Goal: Task Accomplishment & Management: Use online tool/utility

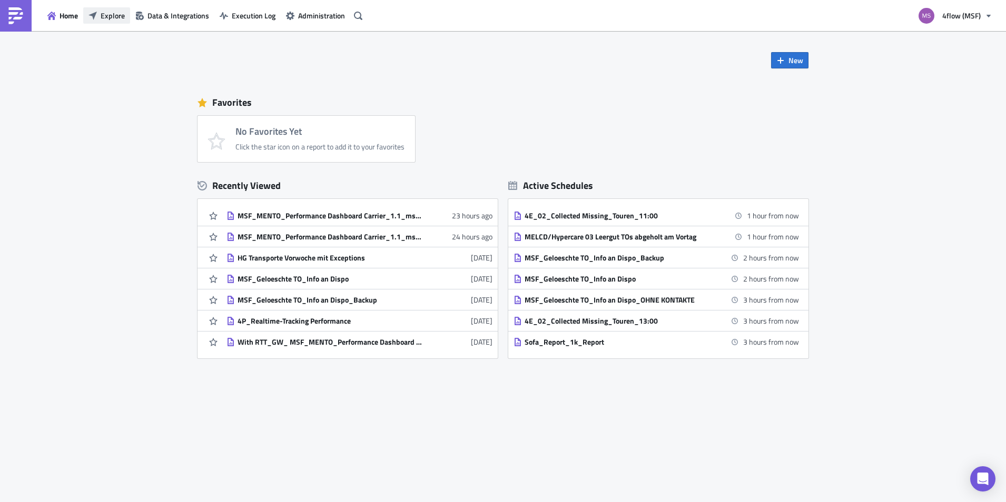
click at [113, 15] on span "Explore" at bounding box center [113, 15] width 24 height 11
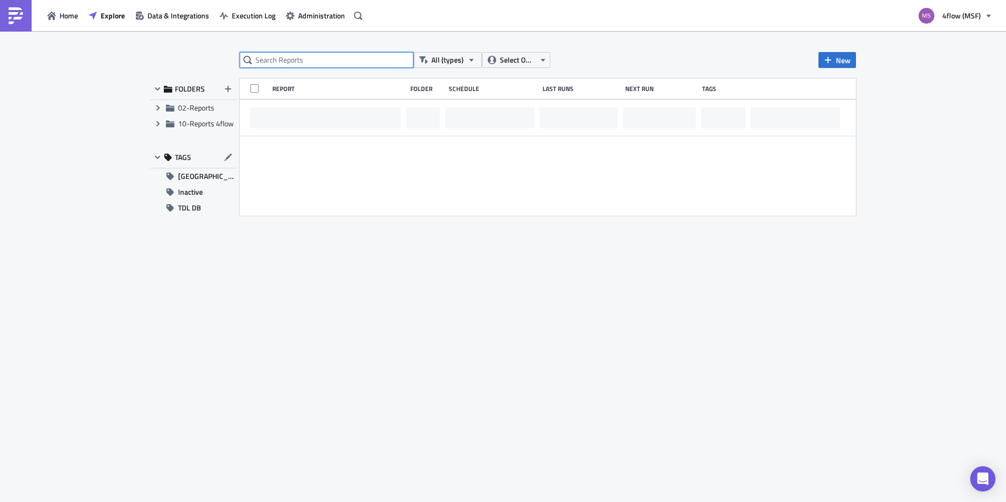
click at [368, 57] on input "text" at bounding box center [327, 60] width 174 height 16
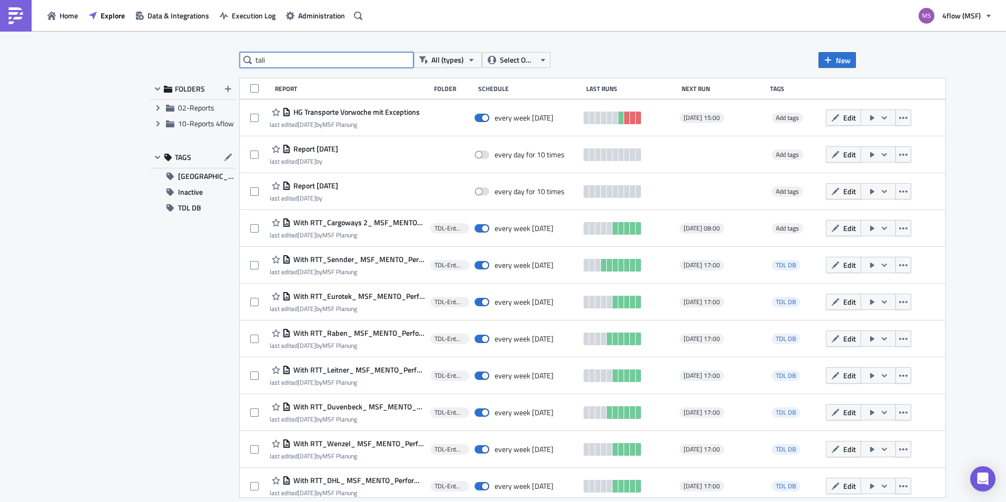
type input "tali"
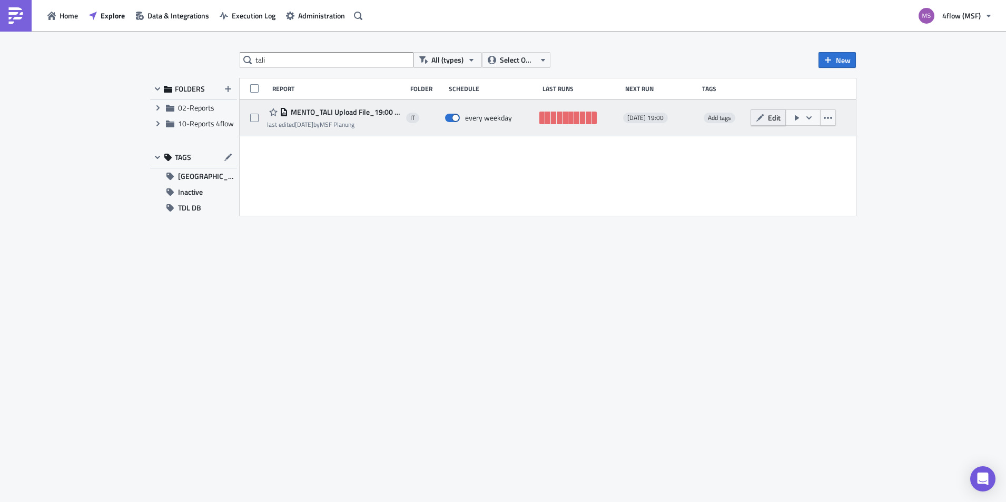
click at [777, 122] on span "Edit" at bounding box center [774, 117] width 13 height 11
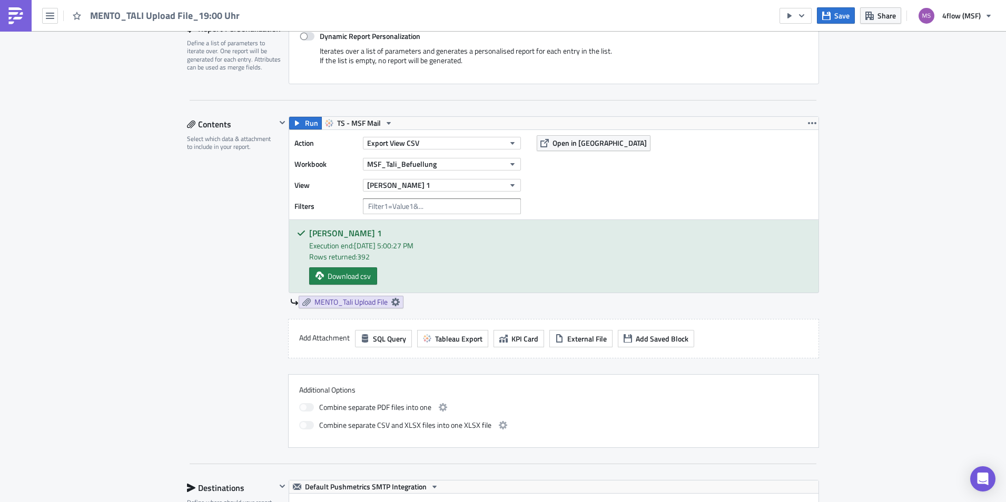
scroll to position [263, 0]
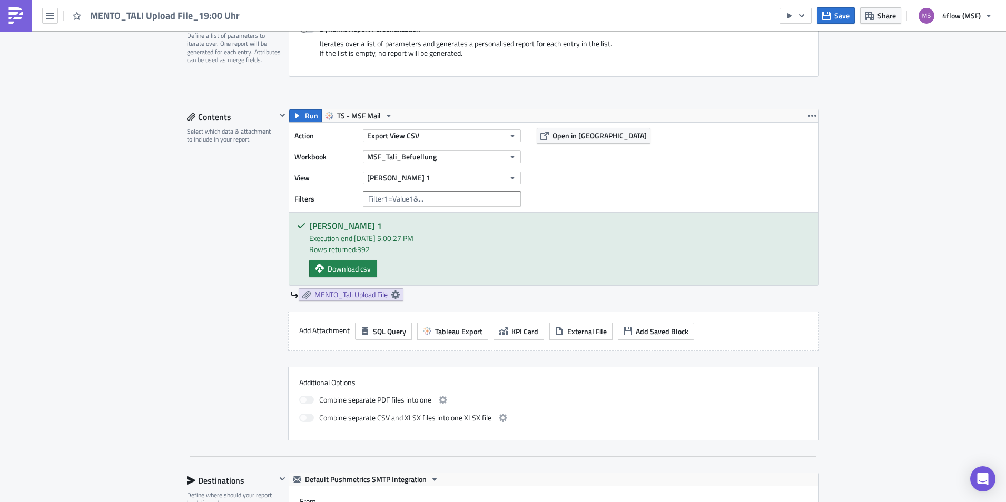
click at [579, 148] on div "Action Export View CSV Workbook MSF_Tali_Befuellung View Blatt 1 Filters Open i…" at bounding box center [553, 168] width 529 height 90
click at [577, 140] on span "Open in Tableau" at bounding box center [599, 135] width 94 height 11
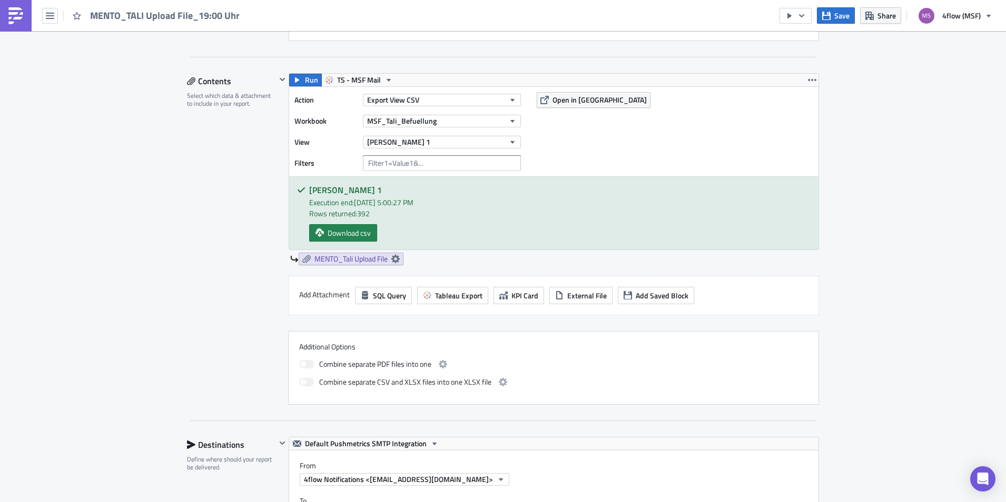
scroll to position [316, 0]
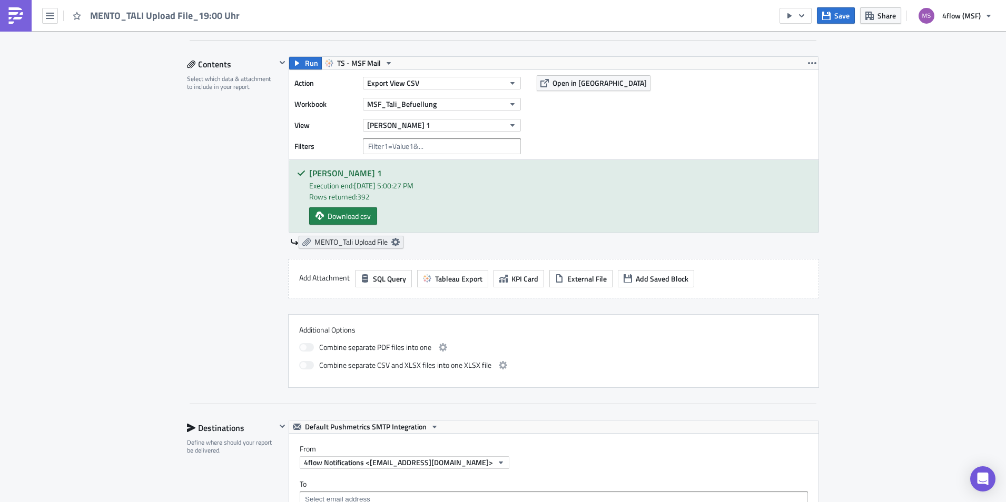
click at [397, 241] on icon at bounding box center [395, 242] width 8 height 8
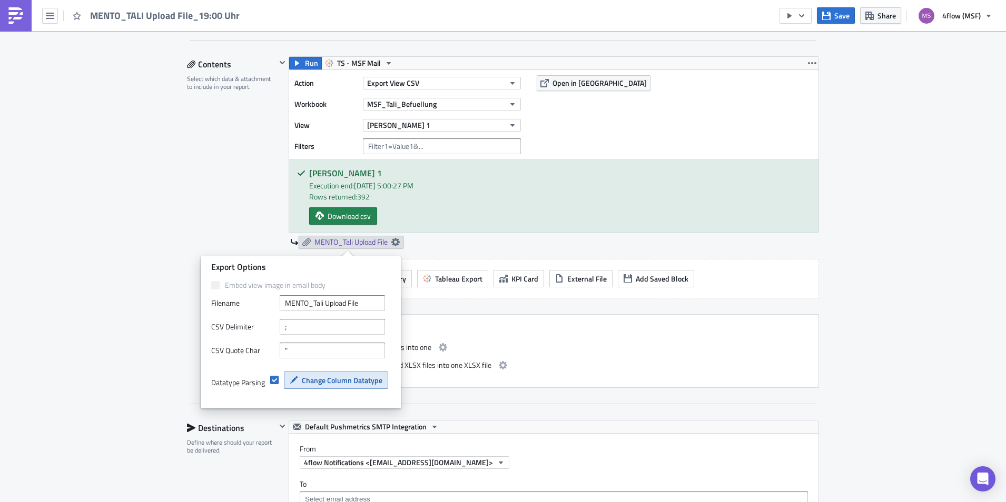
click at [321, 380] on span "Change Column Datatype" at bounding box center [342, 380] width 81 height 11
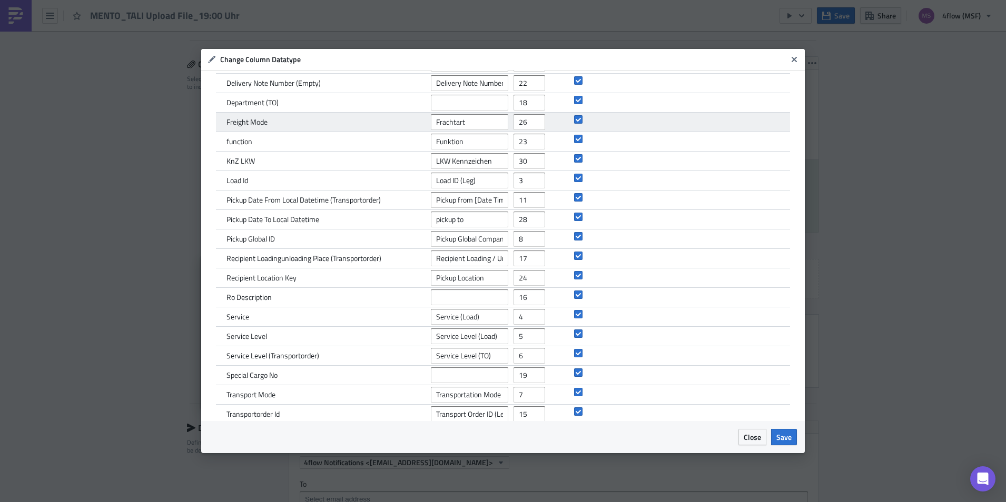
scroll to position [273, 0]
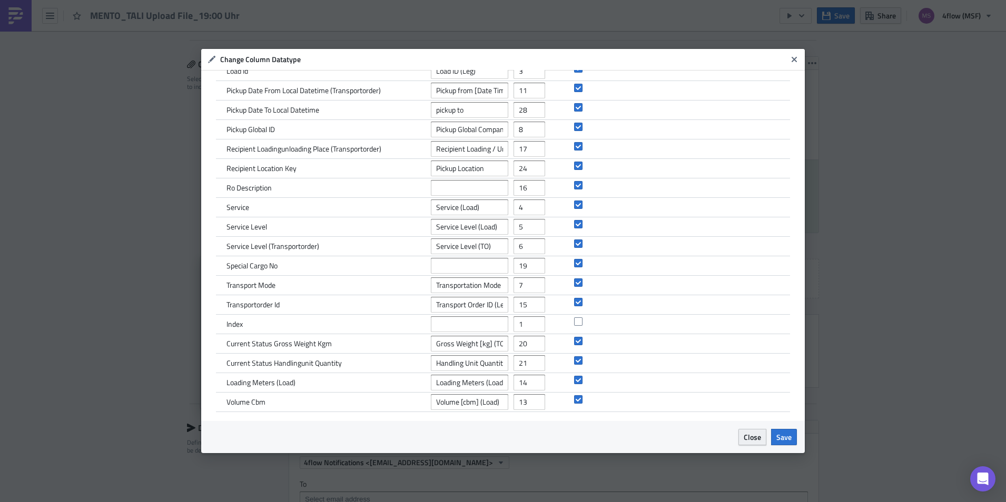
click at [755, 442] on span "Close" at bounding box center [752, 437] width 17 height 11
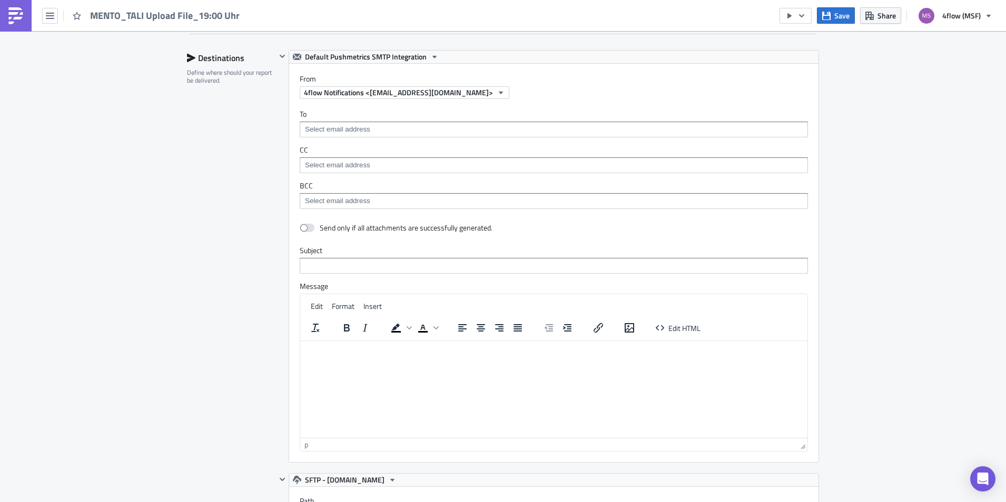
scroll to position [685, 0]
click at [305, 231] on span at bounding box center [307, 229] width 15 height 8
click at [305, 231] on input "checkbox" at bounding box center [305, 229] width 7 height 7
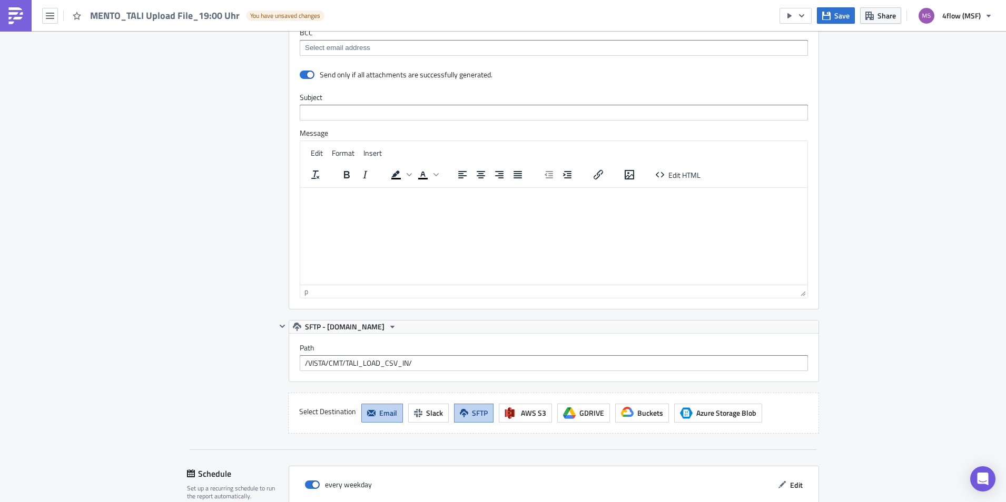
scroll to position [843, 0]
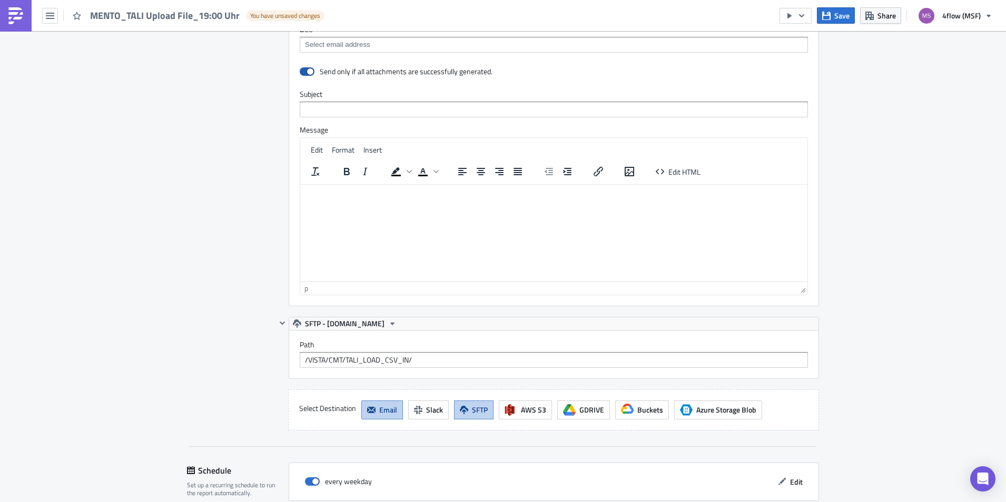
click at [301, 71] on span at bounding box center [307, 71] width 15 height 8
click at [302, 71] on input "checkbox" at bounding box center [305, 71] width 7 height 7
checkbox input "false"
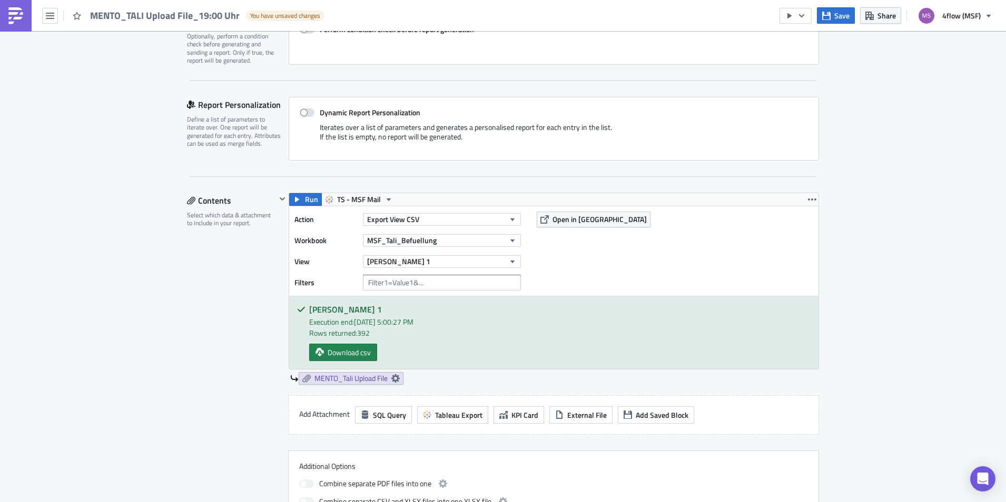
scroll to position [53, 0]
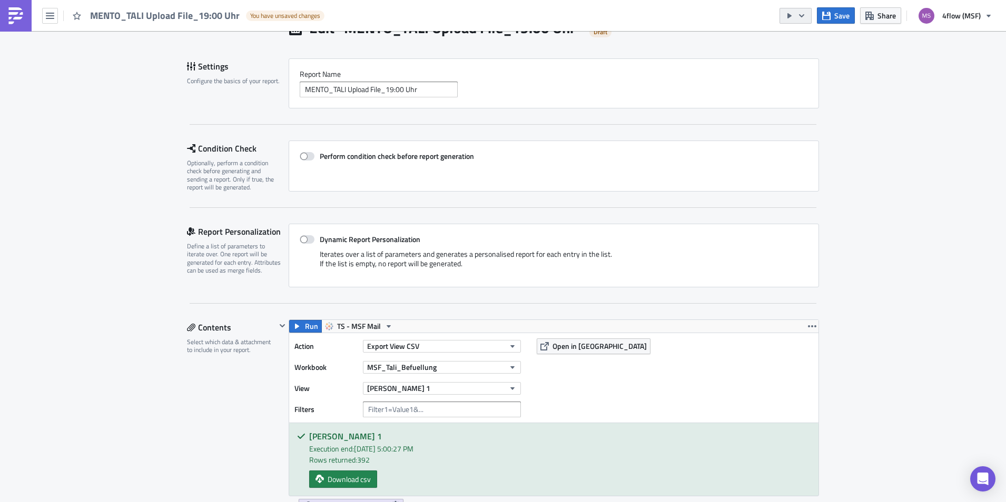
click at [796, 22] on button "button" at bounding box center [795, 16] width 32 height 16
click at [812, 37] on div "Send Just to Me" at bounding box center [828, 42] width 82 height 11
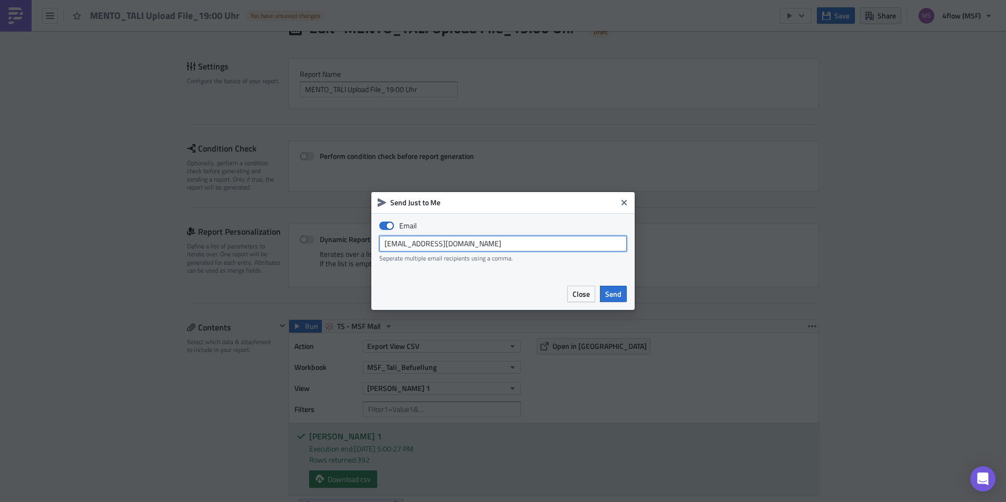
drag, startPoint x: 478, startPoint y: 239, endPoint x: 339, endPoint y: 239, distance: 139.0
click at [339, 239] on div "Send Just to Me Email msf_planning@4flow.com Seperate multiple email recipients…" at bounding box center [503, 251] width 1006 height 502
type input "n.michael@4flow.com"
click at [617, 299] on span "Send" at bounding box center [613, 294] width 16 height 11
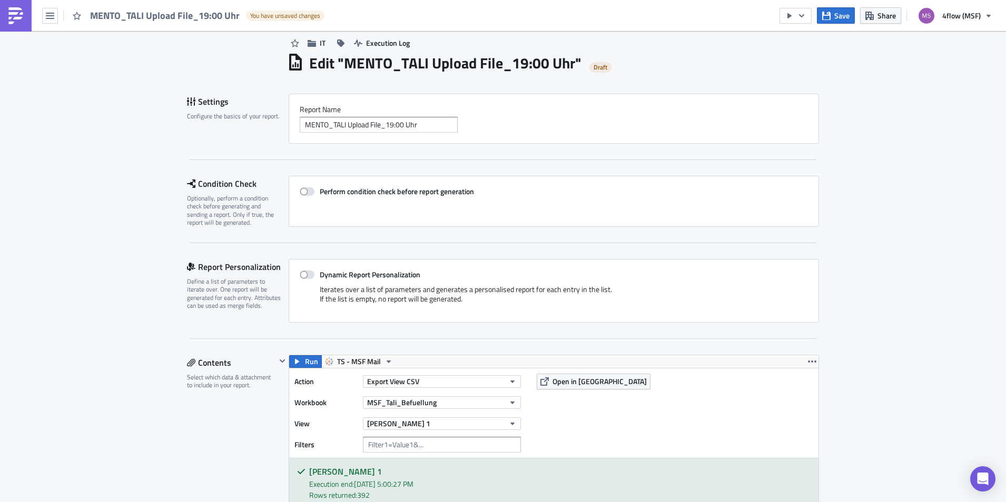
scroll to position [0, 0]
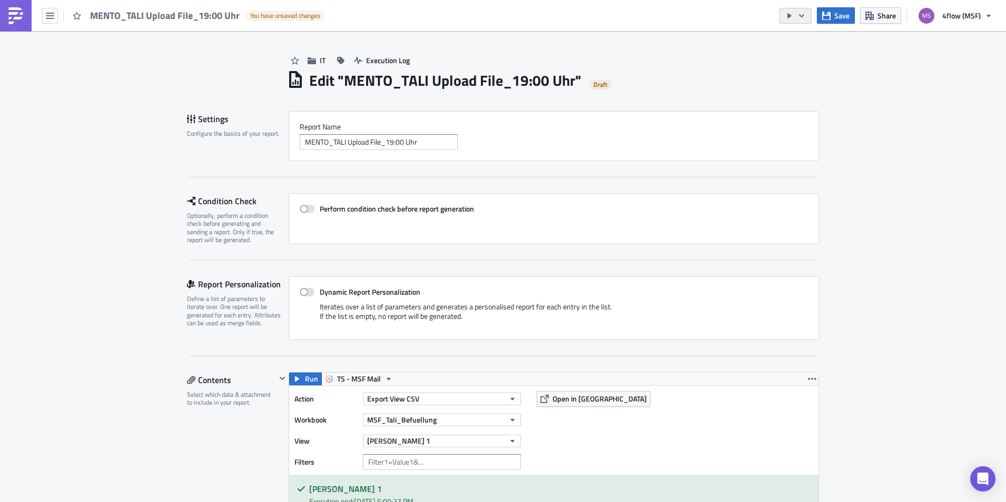
click at [808, 20] on button "button" at bounding box center [795, 16] width 32 height 16
click at [820, 35] on link "Send Just to Me" at bounding box center [828, 42] width 90 height 16
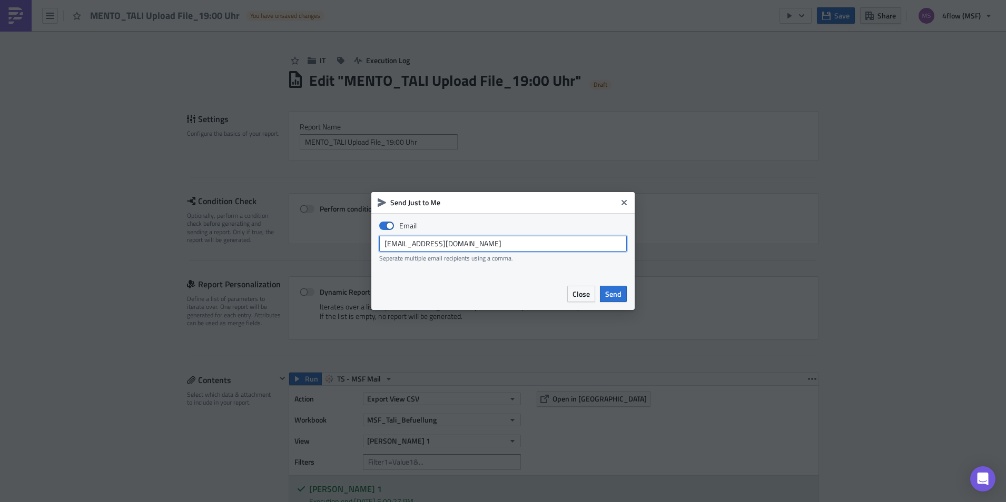
drag, startPoint x: 499, startPoint y: 241, endPoint x: 230, endPoint y: 254, distance: 269.4
click at [230, 254] on div "Send Just to Me Email [EMAIL_ADDRESS][DOMAIN_NAME] Seperate multiple email reci…" at bounding box center [503, 251] width 1006 height 502
type input "[EMAIL_ADDRESS][PERSON_NAME][DOMAIN_NAME]"
click at [607, 294] on span "Send" at bounding box center [613, 294] width 16 height 11
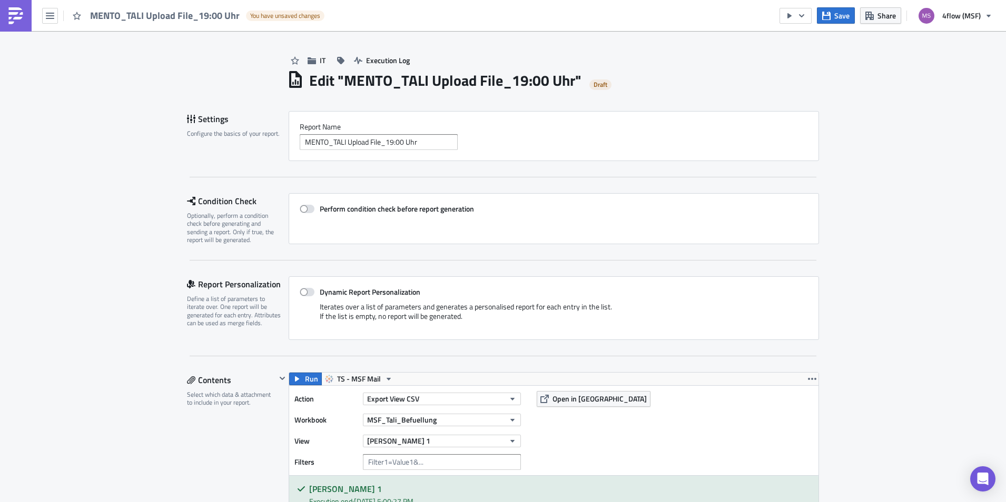
click at [53, 24] on div "MENTO_TALI Upload File_19:00 Uhr You have unsaved changes" at bounding box center [165, 15] width 330 height 31
click at [52, 22] on button "button" at bounding box center [50, 16] width 16 height 16
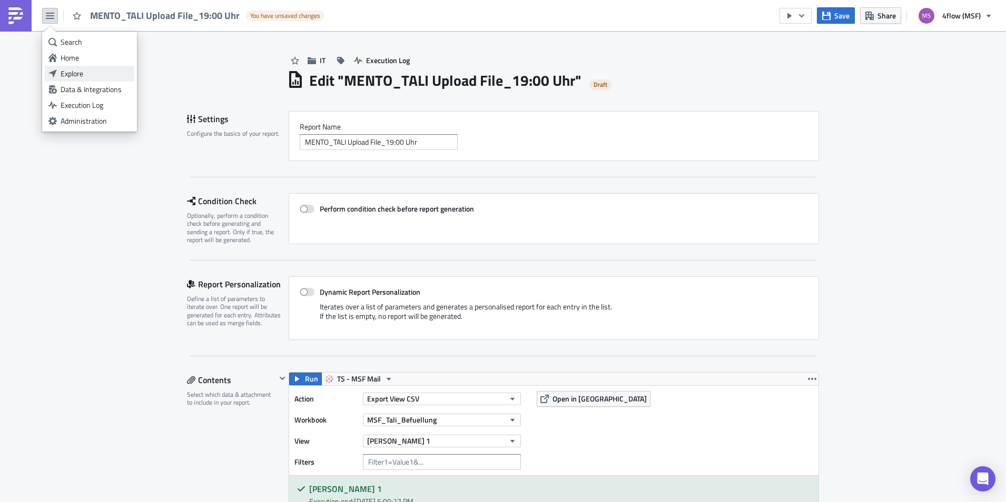
click at [74, 70] on div "Explore" at bounding box center [96, 73] width 70 height 11
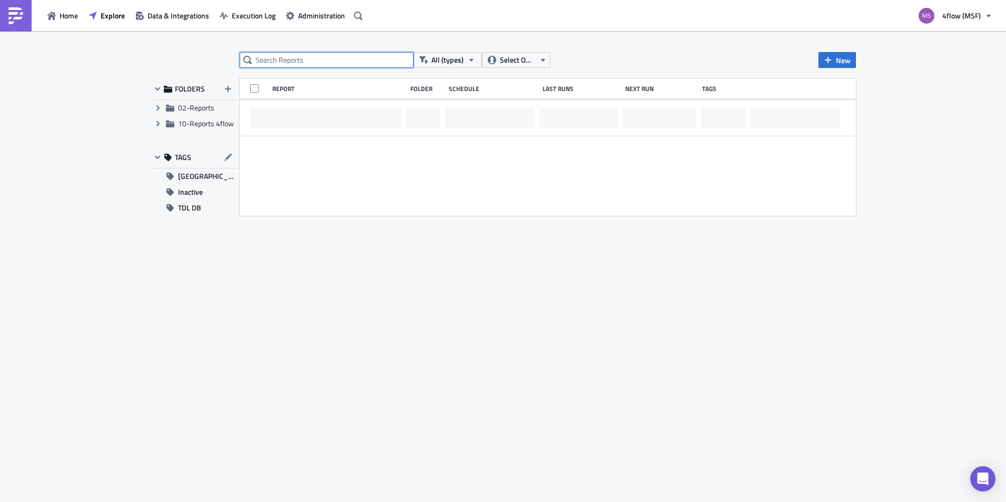
click at [336, 65] on input "text" at bounding box center [327, 60] width 174 height 16
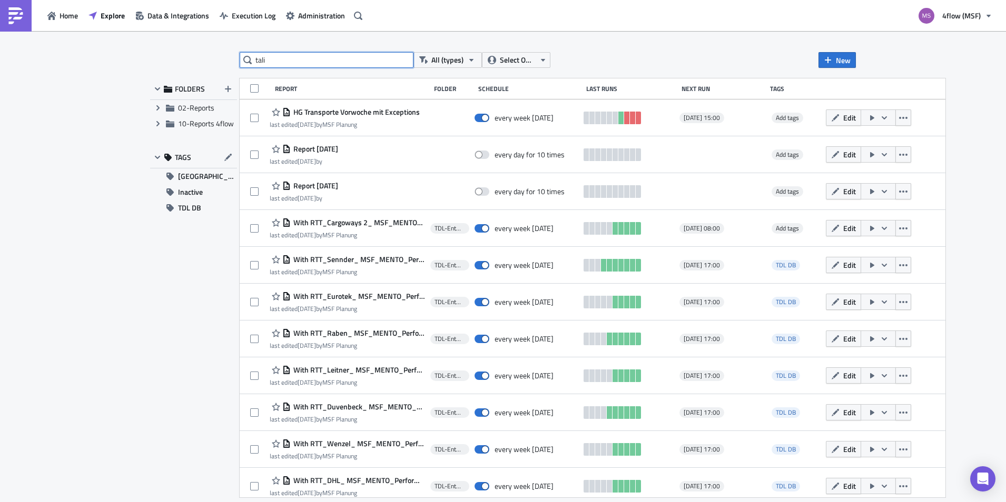
type input "tali"
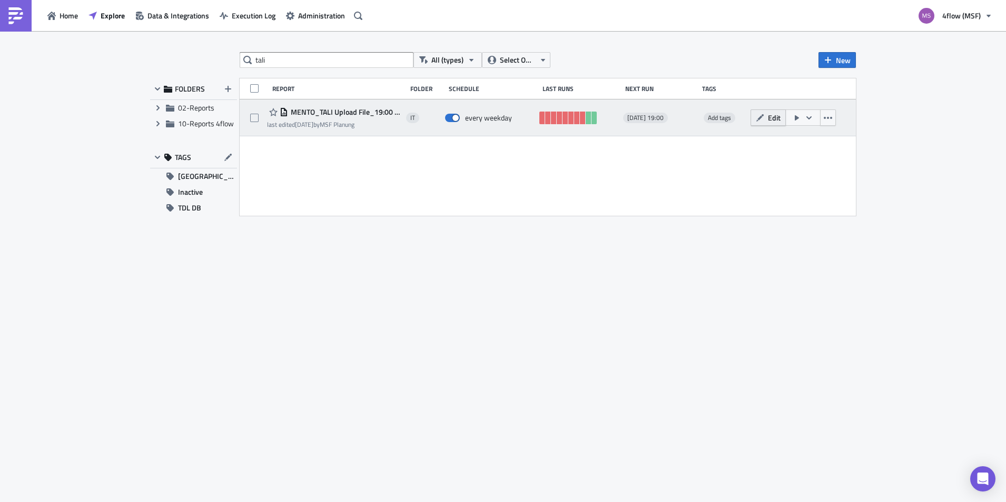
click at [775, 111] on button "Edit" at bounding box center [767, 118] width 35 height 16
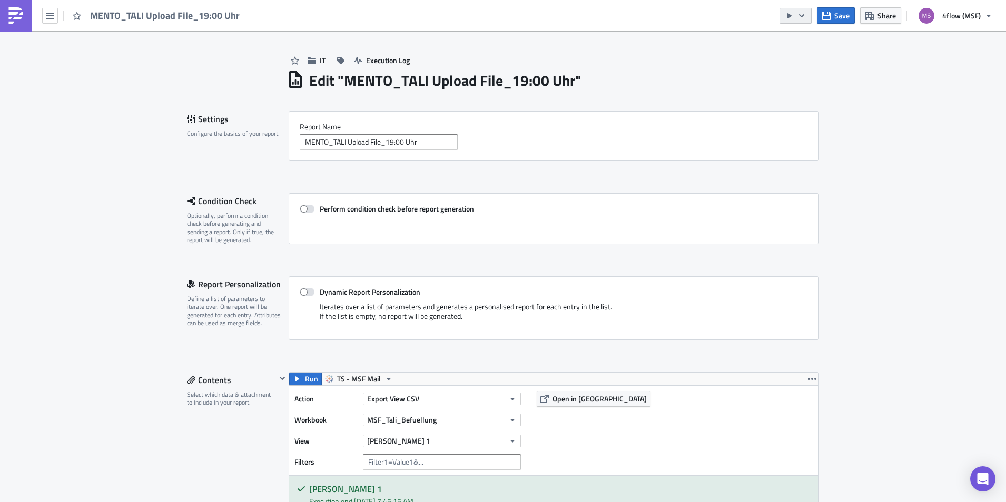
click at [797, 16] on button "button" at bounding box center [795, 16] width 32 height 16
click at [813, 39] on div "Send Just to Me" at bounding box center [828, 42] width 82 height 11
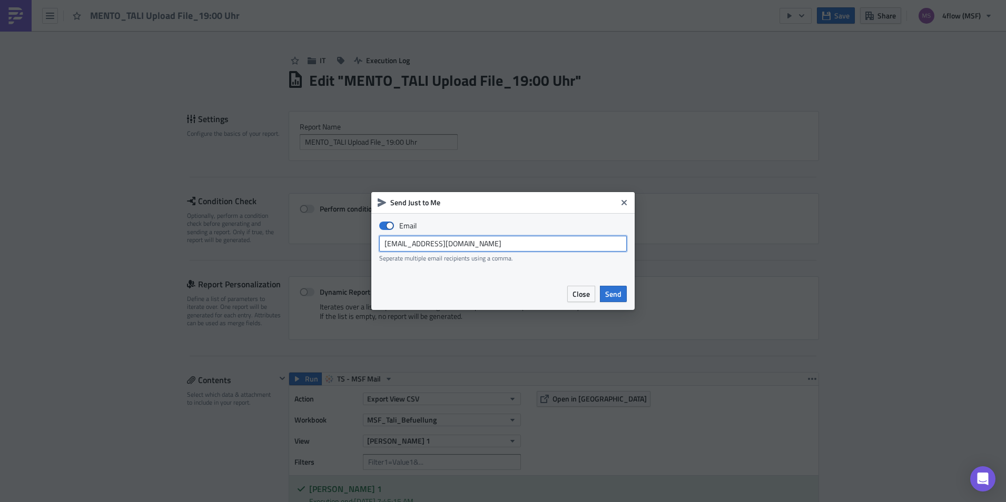
drag, startPoint x: 472, startPoint y: 248, endPoint x: 323, endPoint y: 254, distance: 149.2
click at [323, 254] on div "Send Just to Me Email msf_planning@4flow.com Seperate multiple email recipients…" at bounding box center [503, 251] width 1006 height 502
type input "n.michael@4flow.com"
click at [608, 293] on span "Send" at bounding box center [613, 294] width 16 height 11
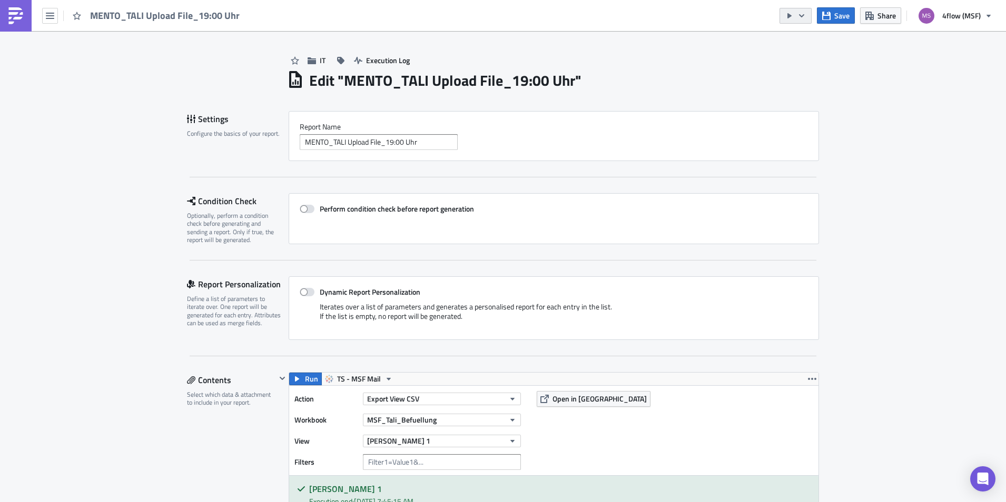
click at [810, 21] on button "button" at bounding box center [795, 16] width 32 height 16
click at [750, 66] on div "IT Execution Log" at bounding box center [553, 49] width 532 height 37
click at [804, 19] on icon "button" at bounding box center [801, 16] width 8 height 8
click at [812, 55] on div "Run Report" at bounding box center [828, 58] width 82 height 11
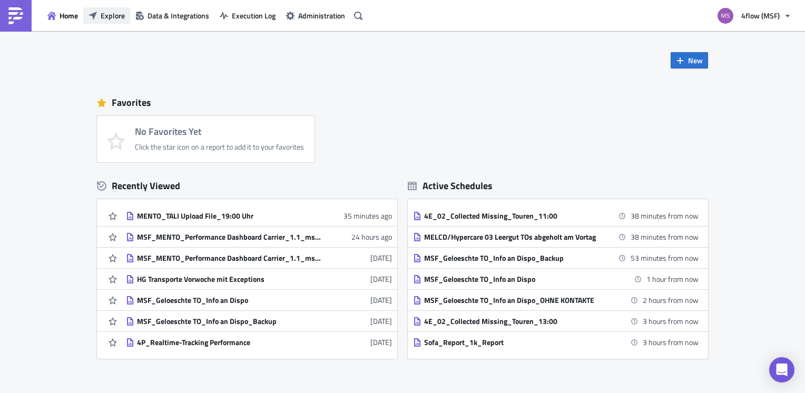
click at [121, 13] on span "Explore" at bounding box center [113, 15] width 24 height 11
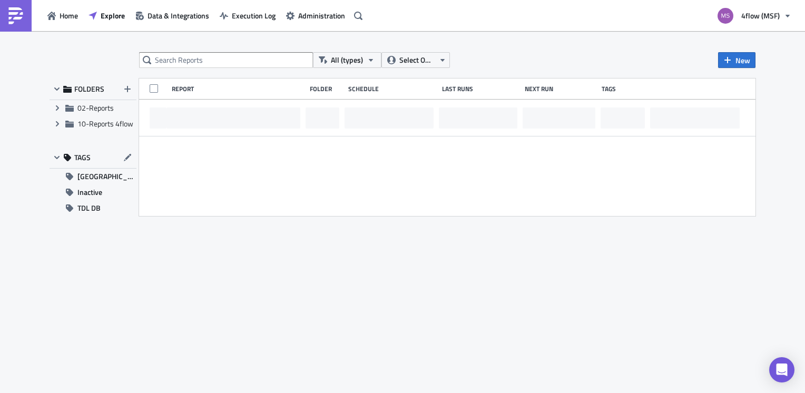
click at [196, 49] on div "All (types) Select Owner New FOLDERS Expand group 02-Reports Expand group 10-Re…" at bounding box center [402, 212] width 805 height 363
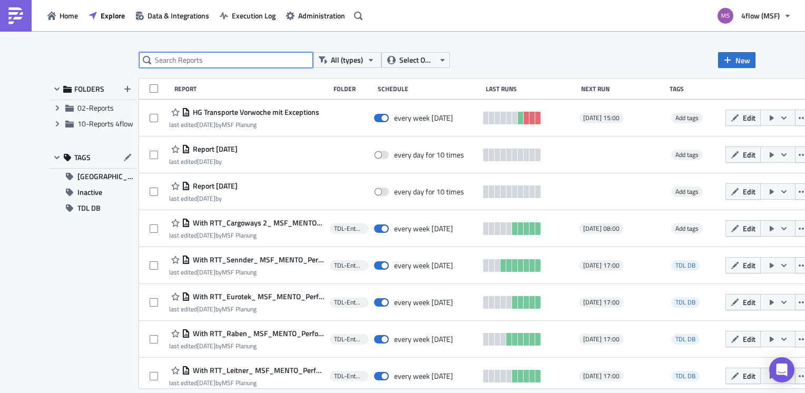
click at [196, 55] on input "text" at bounding box center [226, 60] width 174 height 16
type input "collected"
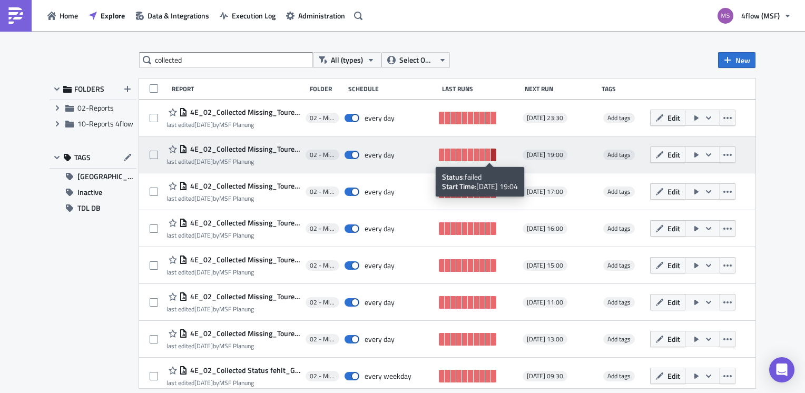
click at [491, 155] on link at bounding box center [493, 154] width 5 height 13
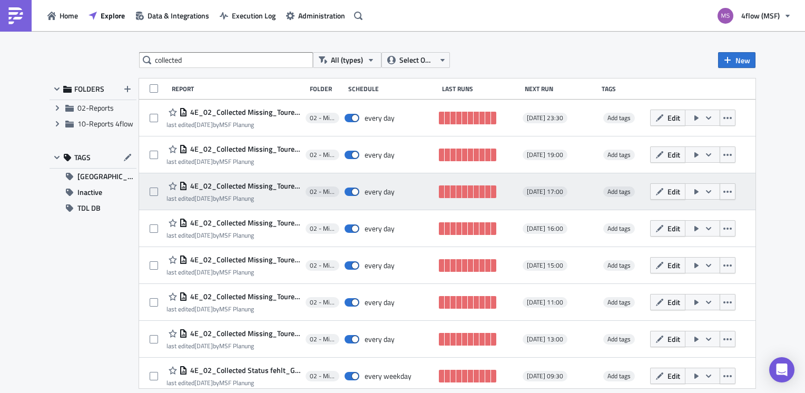
scroll to position [6, 0]
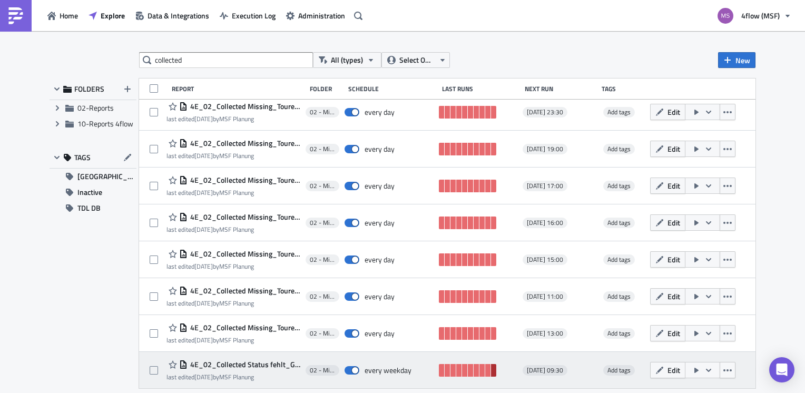
click at [491, 370] on link at bounding box center [493, 370] width 5 height 13
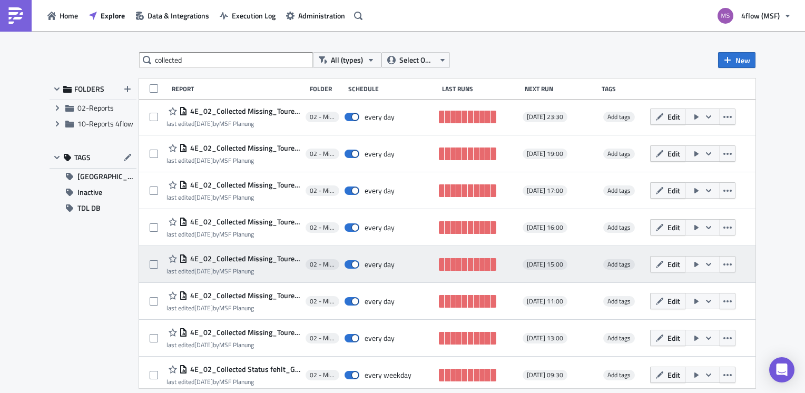
scroll to position [0, 0]
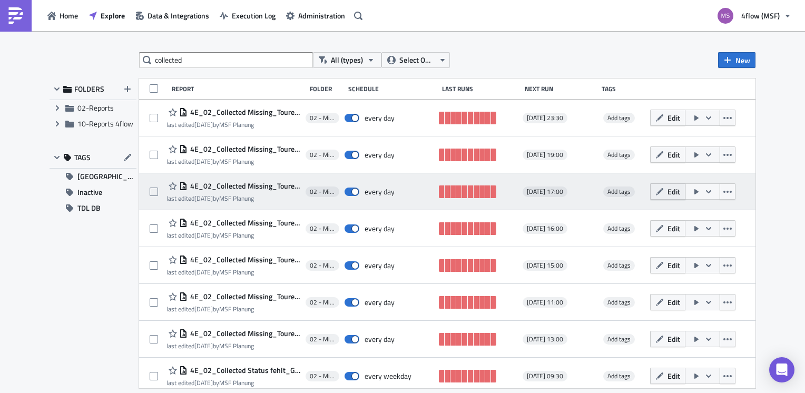
click at [668, 189] on span "Edit" at bounding box center [673, 191] width 13 height 11
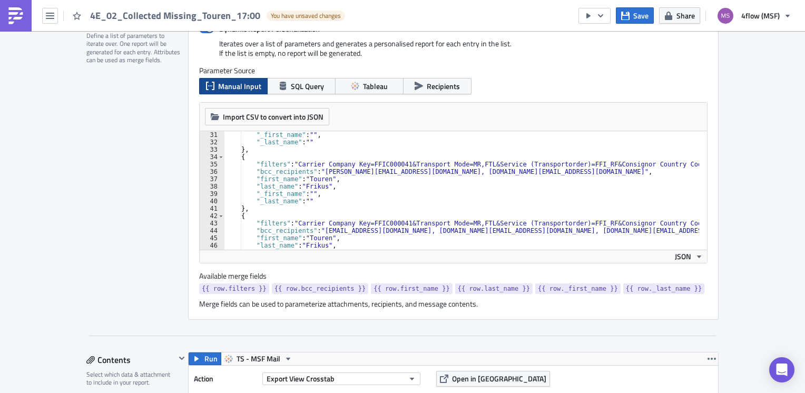
scroll to position [474, 0]
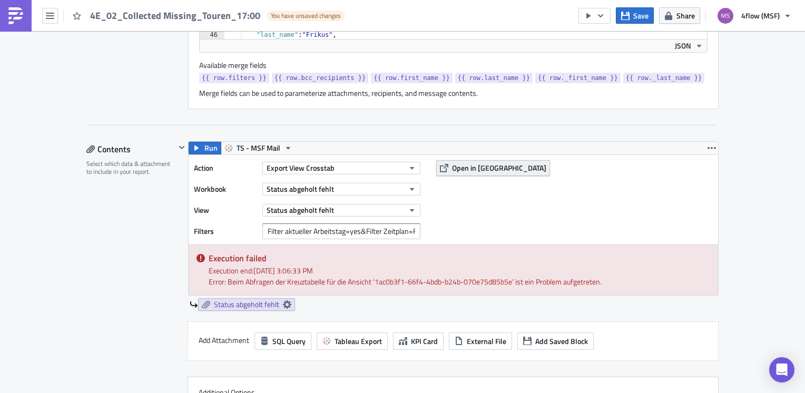
click at [477, 170] on span "Open in Tableau" at bounding box center [499, 167] width 94 height 11
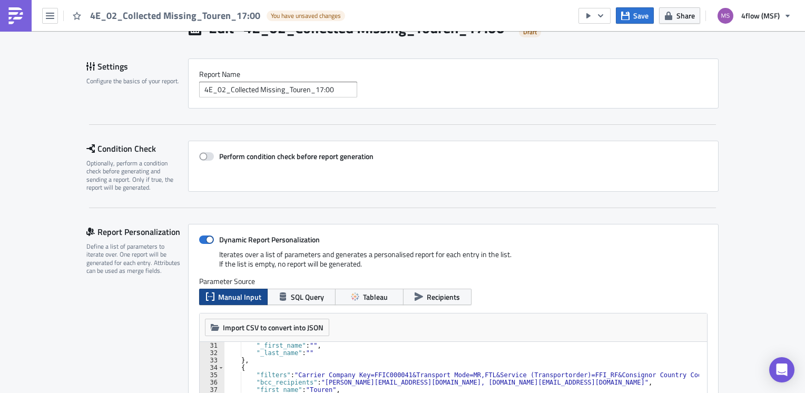
scroll to position [0, 0]
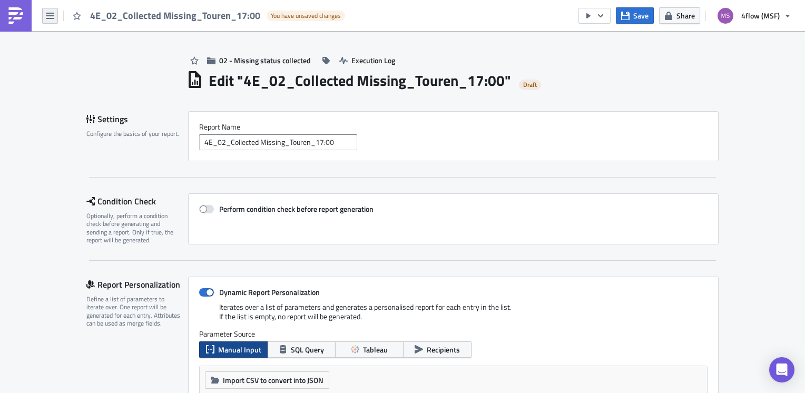
click at [49, 18] on icon "button" at bounding box center [50, 16] width 8 height 8
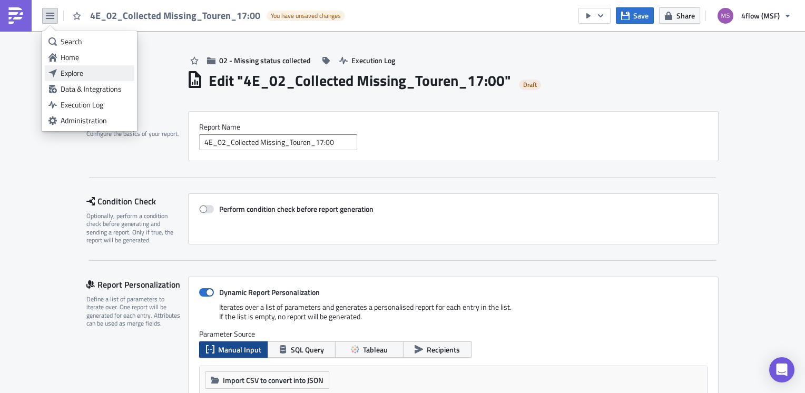
click at [80, 67] on link "Explore" at bounding box center [90, 73] width 90 height 16
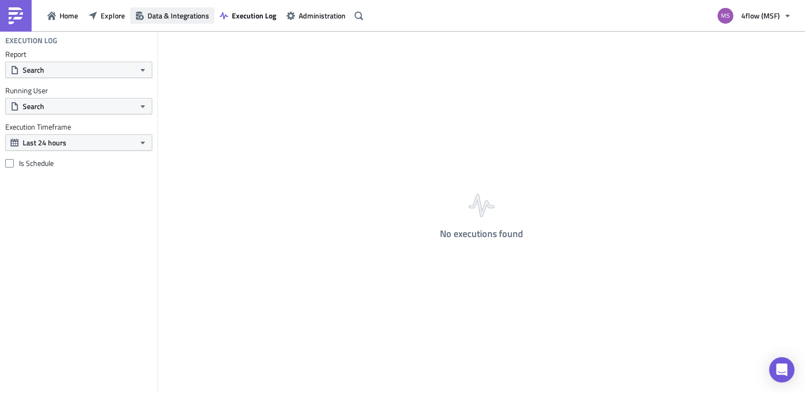
click at [194, 11] on span "Data & Integrations" at bounding box center [178, 15] width 62 height 11
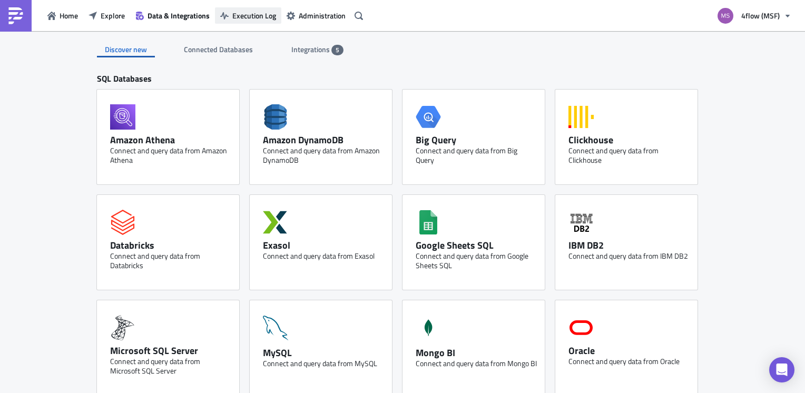
click at [249, 14] on span "Execution Log" at bounding box center [254, 15] width 44 height 11
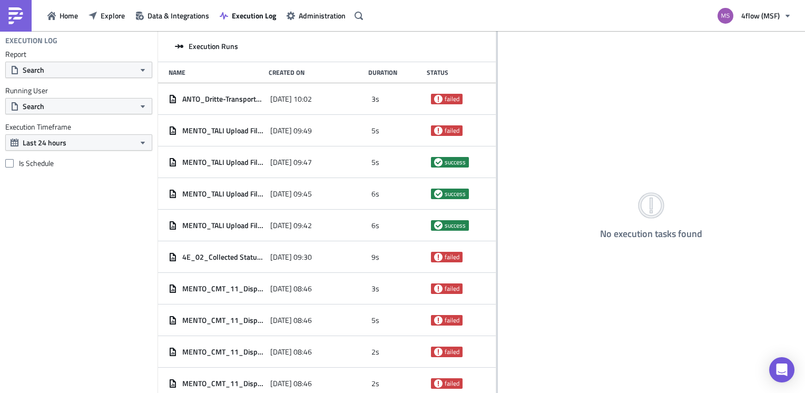
drag, startPoint x: 287, startPoint y: 79, endPoint x: 533, endPoint y: 85, distance: 246.0
click at [498, 85] on div at bounding box center [497, 212] width 2 height 363
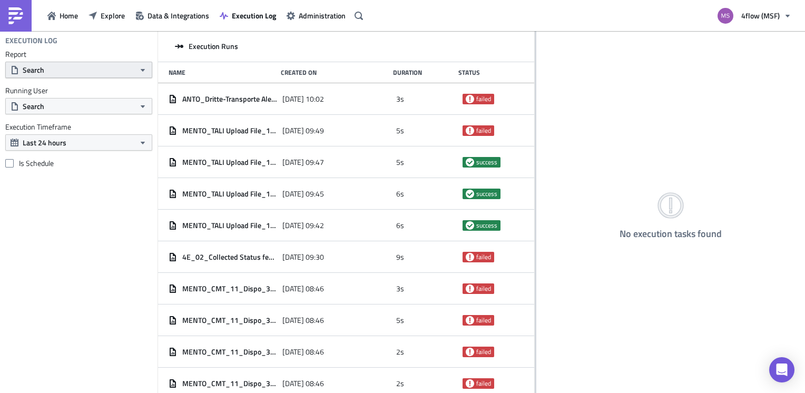
click at [117, 66] on button "Search" at bounding box center [78, 70] width 147 height 16
click at [57, 85] on input "text" at bounding box center [58, 89] width 101 height 16
type input "collected"
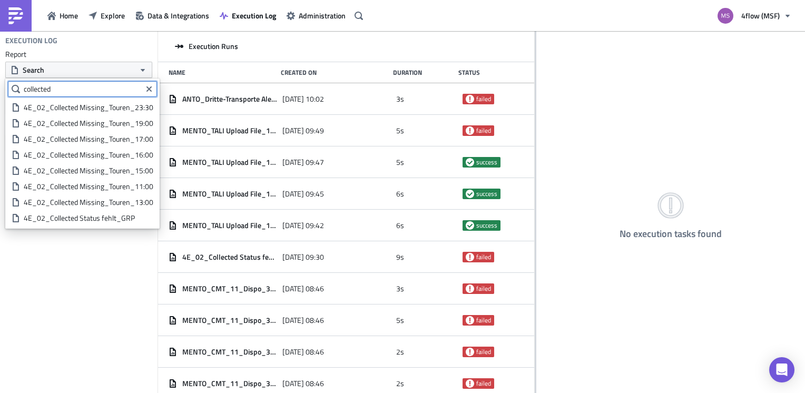
click at [91, 87] on input "collected" at bounding box center [82, 89] width 149 height 16
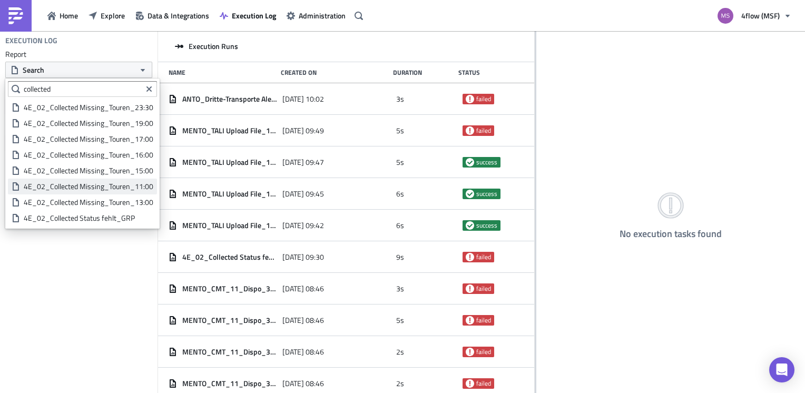
click at [94, 189] on div "4E_02_Collected Missing_Touren_11:00" at bounding box center [89, 186] width 130 height 11
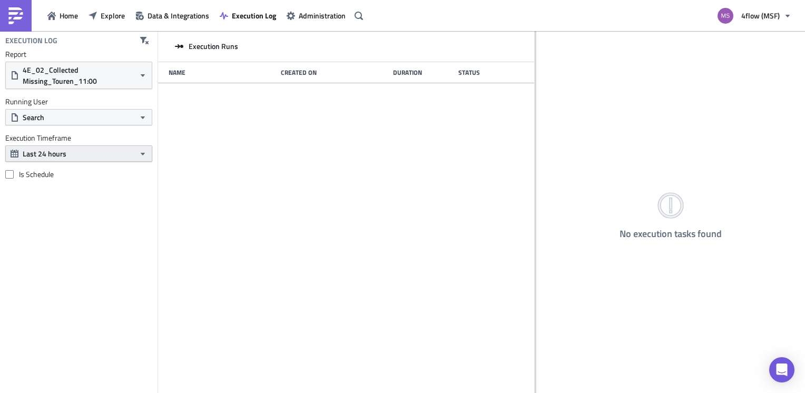
click at [135, 157] on button "Last 24 hours" at bounding box center [78, 153] width 147 height 16
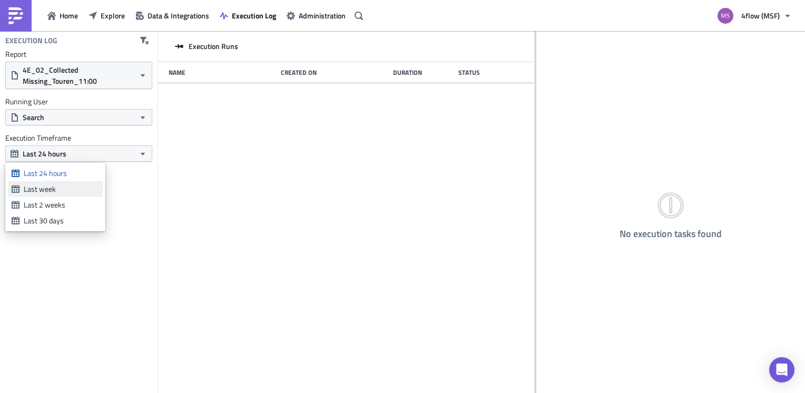
click at [74, 189] on div "Last week" at bounding box center [61, 189] width 75 height 11
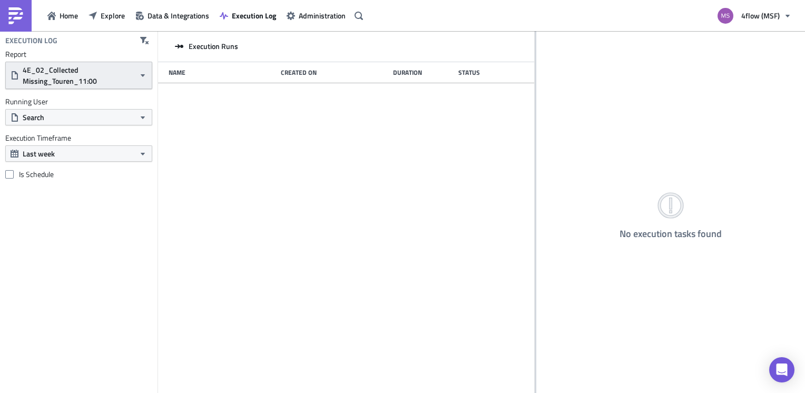
click at [103, 83] on span "4E_02_Collected Missing_Touren_11:00" at bounding box center [79, 75] width 112 height 22
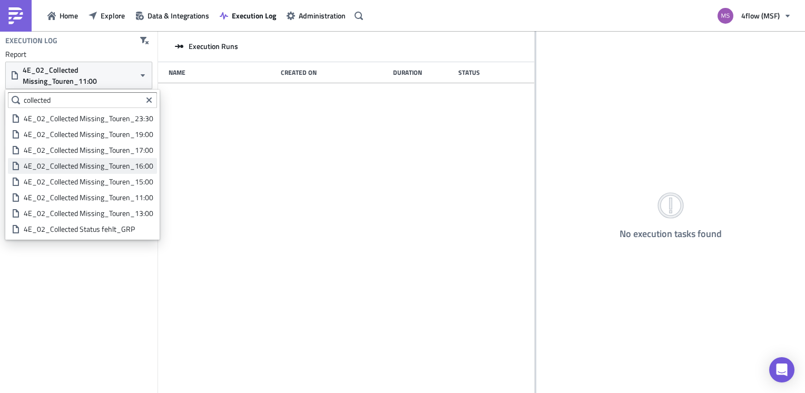
click at [90, 165] on div "4E_02_Collected Missing_Touren_16:00" at bounding box center [89, 166] width 130 height 11
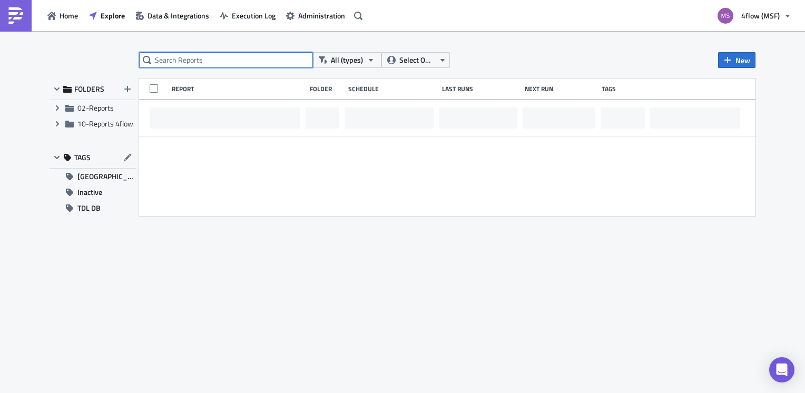
click at [210, 55] on input "text" at bounding box center [226, 60] width 174 height 16
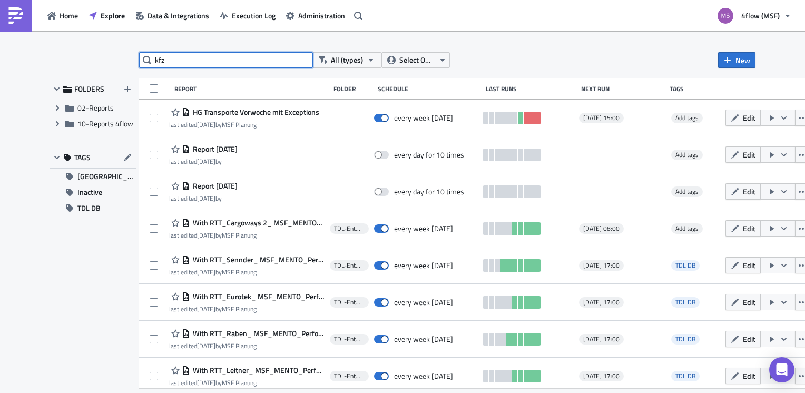
type input "kfz"
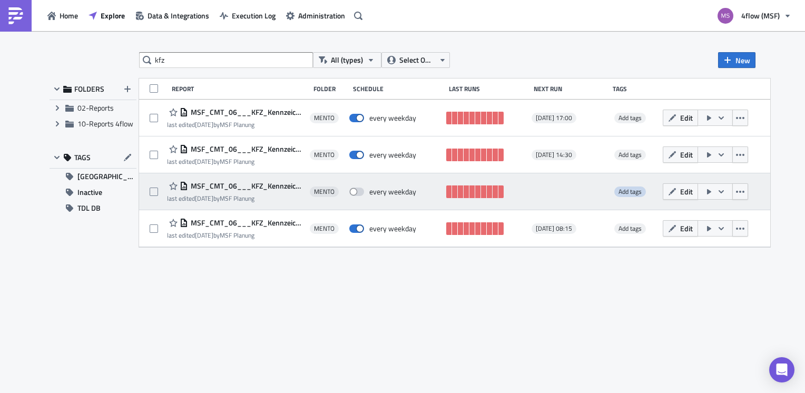
click at [641, 193] on span "Add tags" at bounding box center [629, 191] width 23 height 10
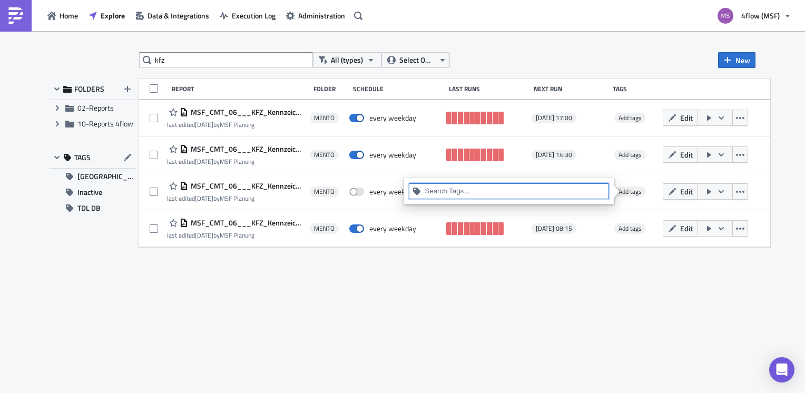
click at [432, 191] on input at bounding box center [514, 191] width 181 height 11
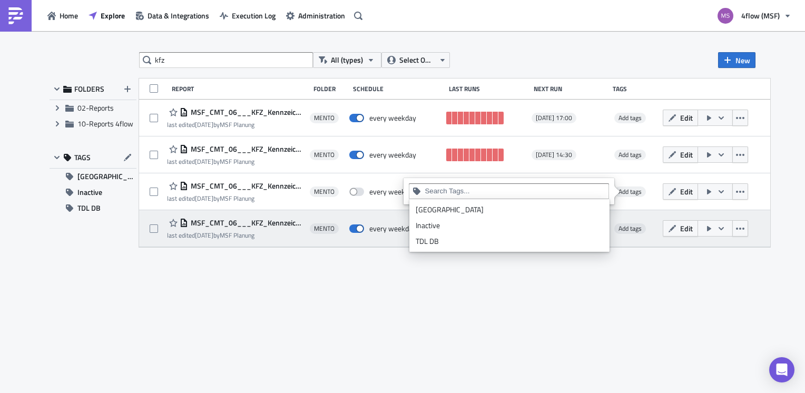
drag, startPoint x: 438, startPoint y: 223, endPoint x: 439, endPoint y: 240, distance: 16.4
click at [438, 223] on div "Inactive" at bounding box center [508, 225] width 187 height 11
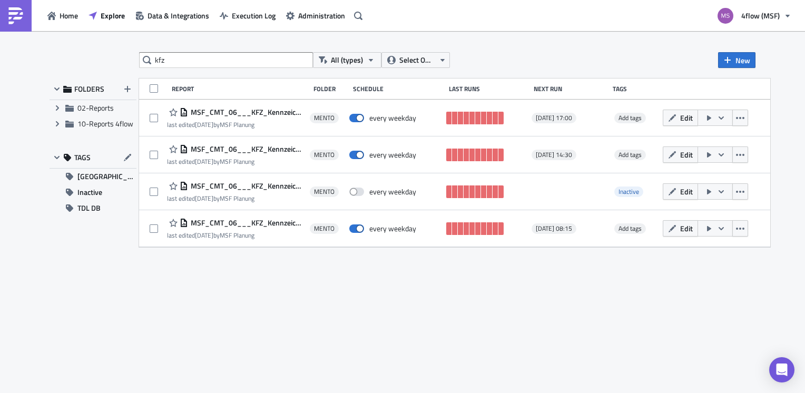
click at [470, 290] on div "kfz All (types) Select Owner New FOLDERS Expand group 02-Reports Expand group 1…" at bounding box center [402, 212] width 716 height 321
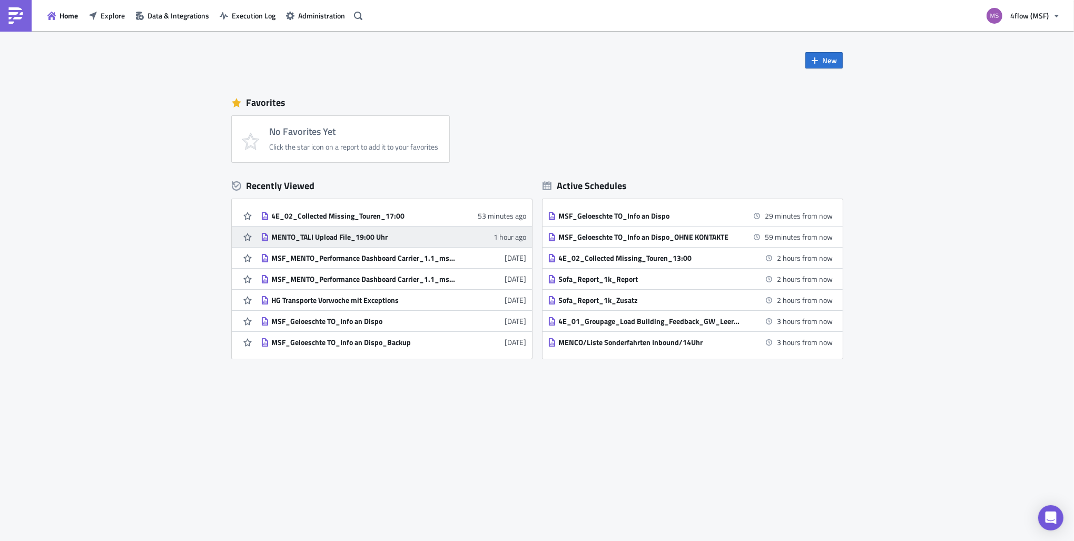
click at [352, 239] on div "MENTO_TALI Upload File_19:00 Uhr" at bounding box center [364, 236] width 184 height 9
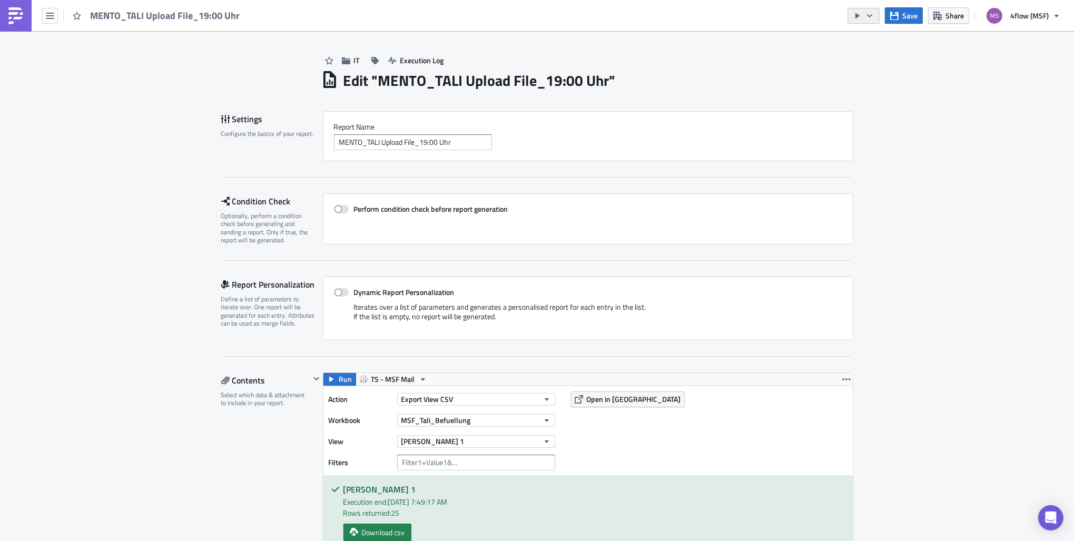
click at [874, 13] on icon "button" at bounding box center [869, 16] width 8 height 8
click at [897, 43] on div "Send Just to Me" at bounding box center [896, 41] width 82 height 11
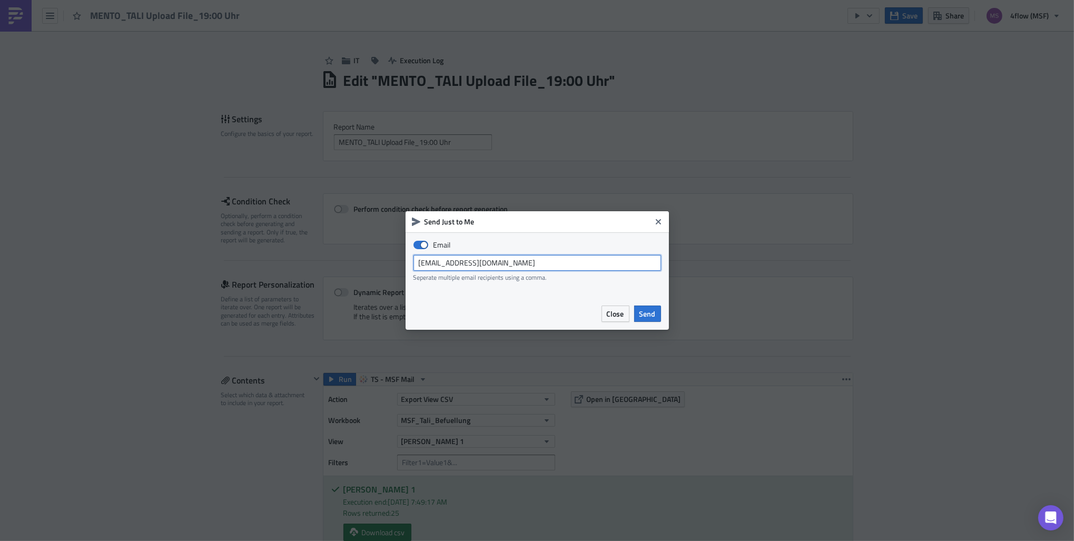
drag, startPoint x: 521, startPoint y: 265, endPoint x: 237, endPoint y: 294, distance: 284.8
click at [238, 294] on div "Send Just to Me Email [EMAIL_ADDRESS][DOMAIN_NAME] Seperate multiple email reci…" at bounding box center [537, 270] width 1074 height 541
type input "[EMAIL_ADDRESS][PERSON_NAME][DOMAIN_NAME]"
click at [650, 313] on span "Send" at bounding box center [647, 313] width 16 height 11
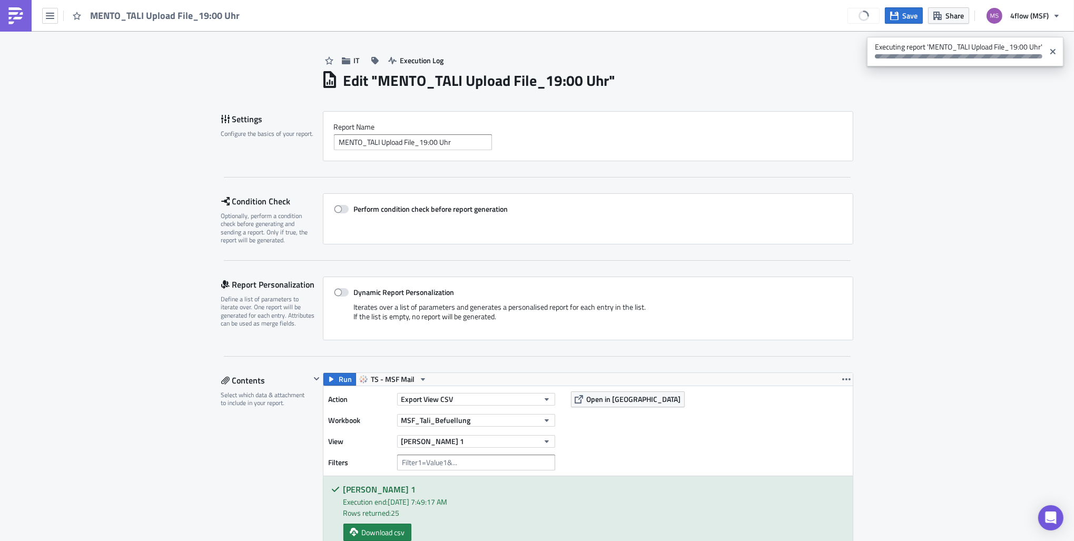
click at [1053, 54] on icon "Close" at bounding box center [1052, 51] width 8 height 8
click at [867, 21] on button "button" at bounding box center [863, 16] width 32 height 16
click at [893, 41] on div "Send Just to Me" at bounding box center [896, 41] width 82 height 11
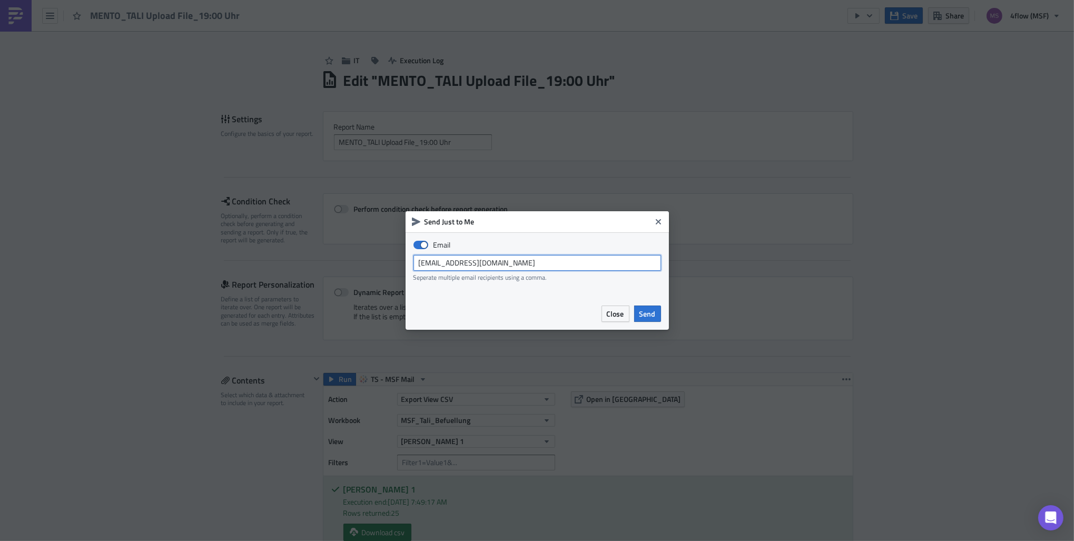
drag, startPoint x: 516, startPoint y: 259, endPoint x: 321, endPoint y: 291, distance: 196.9
click at [321, 291] on div "Send Just to Me Email msf_planning@4flow.com Seperate multiple email recipients…" at bounding box center [537, 270] width 1074 height 541
type input "n.michael@4flow.com"
click at [648, 314] on span "Send" at bounding box center [647, 313] width 16 height 11
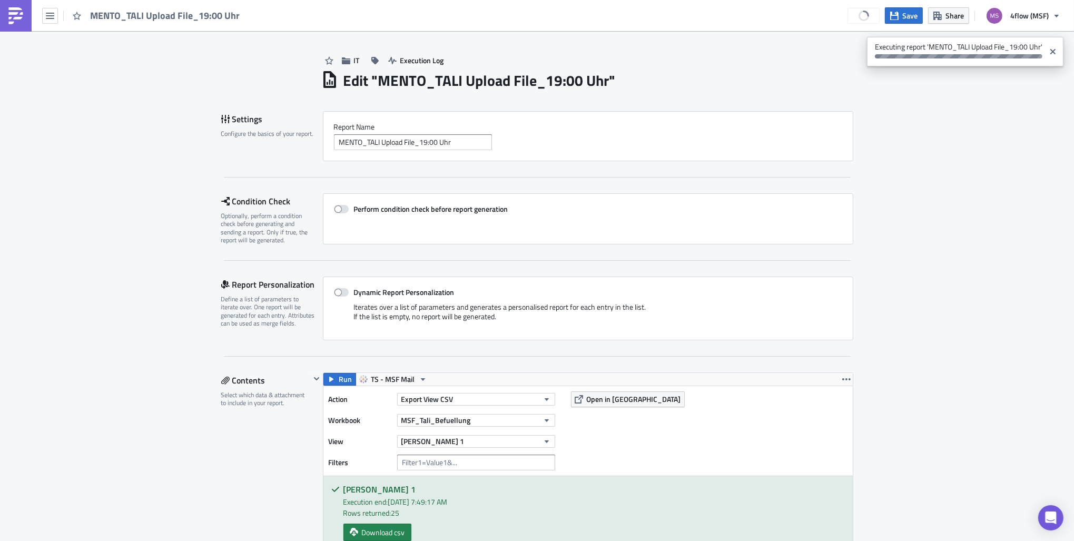
click at [716, 73] on div "Edit " MENTO_TALI Upload File_19:00 Uhr "" at bounding box center [587, 79] width 532 height 22
click at [914, 17] on span "Save" at bounding box center [909, 15] width 15 height 11
click at [873, 20] on button "button" at bounding box center [863, 16] width 32 height 16
click at [878, 42] on div "Send Just to Me" at bounding box center [896, 41] width 82 height 11
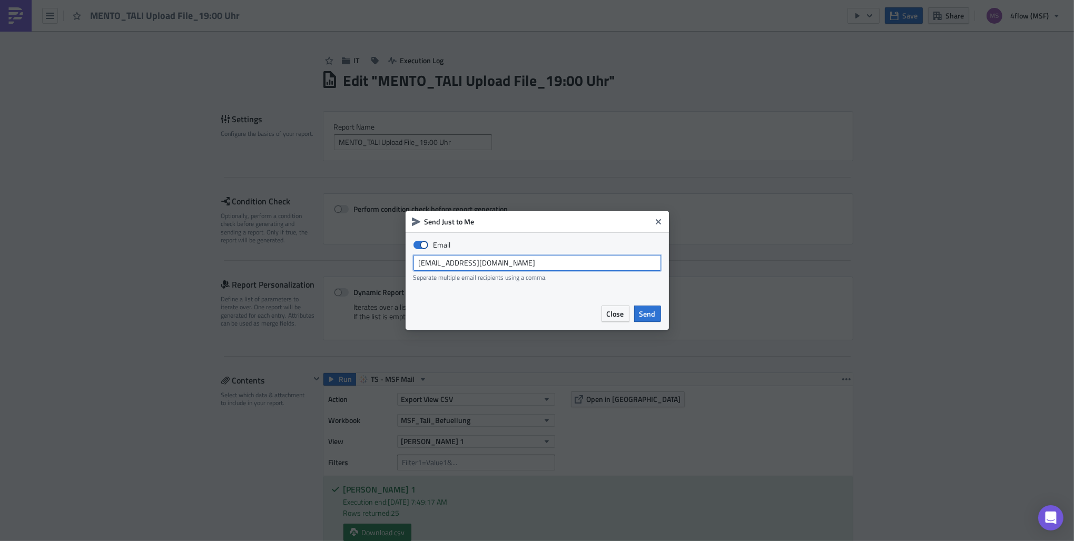
drag, startPoint x: 505, startPoint y: 263, endPoint x: 380, endPoint y: 269, distance: 125.0
click at [380, 269] on div "Send Just to Me Email msf_planning@4flow.com Seperate multiple email recipients…" at bounding box center [537, 270] width 1074 height 541
type input "n.michael@4flow.com"
click at [647, 311] on span "Send" at bounding box center [647, 313] width 16 height 11
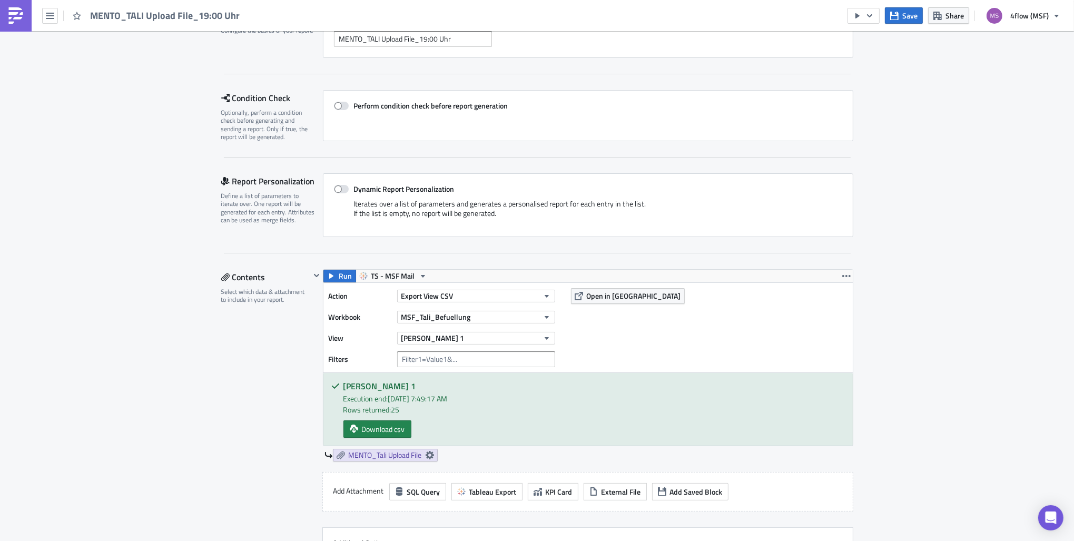
scroll to position [105, 0]
click at [598, 295] on span "Open in [GEOGRAPHIC_DATA]" at bounding box center [634, 293] width 94 height 11
click at [429, 452] on icon at bounding box center [429, 453] width 8 height 8
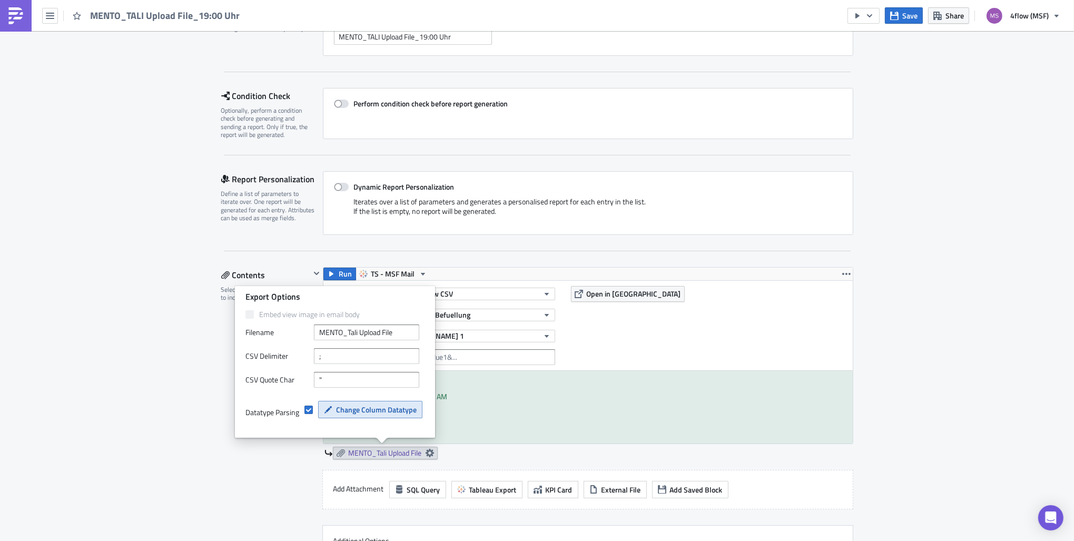
click at [388, 404] on span "Change Column Datatype" at bounding box center [376, 409] width 81 height 11
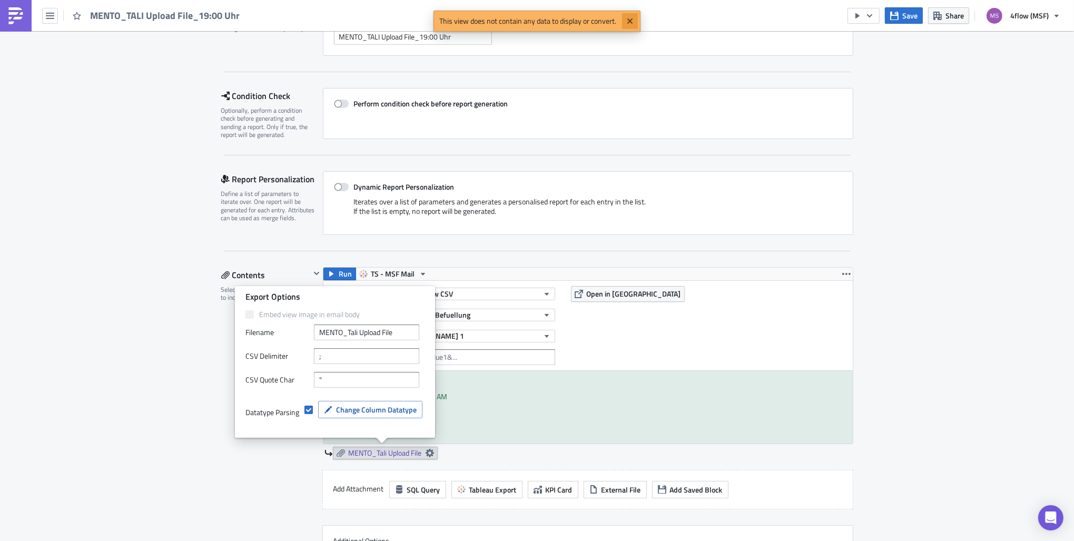
click at [630, 25] on icon "Close" at bounding box center [630, 21] width 8 height 8
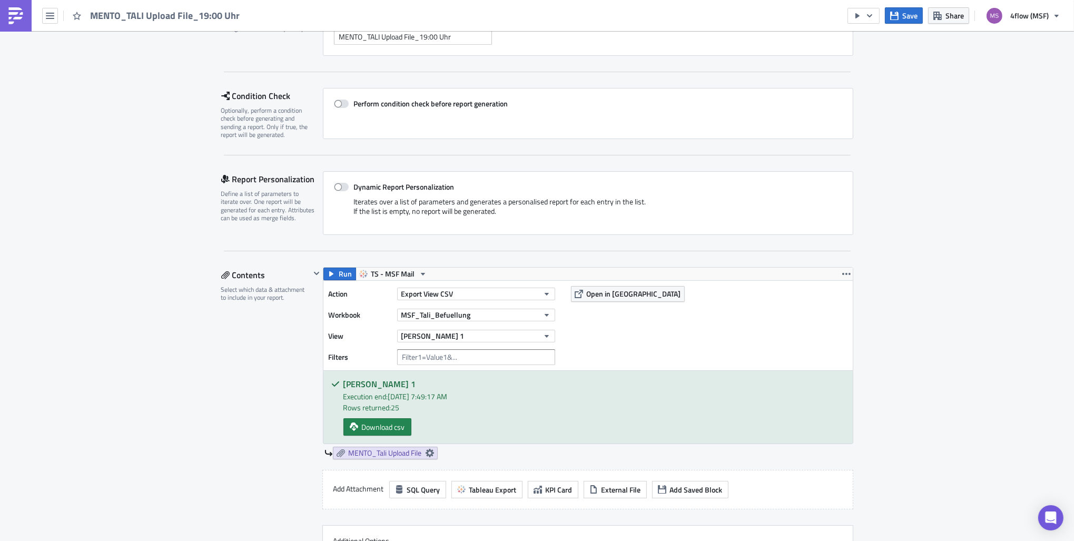
click at [699, 228] on div "Dynamic Report Personalization Iterates over a list of parameters and generates…" at bounding box center [588, 203] width 530 height 64
click at [425, 452] on icon at bounding box center [429, 453] width 8 height 8
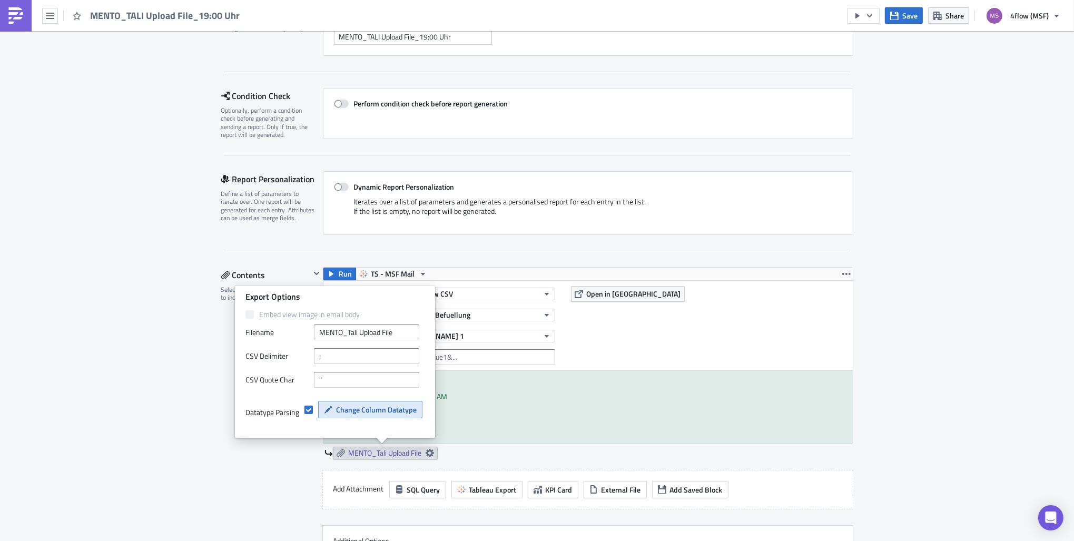
click at [405, 410] on span "Change Column Datatype" at bounding box center [376, 409] width 81 height 11
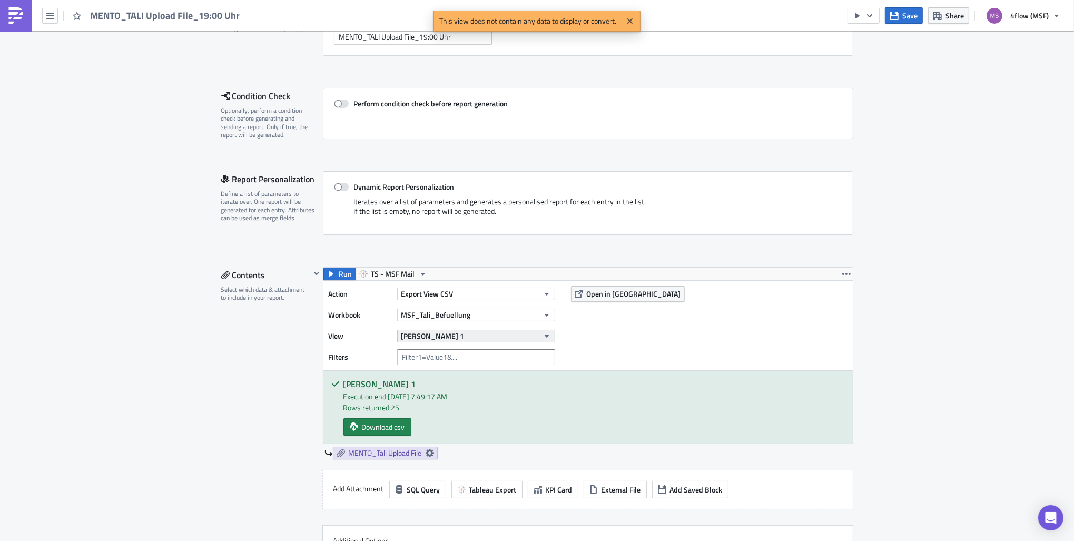
click at [542, 336] on icon "button" at bounding box center [546, 336] width 8 height 8
click at [460, 371] on div "[PERSON_NAME] 1" at bounding box center [451, 370] width 81 height 11
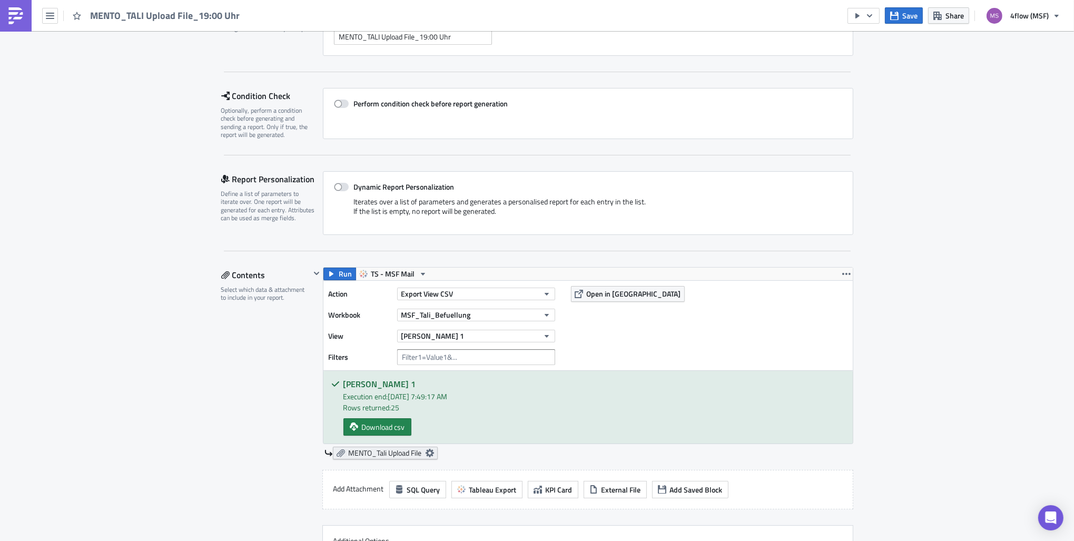
click at [431, 452] on link "MENTO_Tali Upload File" at bounding box center [385, 453] width 105 height 13
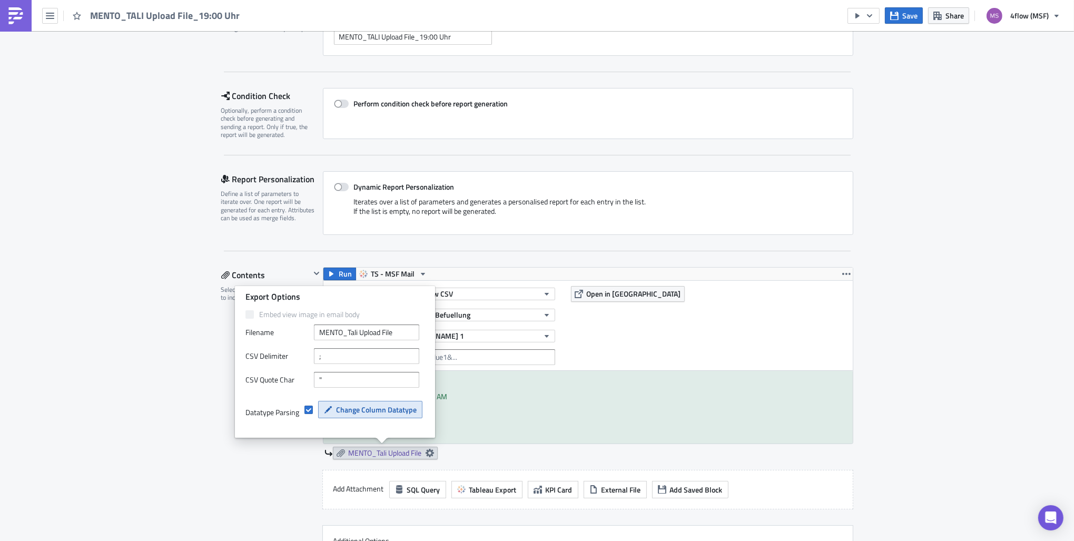
click at [355, 405] on span "Change Column Datatype" at bounding box center [376, 409] width 81 height 11
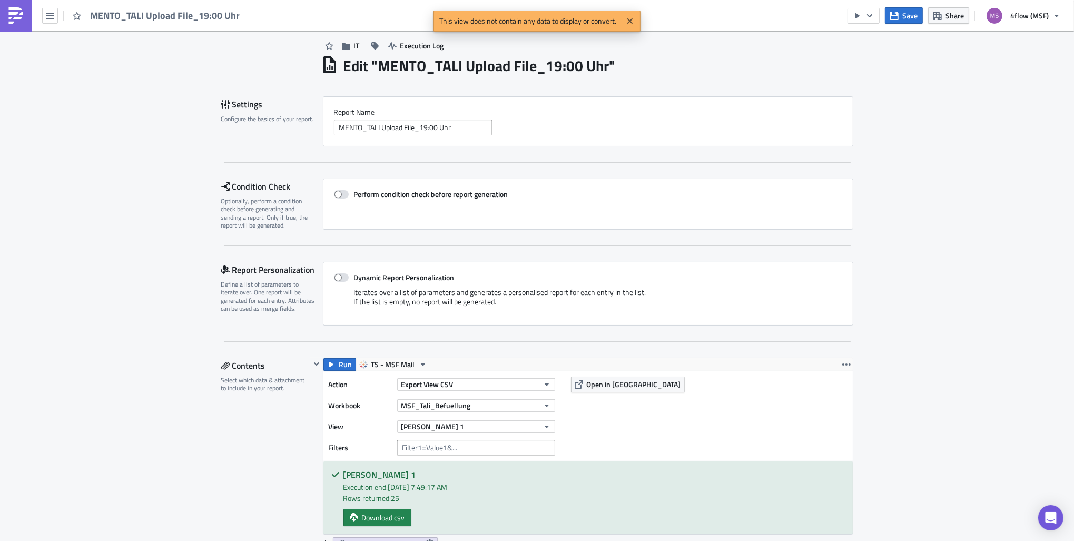
scroll to position [0, 0]
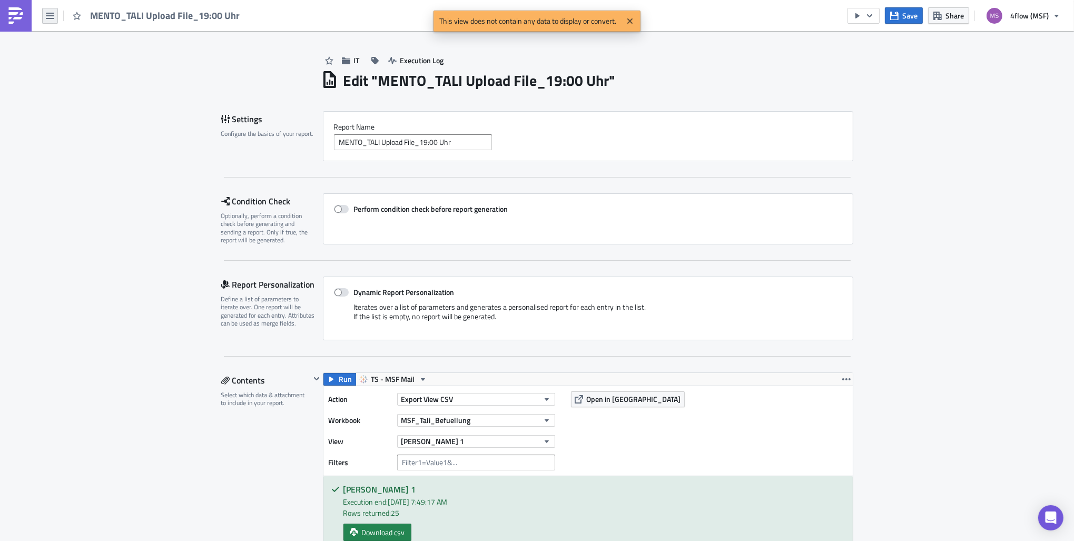
click at [52, 16] on icon "button" at bounding box center [50, 16] width 8 height 8
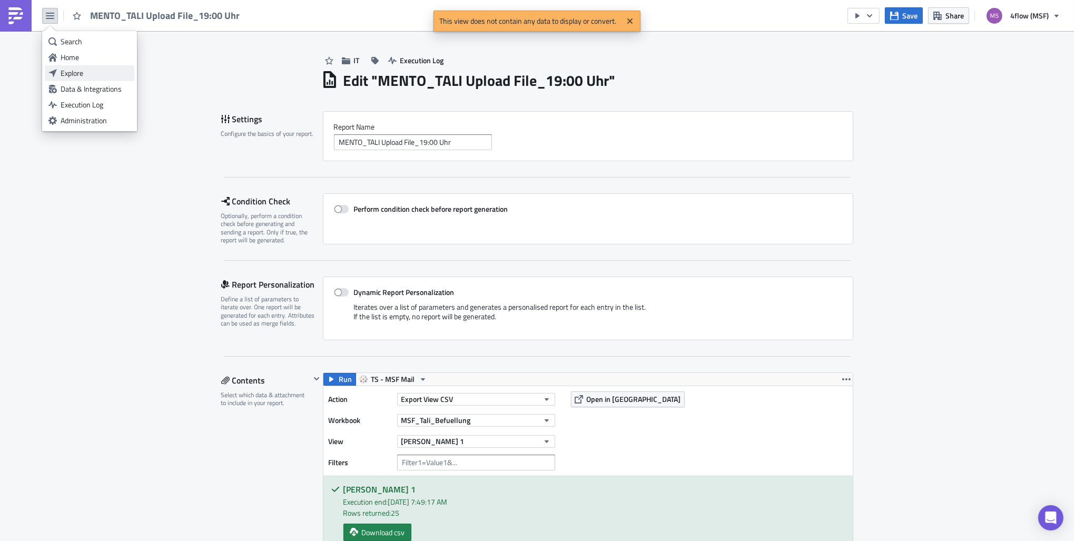
click at [81, 73] on div "Explore" at bounding box center [96, 73] width 70 height 11
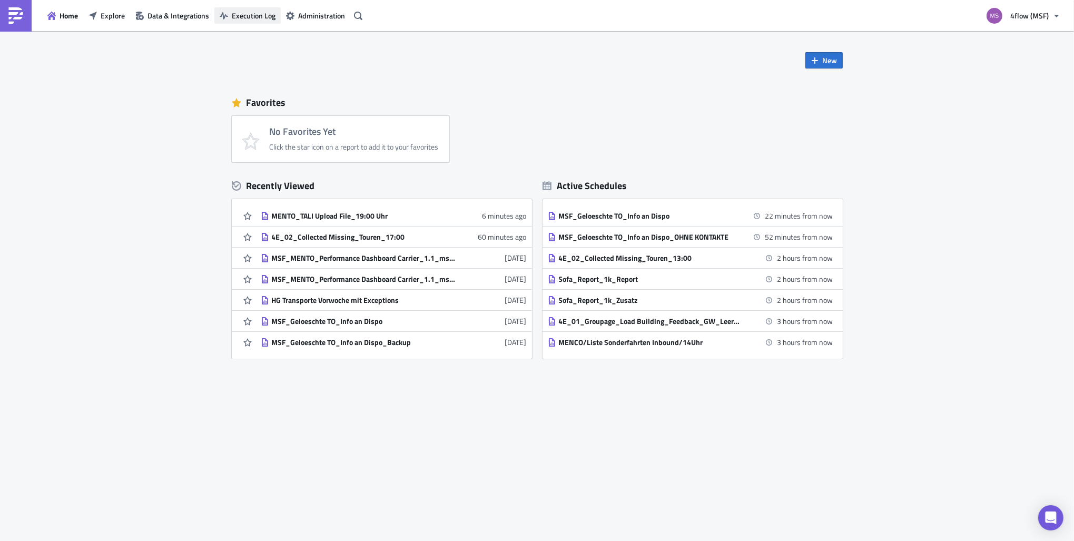
click at [239, 16] on span "Execution Log" at bounding box center [254, 15] width 44 height 11
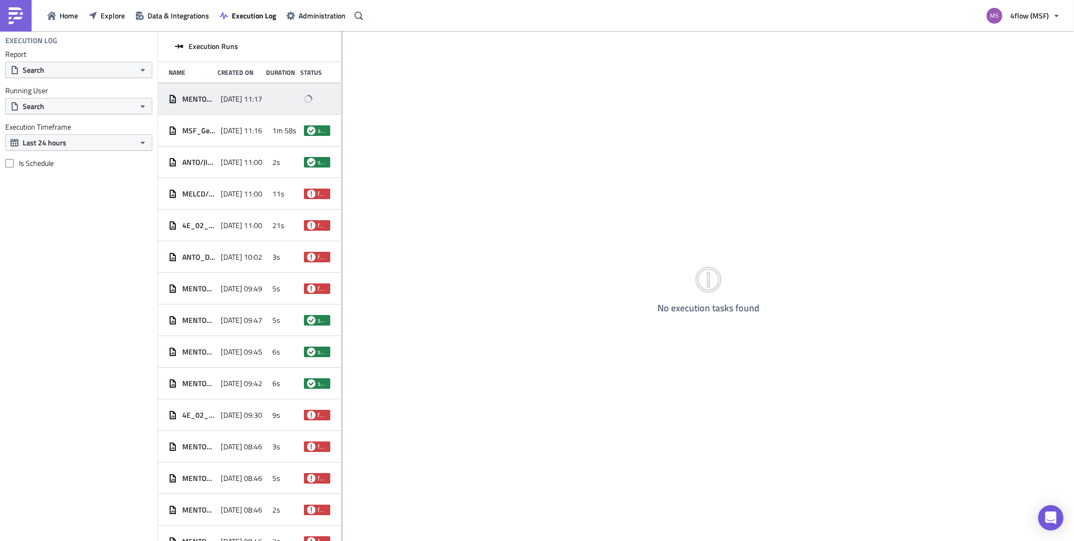
click at [237, 100] on span "2025-09-26 11:17" at bounding box center [242, 98] width 42 height 9
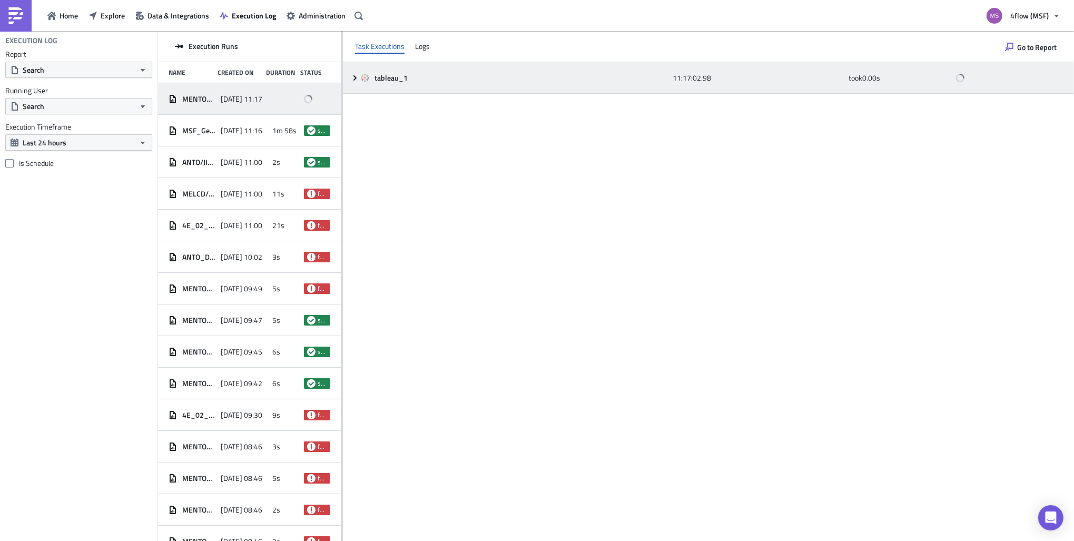
click at [370, 73] on div "tableau_1" at bounding box center [514, 77] width 306 height 9
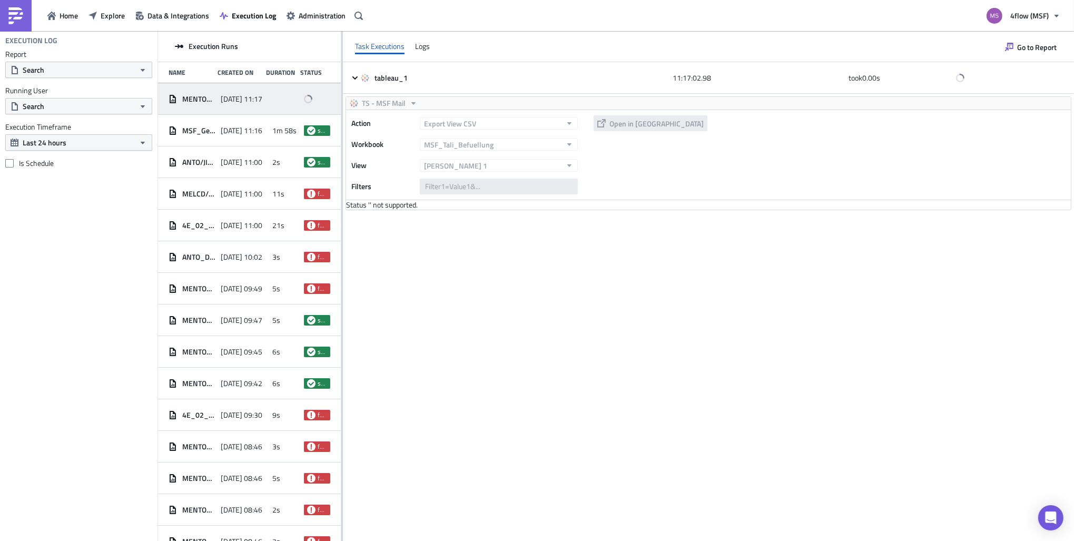
click at [225, 100] on span "2025-09-26 11:17" at bounding box center [242, 98] width 42 height 9
click at [261, 98] on span "2025-09-26 11:17" at bounding box center [242, 98] width 42 height 9
click at [225, 91] on div "2025-09-26 11:17" at bounding box center [244, 99] width 47 height 19
click at [119, 16] on span "Explore" at bounding box center [113, 15] width 24 height 11
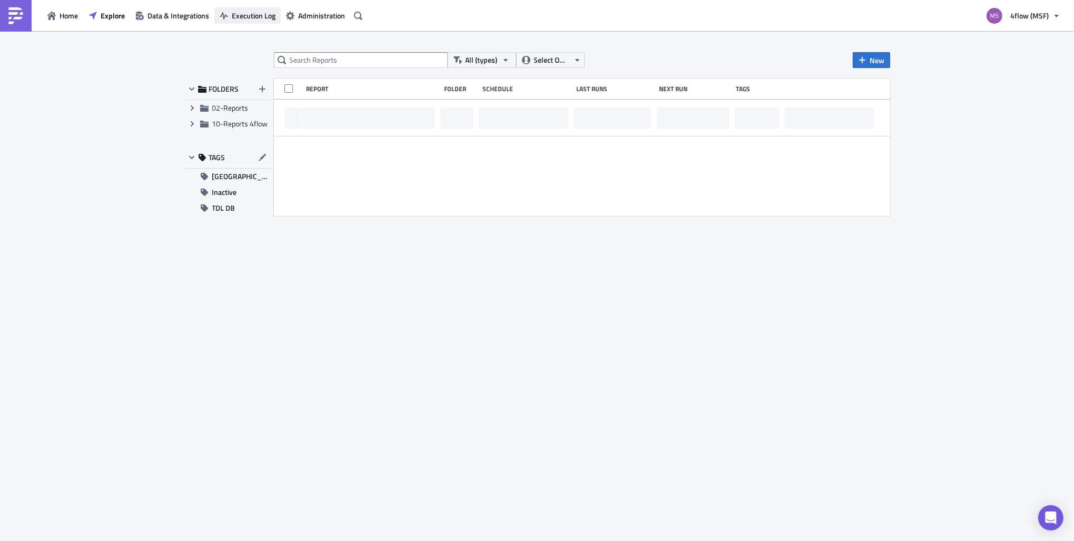
click at [269, 18] on span "Execution Log" at bounding box center [254, 15] width 44 height 11
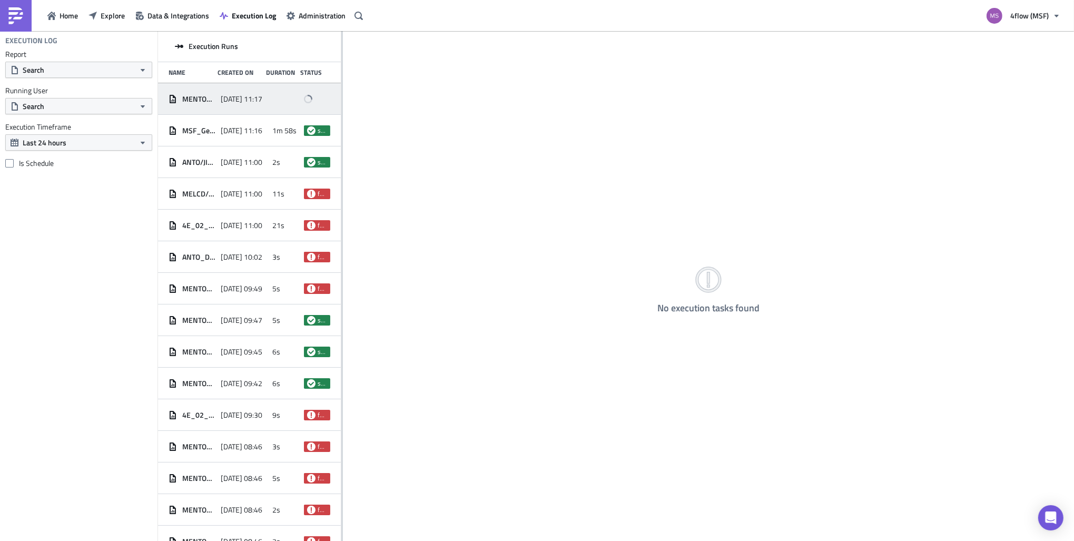
click at [238, 99] on span "2025-09-26 11:17" at bounding box center [242, 98] width 42 height 9
click at [428, 46] on div "Logs" at bounding box center [422, 46] width 15 height 16
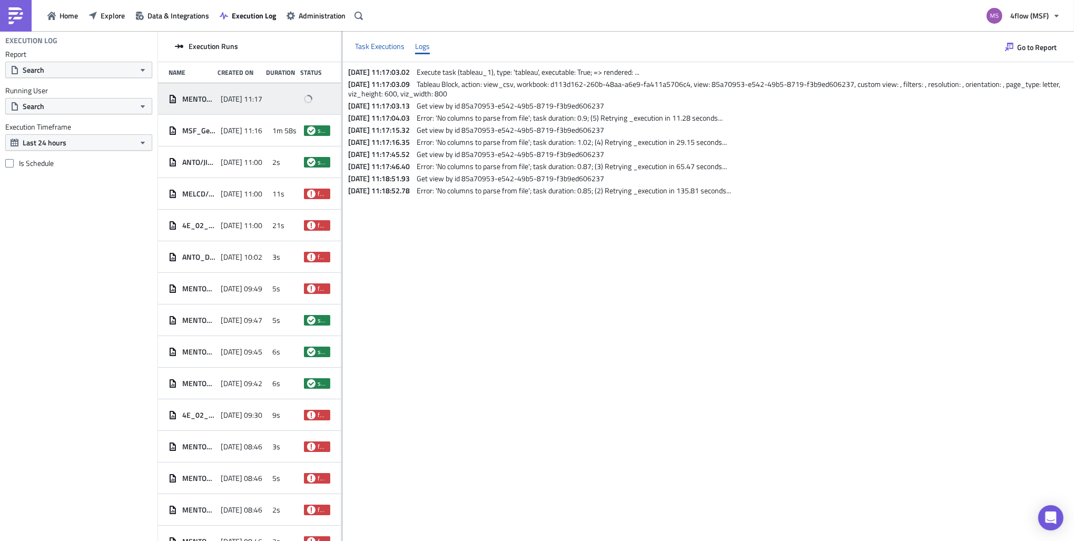
click at [386, 47] on div "Task Executions" at bounding box center [379, 46] width 49 height 16
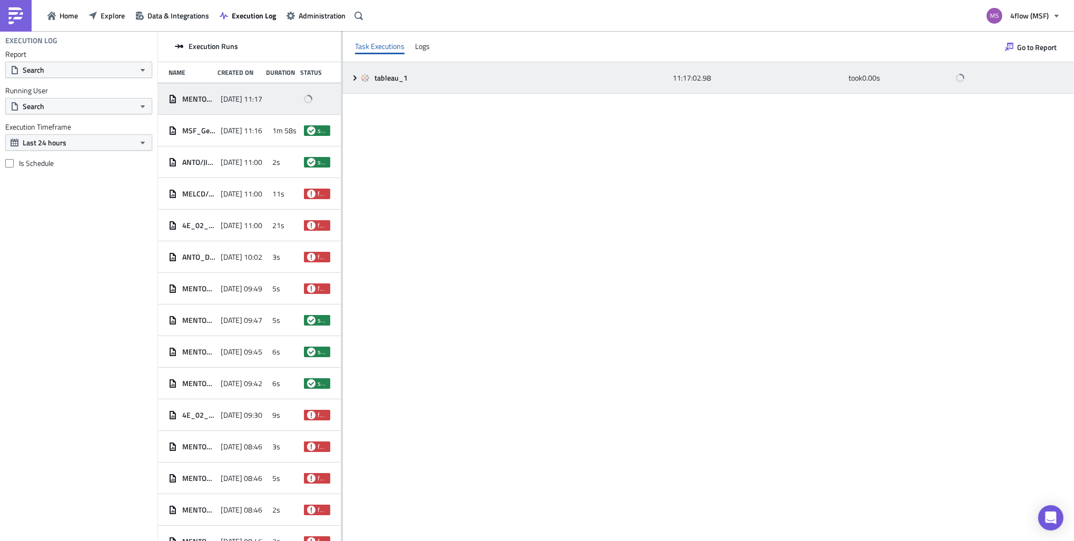
click at [388, 82] on div "tableau_1" at bounding box center [514, 77] width 306 height 19
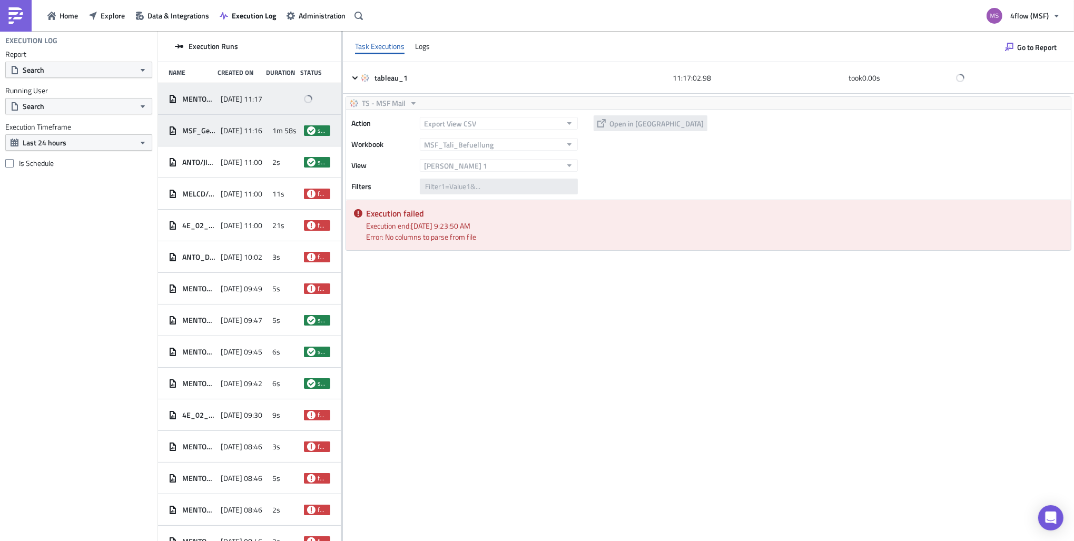
click at [237, 138] on div "2025-09-26 11:16" at bounding box center [244, 130] width 47 height 19
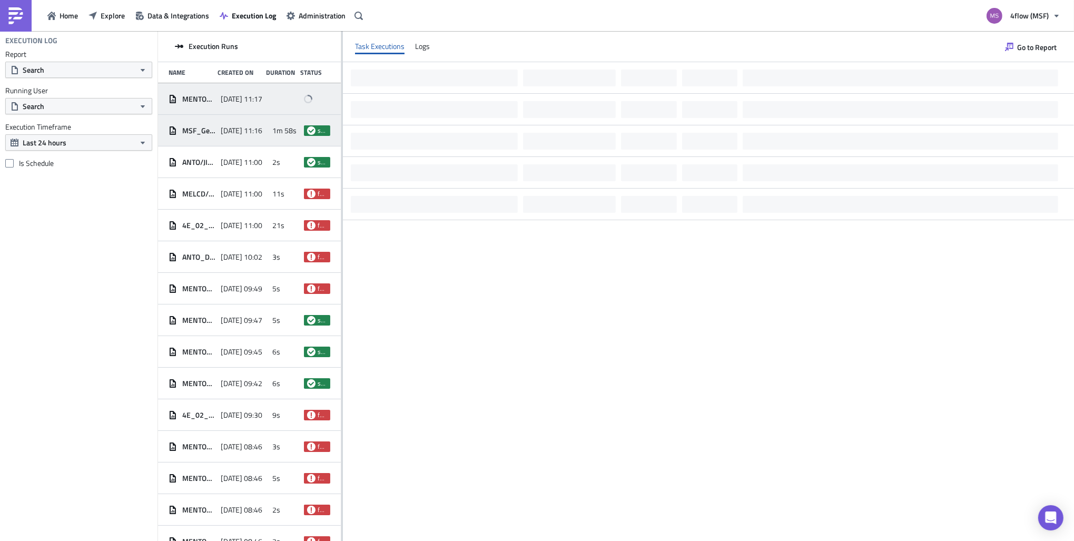
click at [230, 111] on div "MENTO_TALI Upload File_19:00 Uhr 2025-09-26 11:17" at bounding box center [249, 99] width 183 height 32
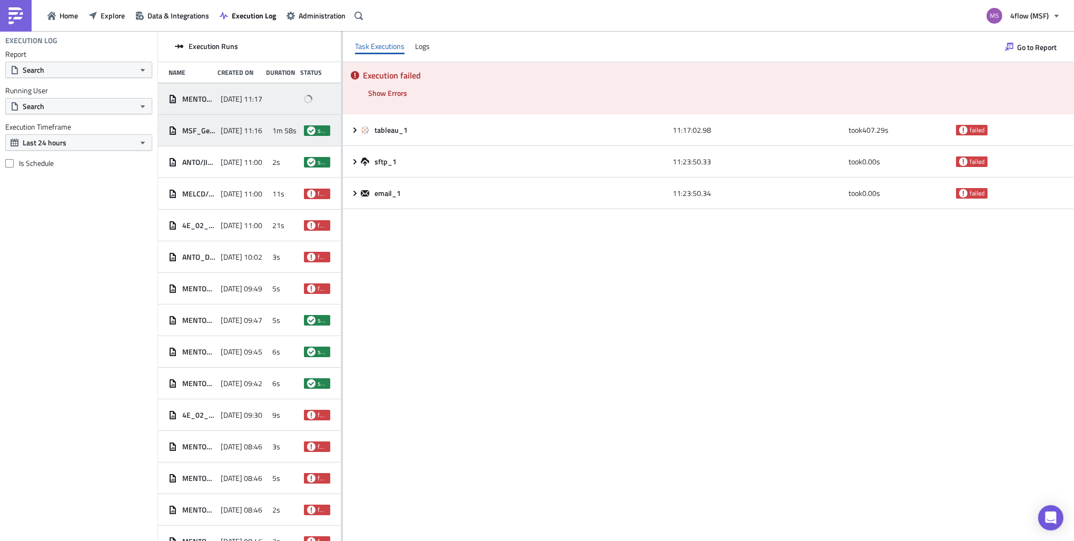
click at [247, 138] on div "2025-09-26 11:16" at bounding box center [244, 130] width 47 height 19
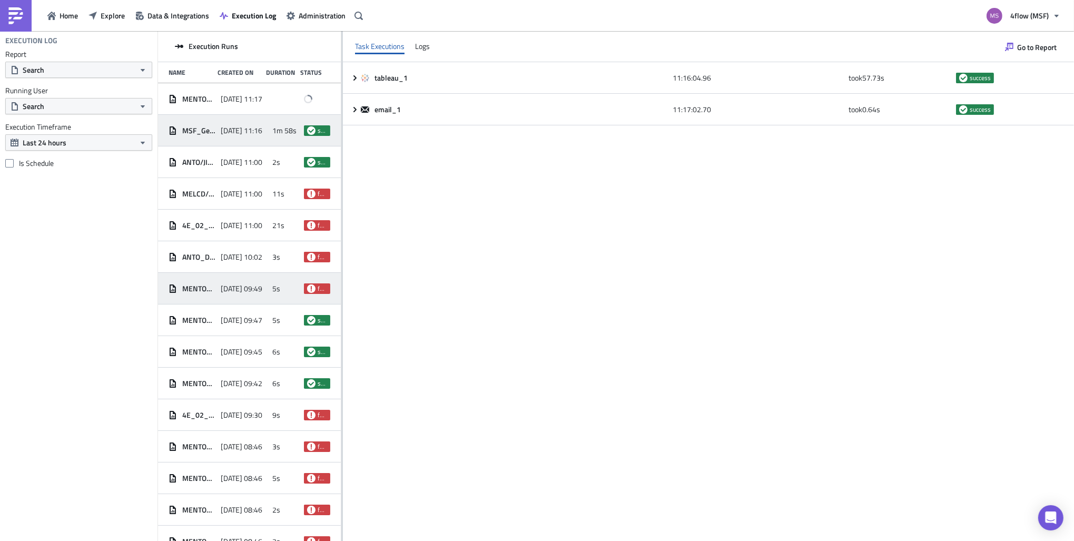
click at [240, 290] on span "2025-09-26 09:49" at bounding box center [242, 288] width 42 height 9
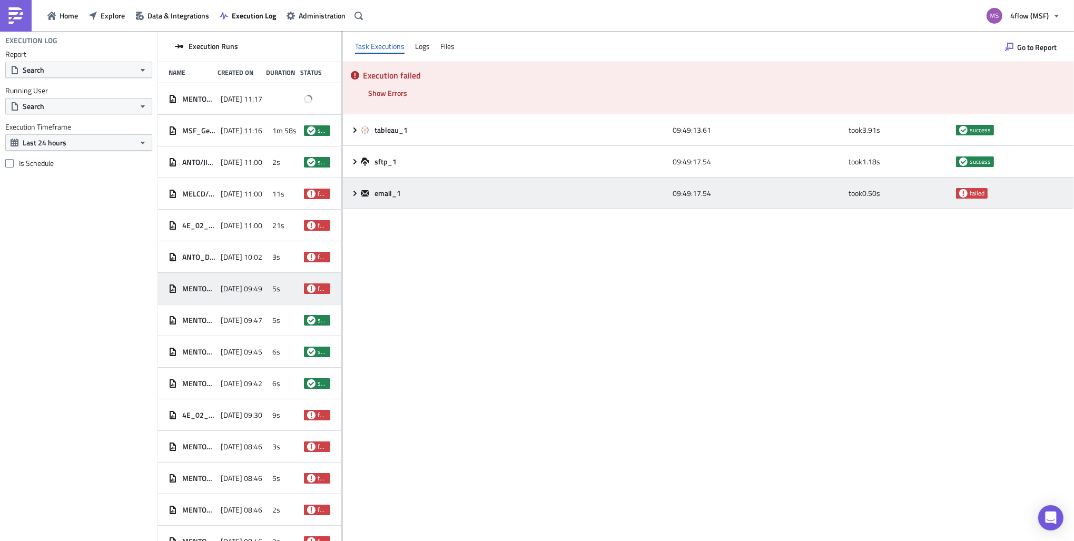
click at [354, 192] on icon at bounding box center [354, 192] width 3 height 5
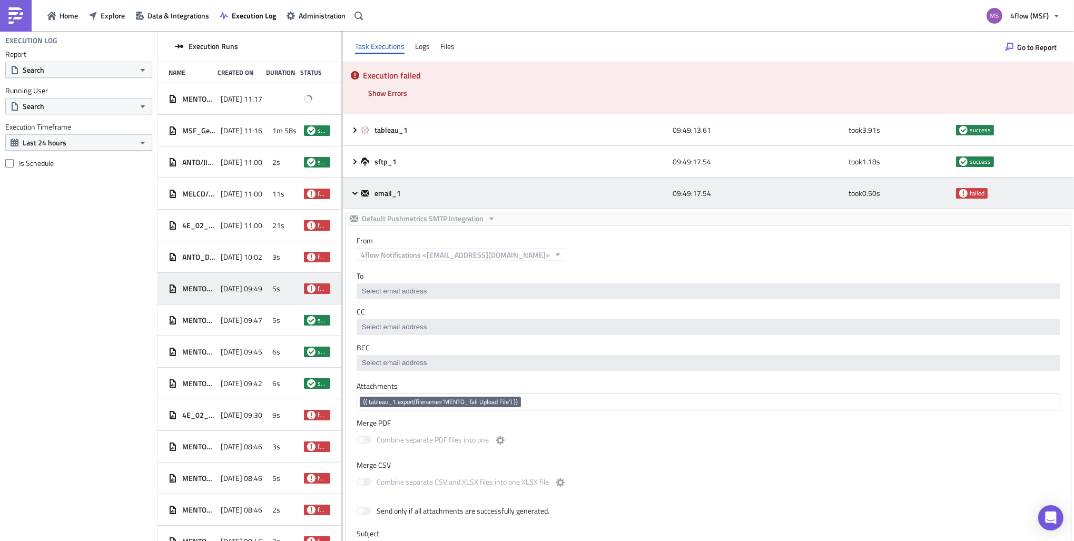
click at [969, 192] on span "failed" at bounding box center [976, 193] width 15 height 8
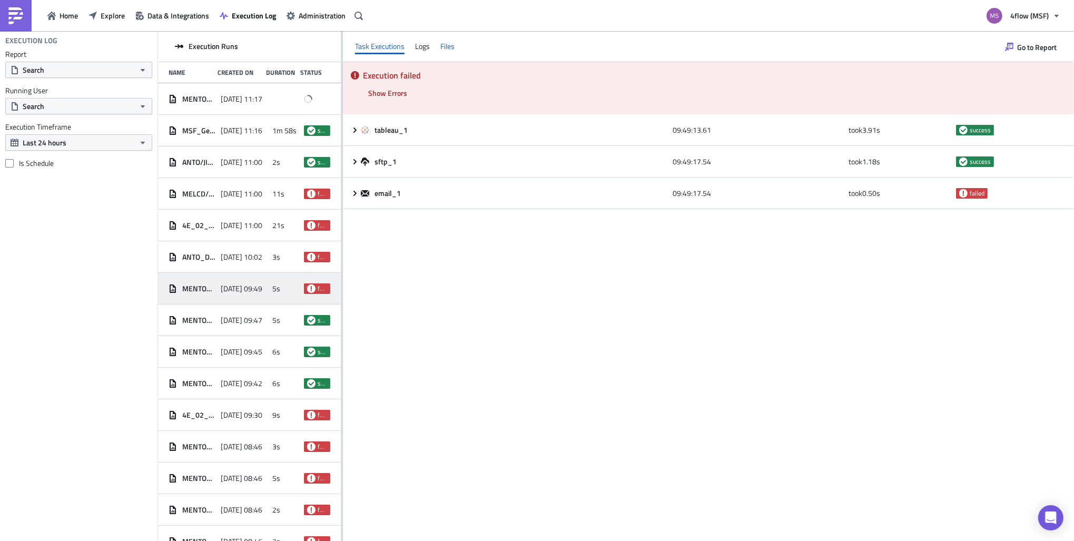
click at [451, 52] on div "Files" at bounding box center [447, 46] width 14 height 16
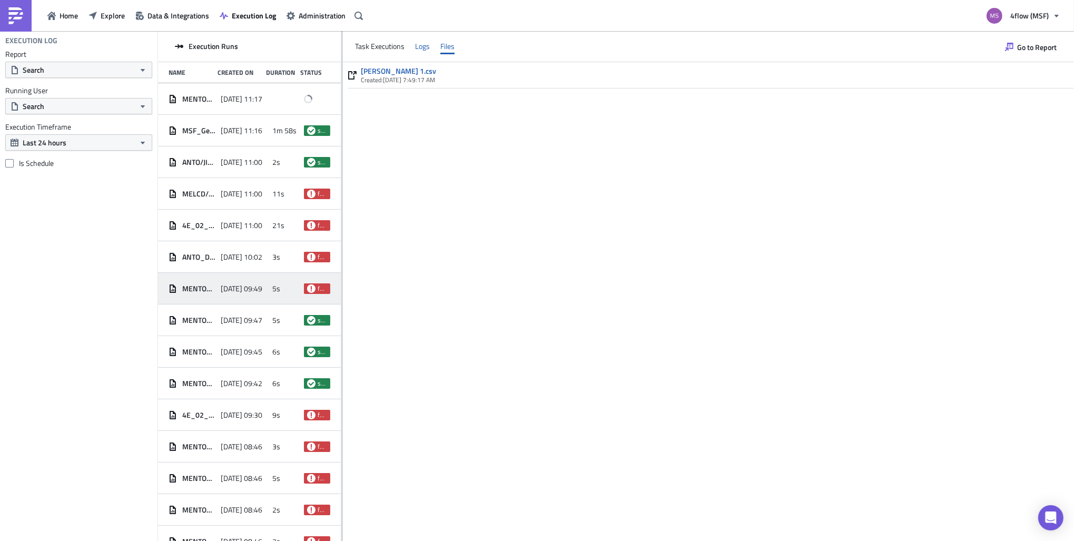
click at [421, 49] on div "Logs" at bounding box center [422, 46] width 15 height 16
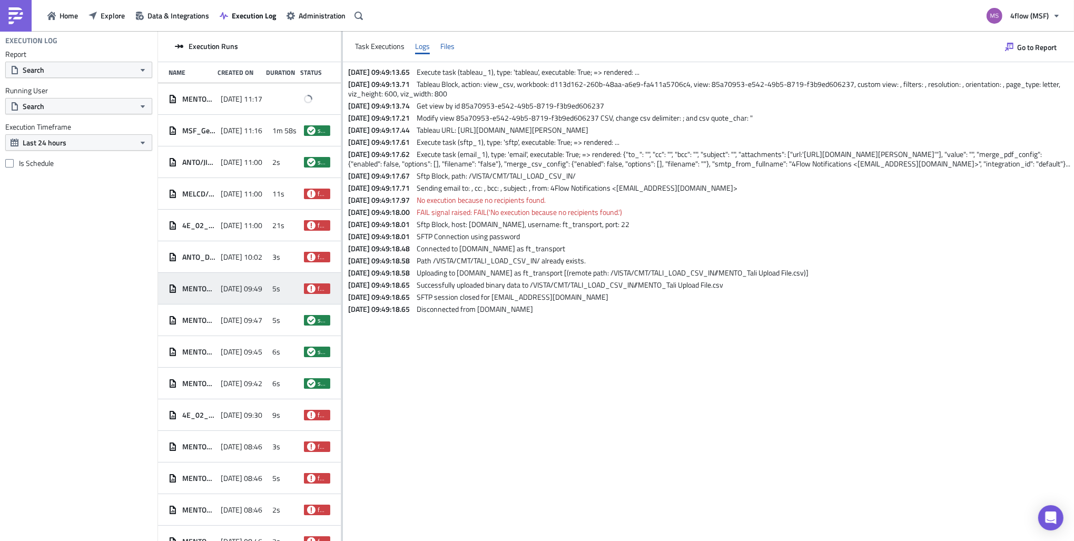
click at [444, 48] on div "Files" at bounding box center [447, 46] width 14 height 16
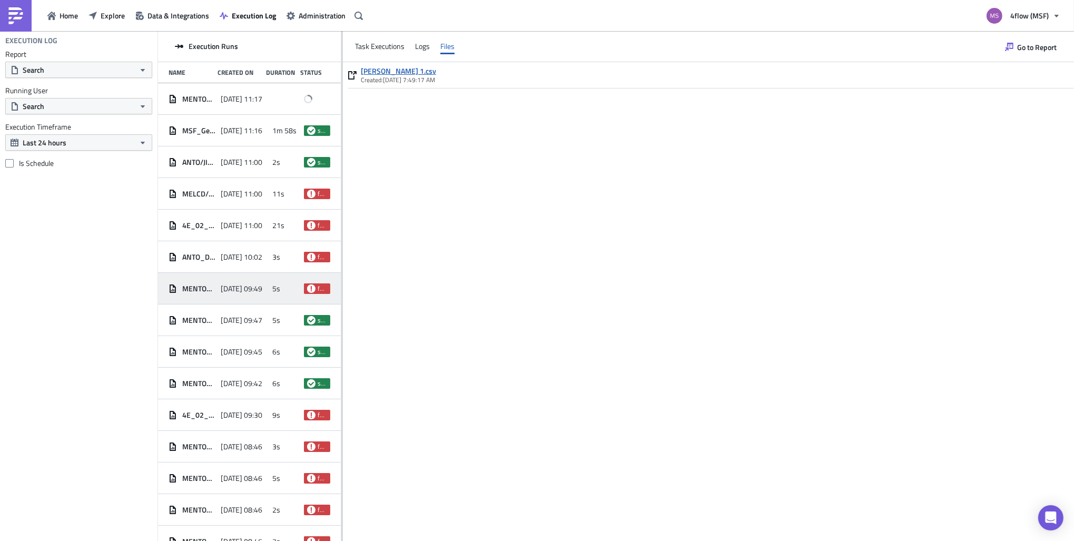
click at [374, 69] on link "Blatt 1.csv" at bounding box center [398, 70] width 75 height 9
click at [458, 174] on div "Blatt 1.csv Created: 9/26/2025, 7:49:17 AM" at bounding box center [708, 301] width 731 height 478
click at [215, 103] on div "MENTO_TALI Upload File_19:00 Uhr 2025-09-26 11:17" at bounding box center [249, 99] width 183 height 32
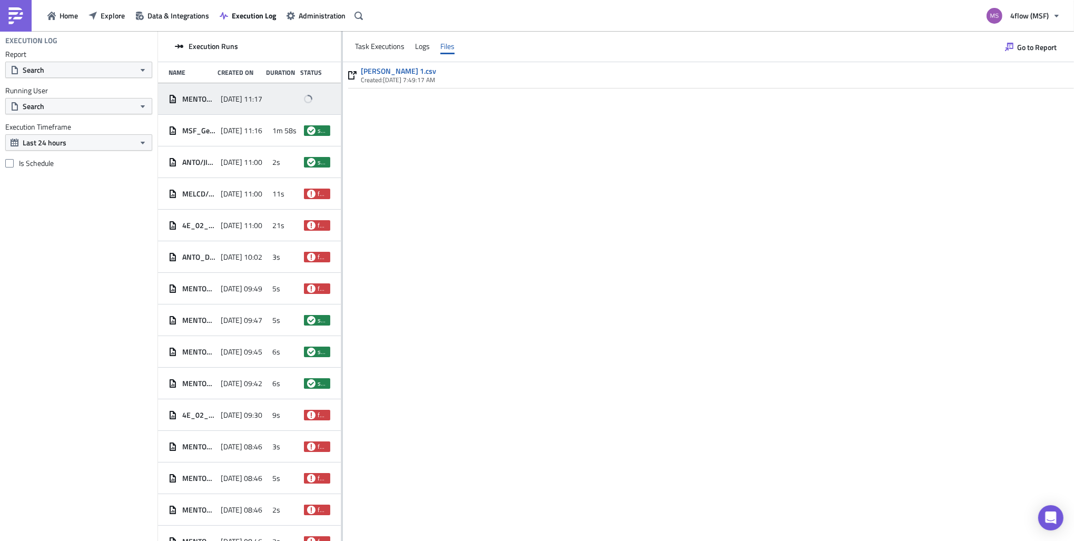
drag, startPoint x: 272, startPoint y: 102, endPoint x: 284, endPoint y: 101, distance: 12.2
click at [272, 102] on div at bounding box center [285, 99] width 26 height 19
click at [390, 55] on div "Task Executions Logs Files" at bounding box center [708, 46] width 731 height 31
click at [388, 47] on div "Task Executions" at bounding box center [379, 46] width 49 height 16
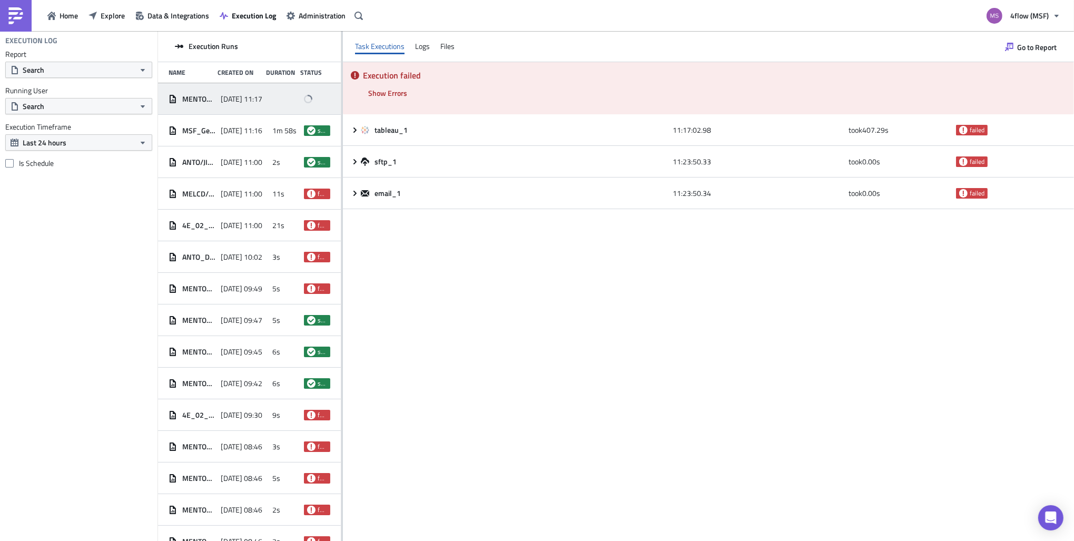
click at [431, 96] on div "Execution failed Show Errors 2025-09-26 11:23:50.23 FAIL signal raised: FAIL('T…" at bounding box center [708, 88] width 731 height 52
click at [287, 130] on span "1m 58s" at bounding box center [284, 130] width 24 height 9
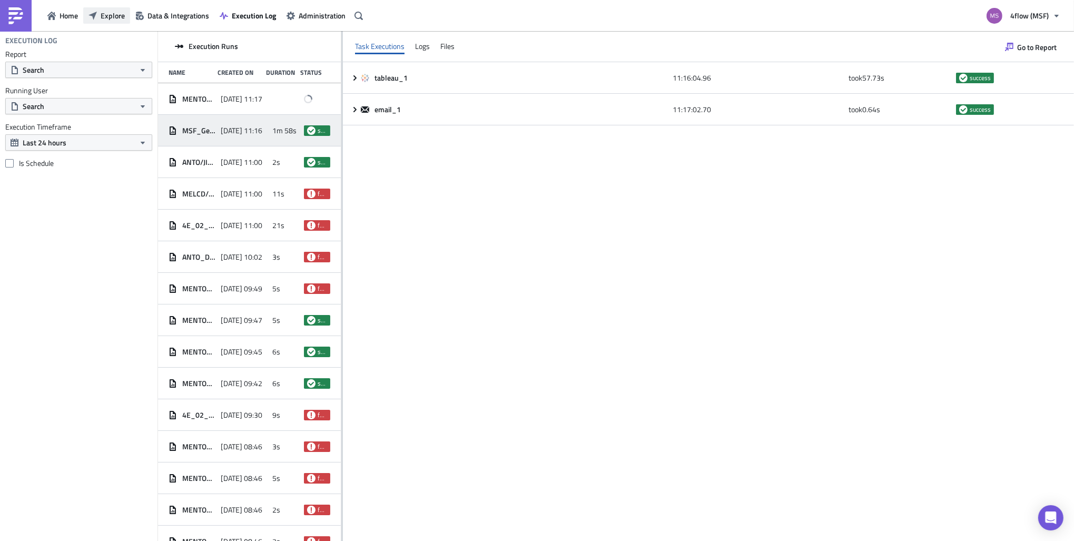
click at [115, 22] on button "Explore" at bounding box center [106, 15] width 47 height 16
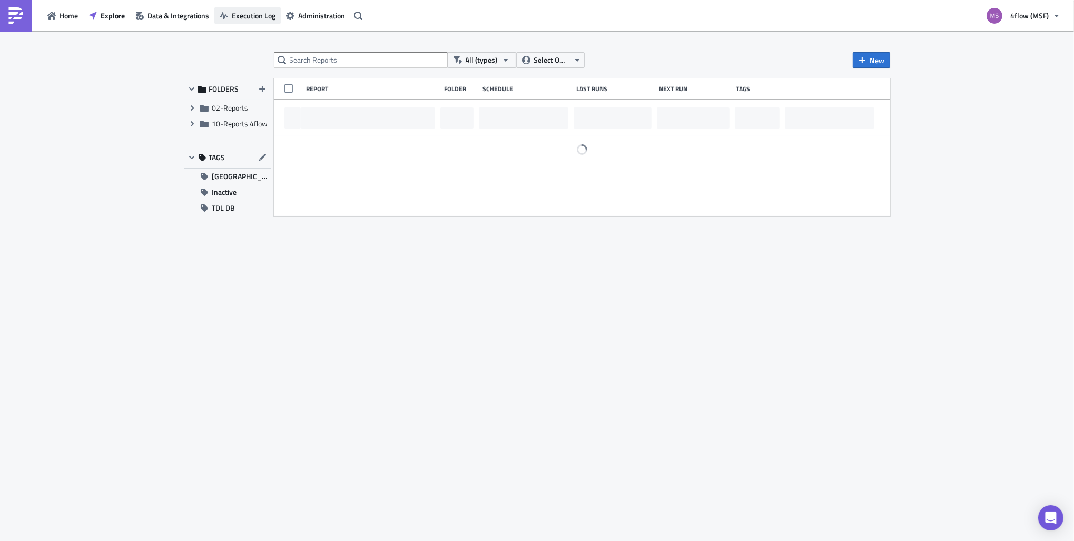
click at [244, 14] on span "Execution Log" at bounding box center [254, 15] width 44 height 11
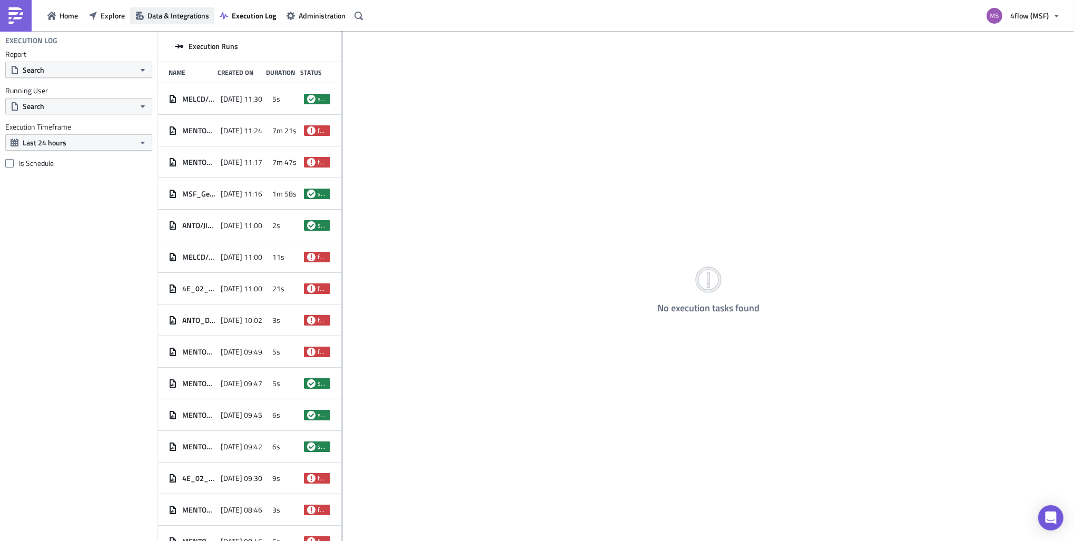
drag, startPoint x: 173, startPoint y: 15, endPoint x: 242, endPoint y: 14, distance: 69.5
click at [173, 15] on span "Data & Integrations" at bounding box center [178, 15] width 62 height 11
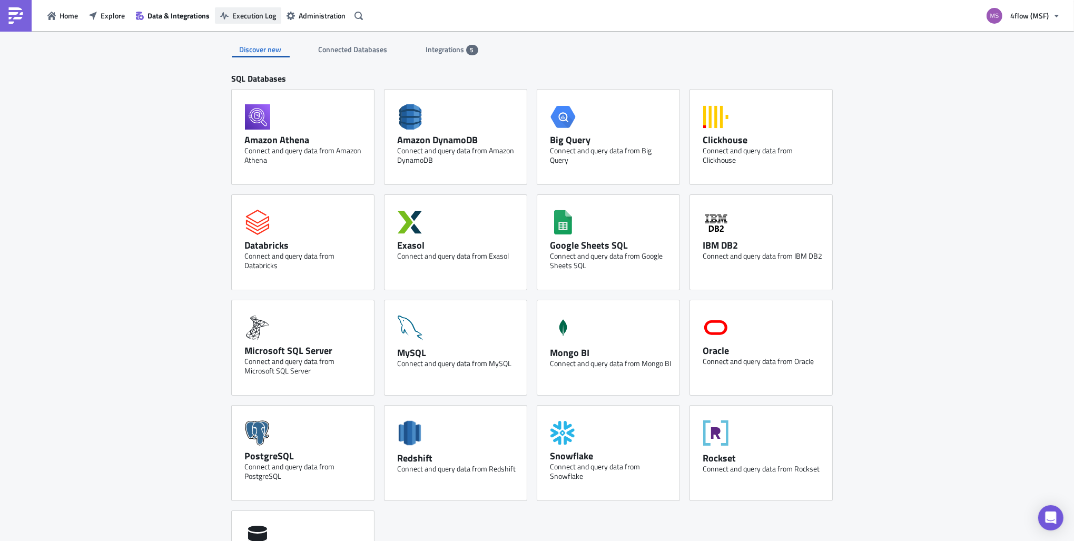
click at [246, 14] on span "Execution Log" at bounding box center [254, 15] width 44 height 11
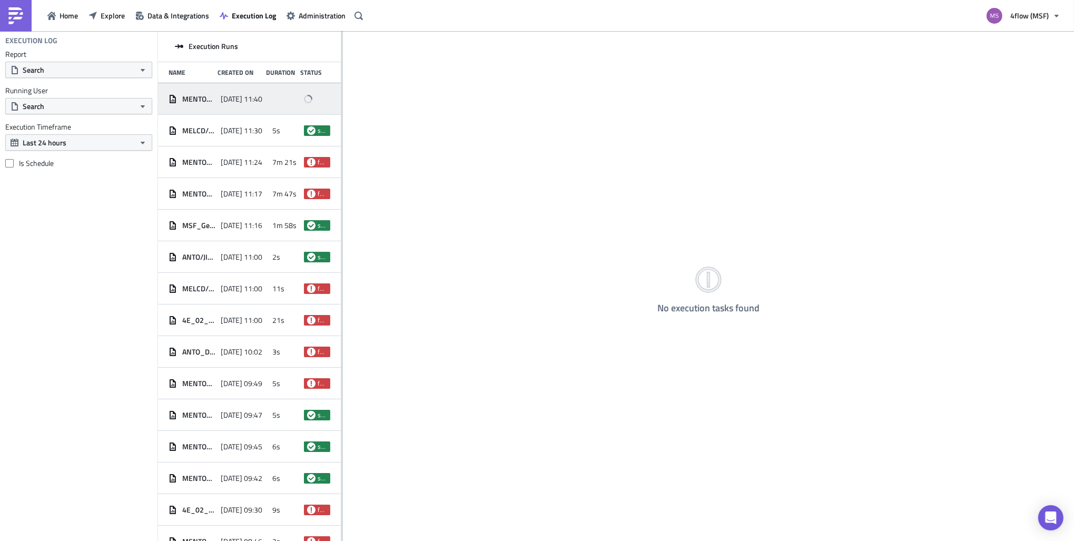
click at [236, 104] on div "2025-09-26 11:40" at bounding box center [244, 99] width 47 height 19
click at [180, 12] on span "Data & Integrations" at bounding box center [178, 15] width 62 height 11
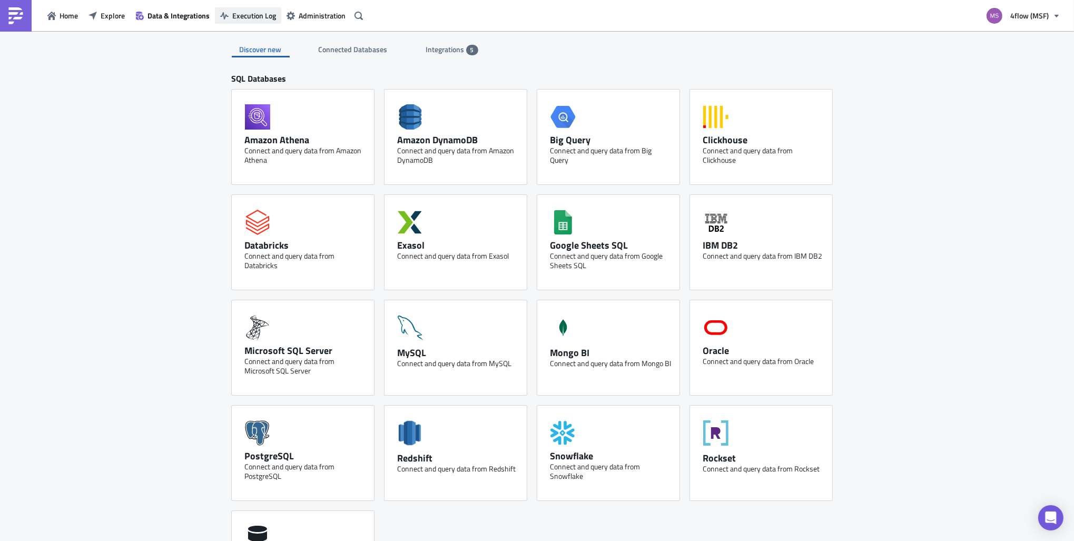
click at [251, 14] on span "Execution Log" at bounding box center [254, 15] width 44 height 11
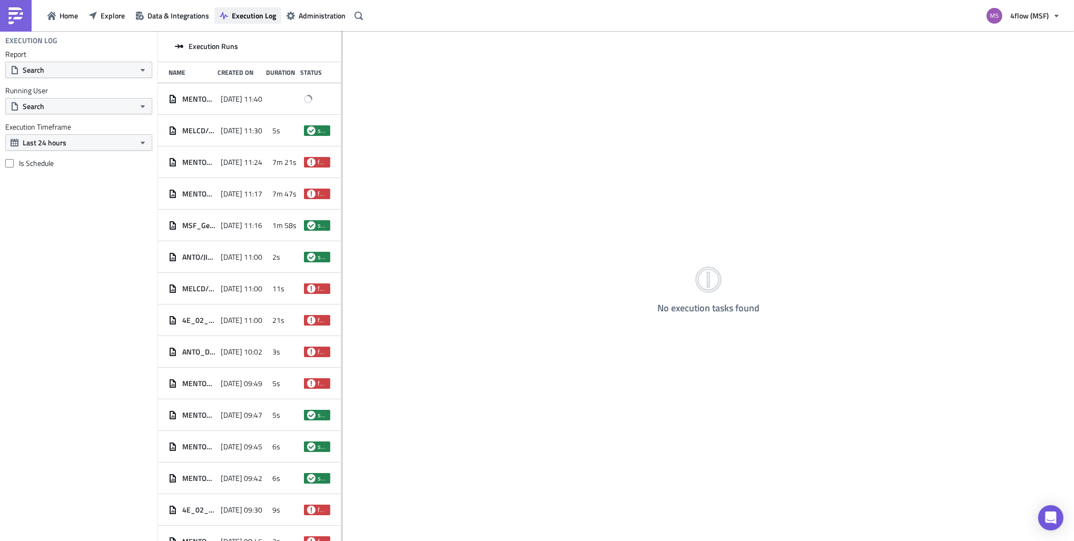
drag, startPoint x: 200, startPoint y: 13, endPoint x: 265, endPoint y: 12, distance: 65.3
click at [200, 14] on span "Data & Integrations" at bounding box center [178, 15] width 62 height 11
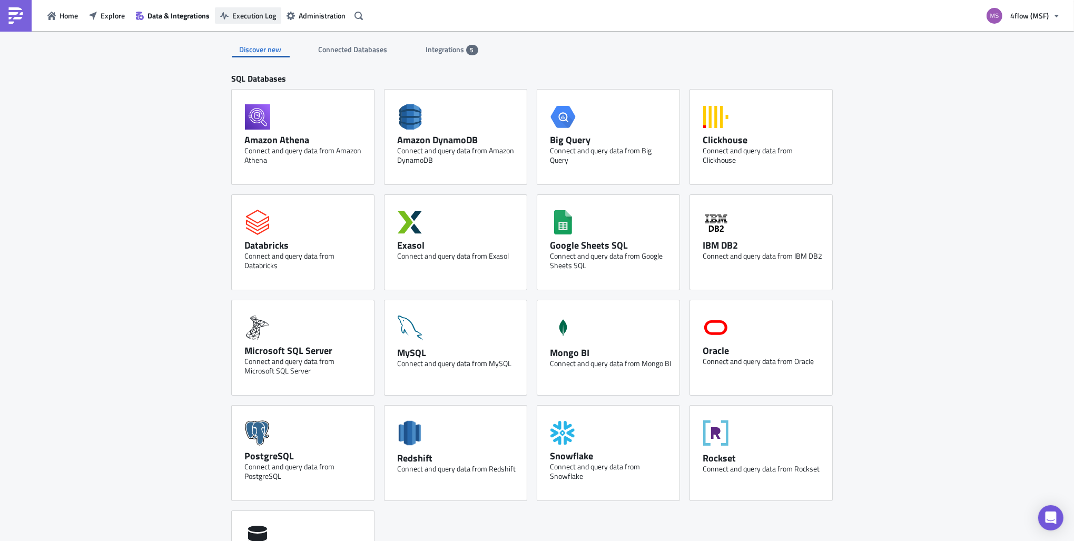
click at [272, 11] on span "Execution Log" at bounding box center [254, 15] width 44 height 11
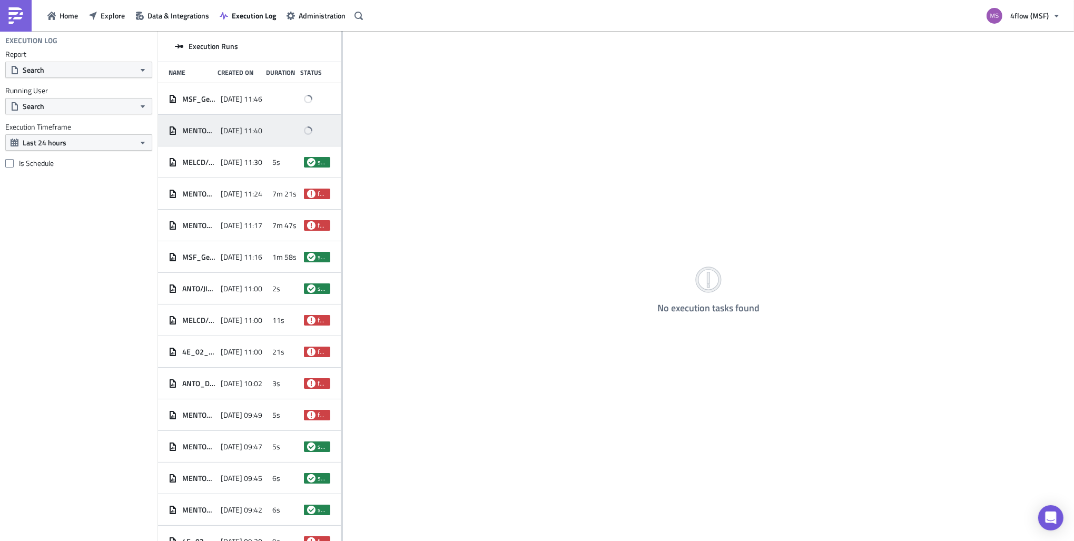
click at [203, 133] on span "MENTO_TALI Upload File_19:00 Uhr" at bounding box center [198, 130] width 33 height 9
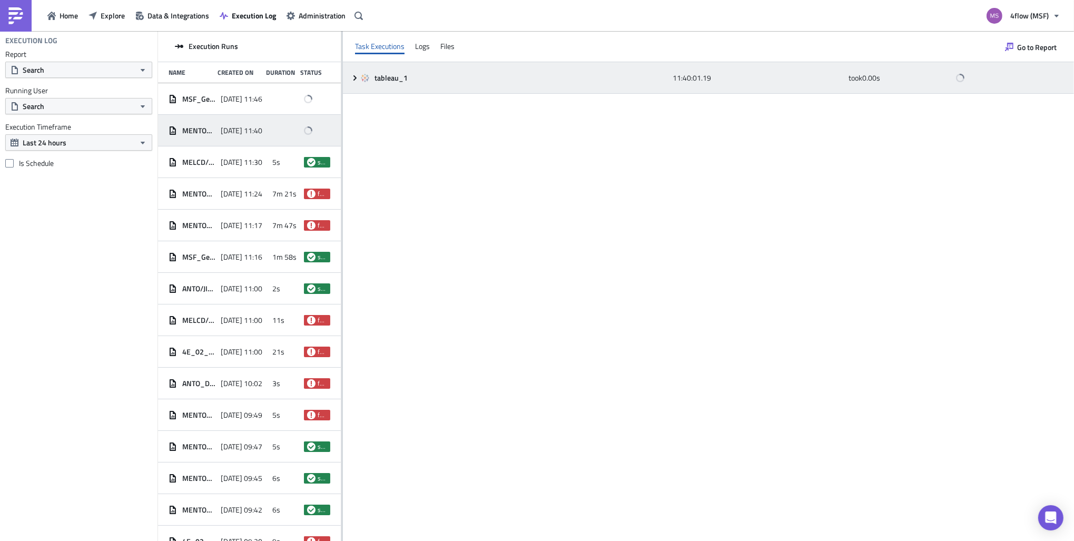
click at [352, 82] on icon at bounding box center [355, 78] width 8 height 8
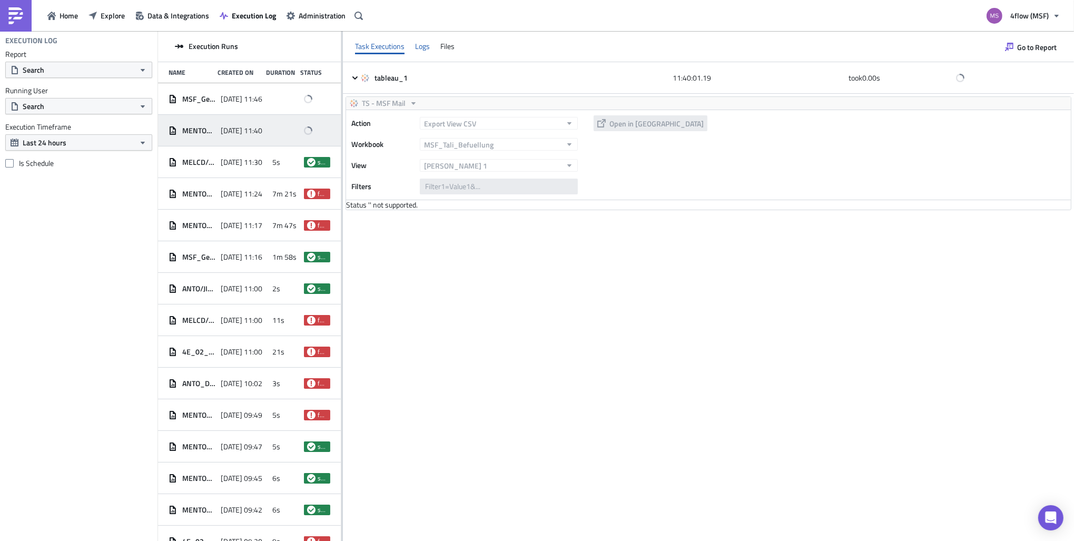
click at [415, 43] on div "Logs" at bounding box center [422, 46] width 15 height 16
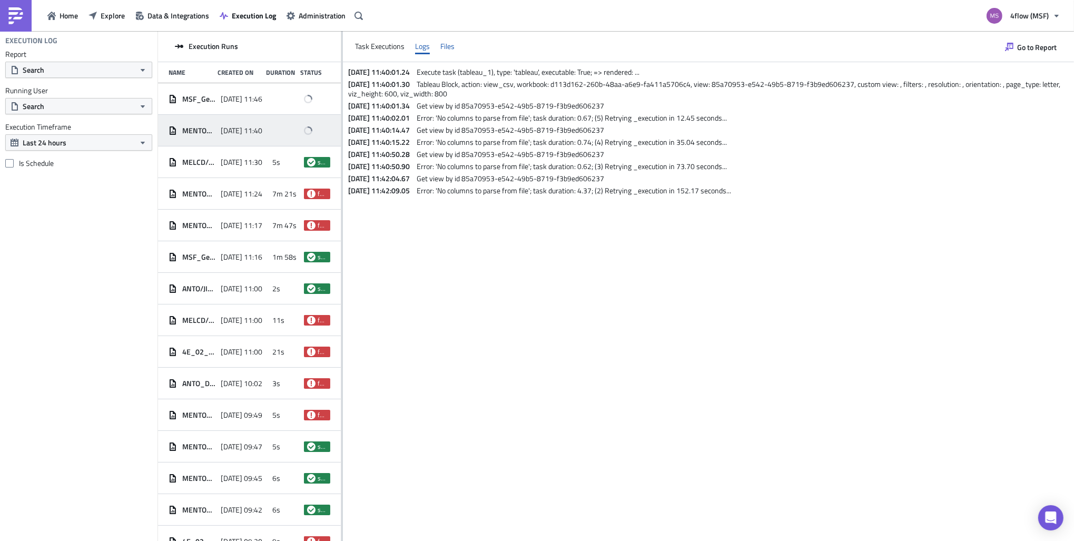
click at [447, 45] on div "Files" at bounding box center [447, 46] width 14 height 16
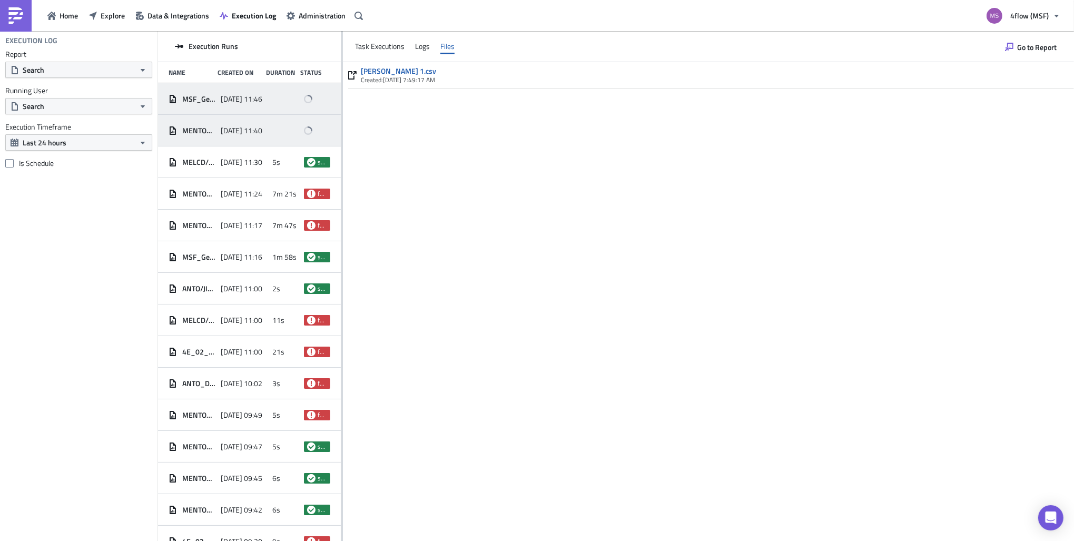
click at [247, 113] on div "MSF_Geloeschte TO_Info an Dispo 2025-09-26 11:46" at bounding box center [249, 99] width 183 height 32
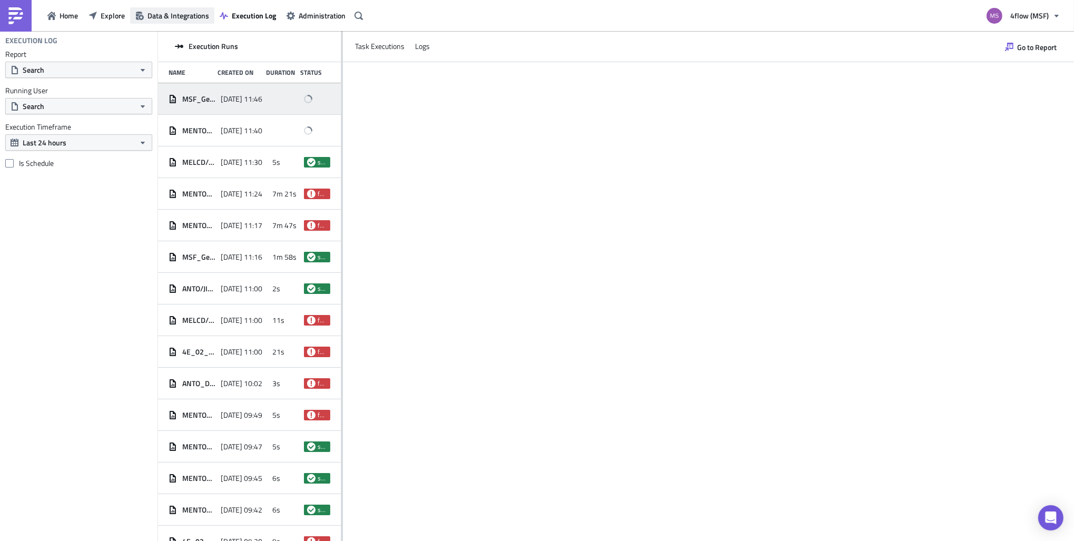
click at [190, 22] on button "Data & Integrations" at bounding box center [172, 15] width 84 height 16
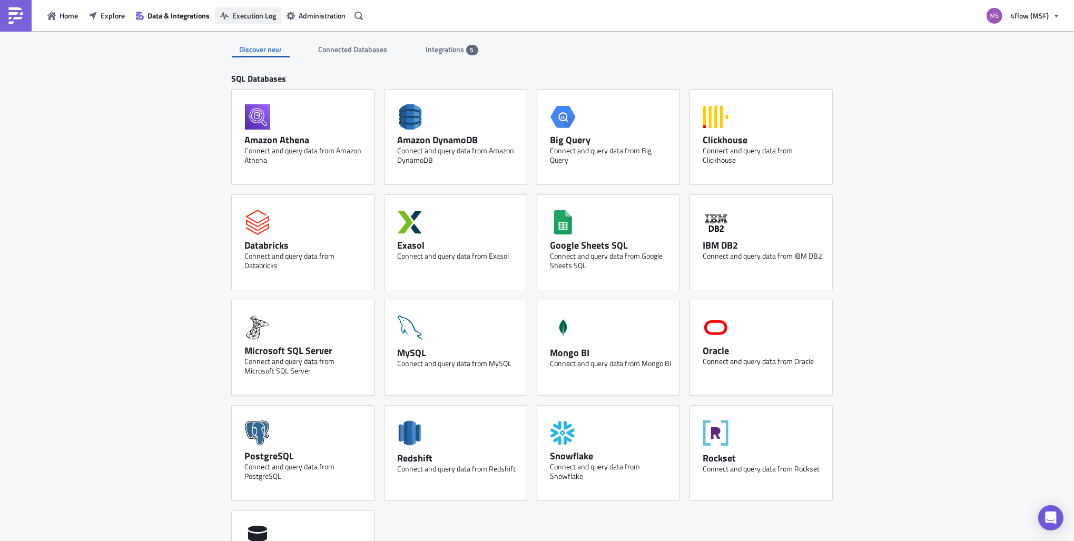
click at [268, 19] on span "Execution Log" at bounding box center [254, 15] width 44 height 11
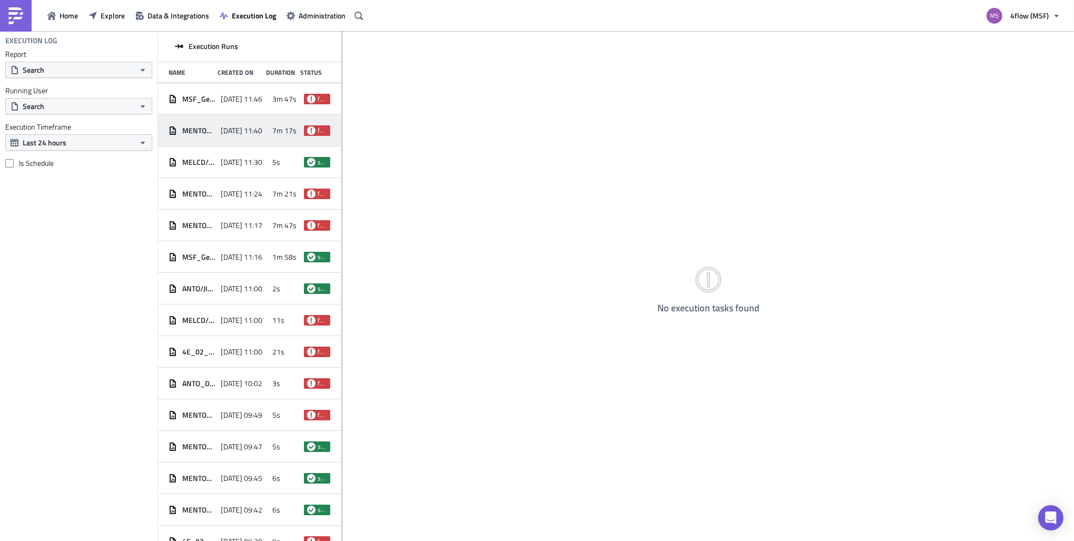
click at [221, 134] on span "2025-09-26 11:40" at bounding box center [242, 130] width 42 height 9
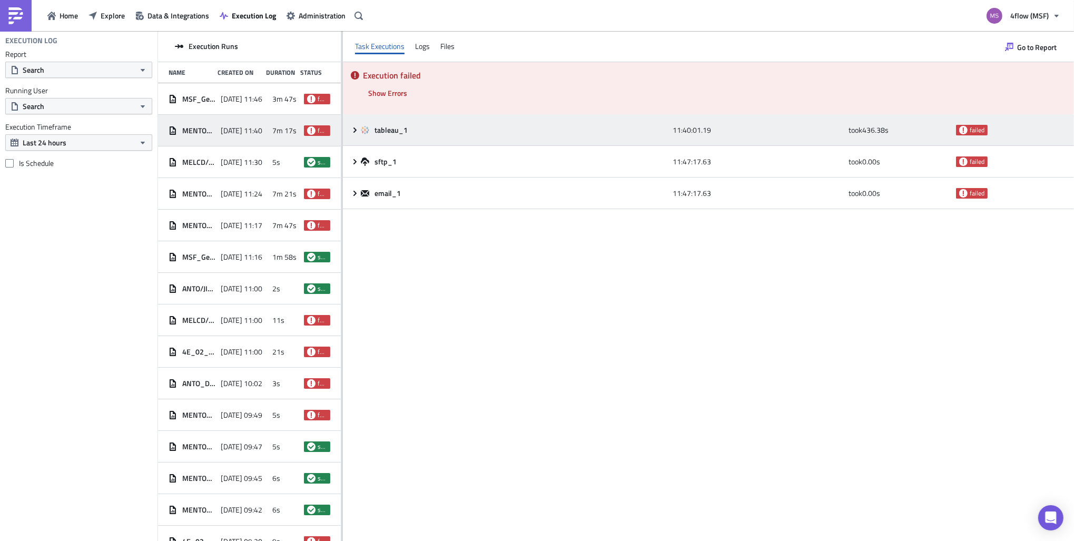
click at [354, 131] on icon at bounding box center [355, 130] width 8 height 8
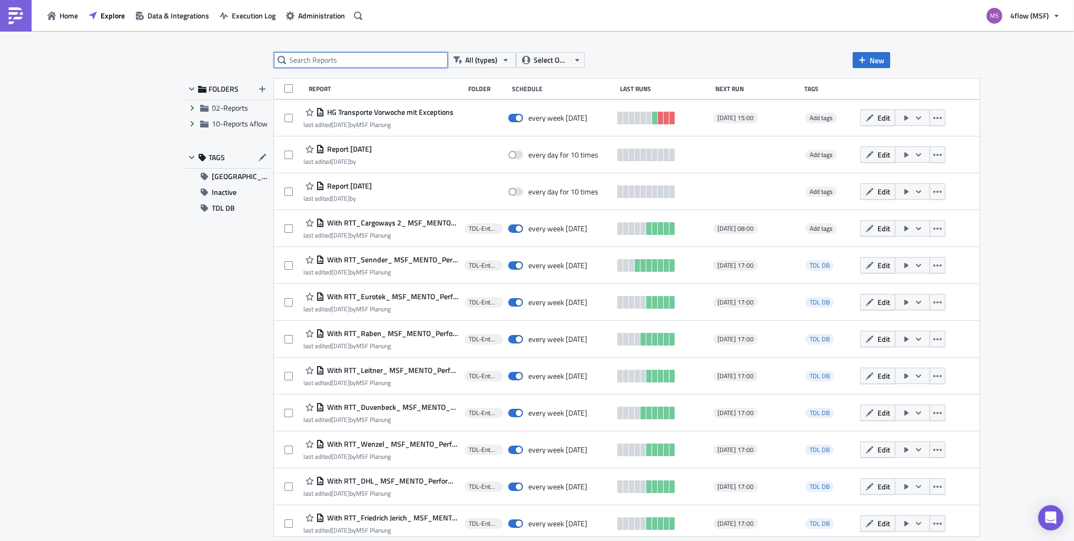
click at [370, 60] on input "text" at bounding box center [361, 60] width 174 height 16
type input "tali"
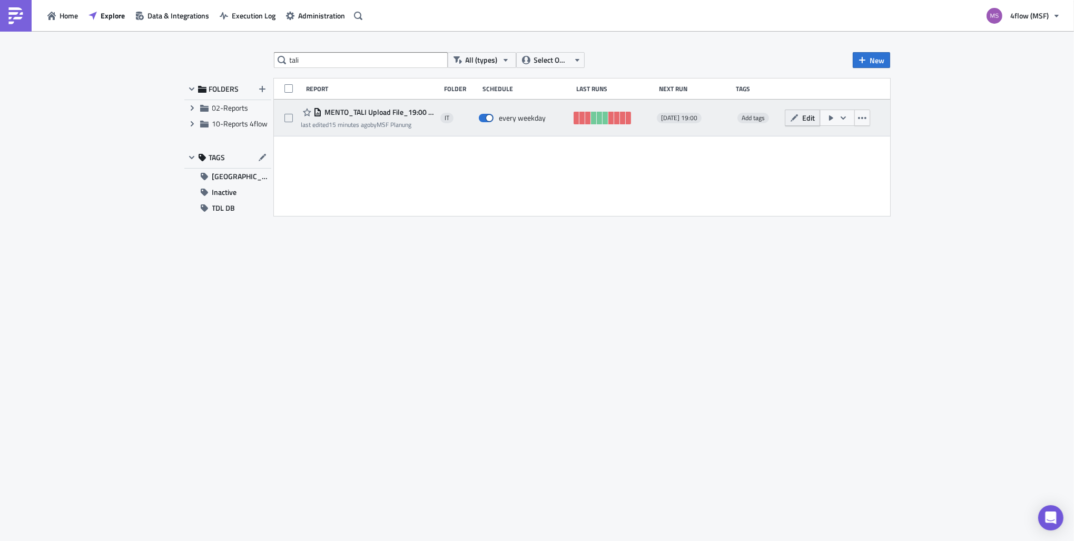
click at [793, 118] on icon "button" at bounding box center [793, 117] width 7 height 7
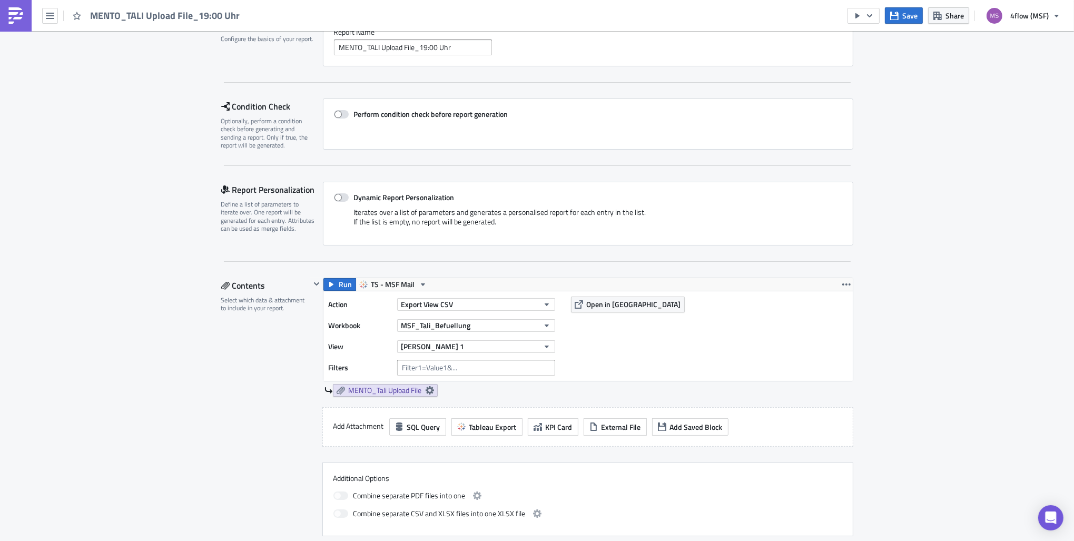
scroll to position [211, 0]
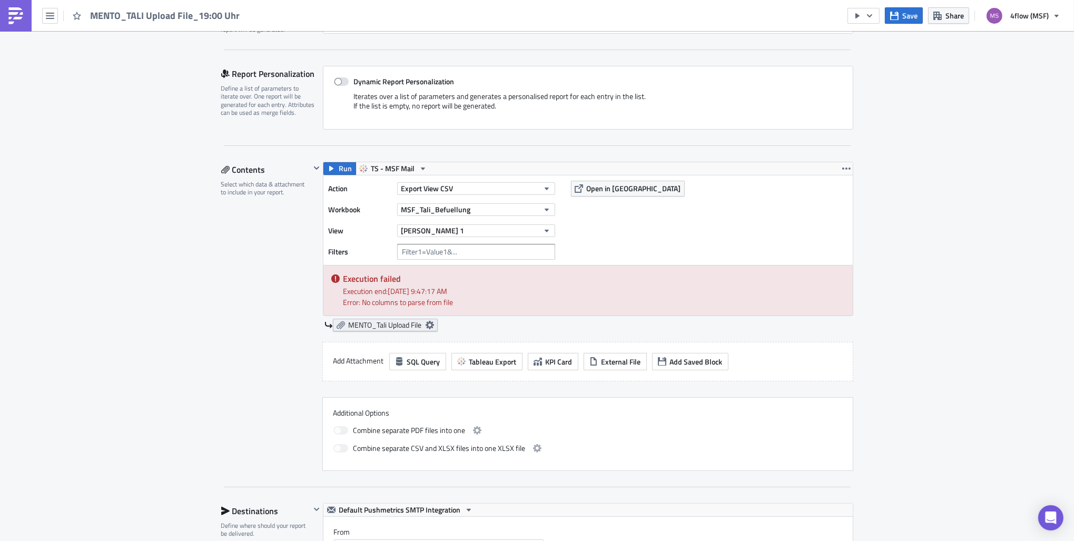
click at [430, 322] on icon at bounding box center [429, 325] width 8 height 8
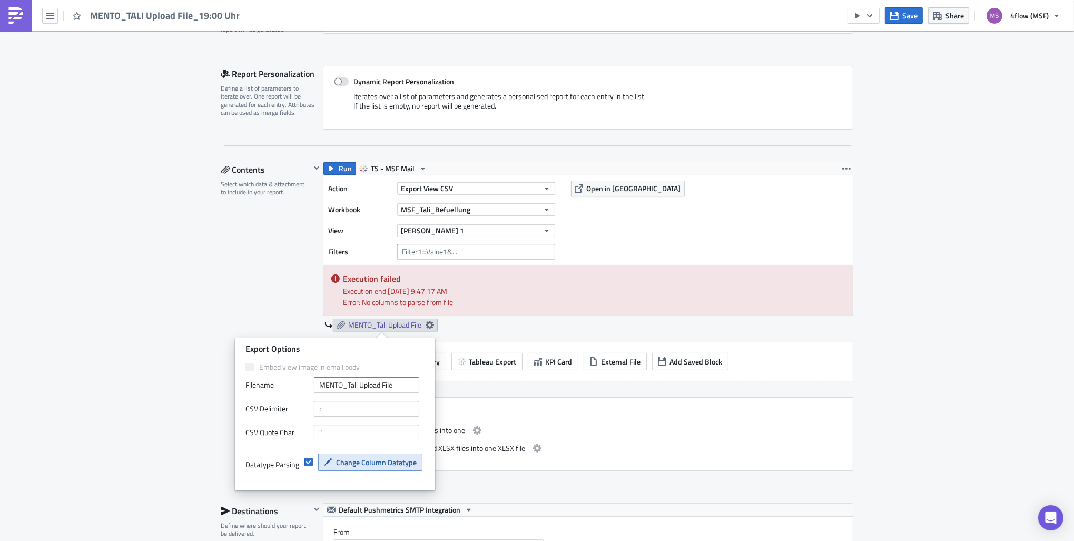
click at [375, 469] on button "Change Column Datatype" at bounding box center [370, 461] width 104 height 17
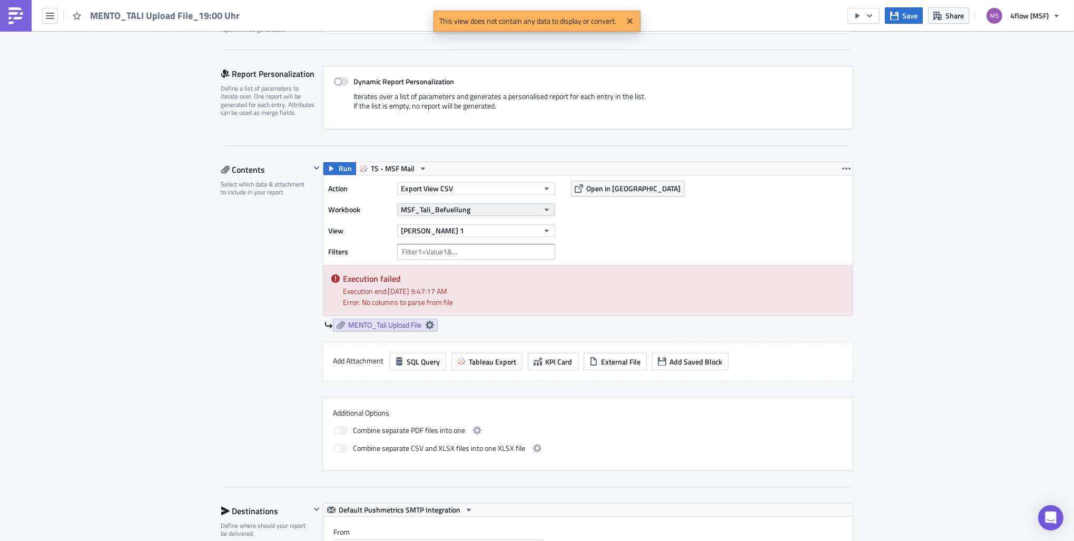
click at [544, 210] on icon "button" at bounding box center [546, 210] width 4 height 3
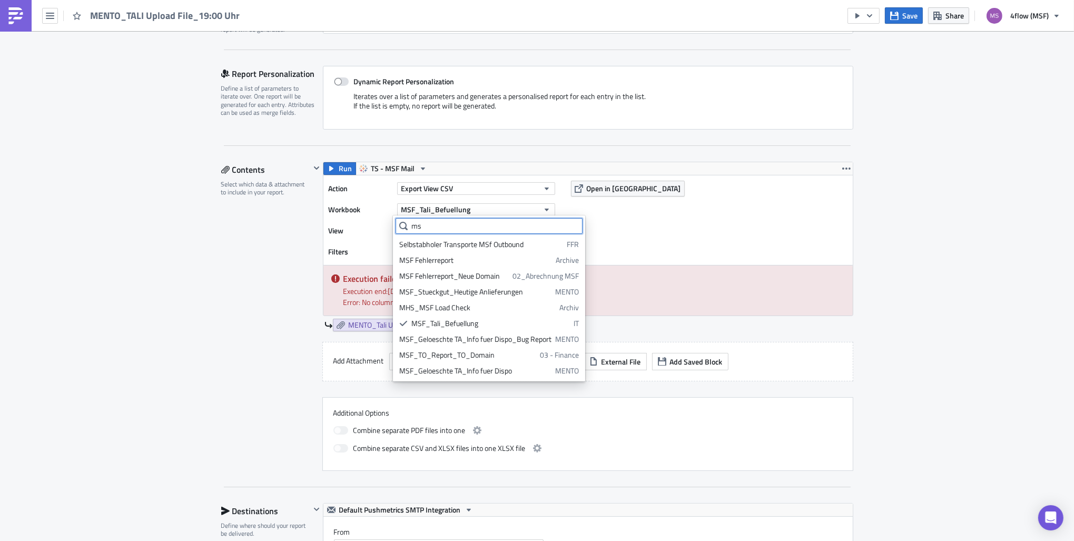
type input "m"
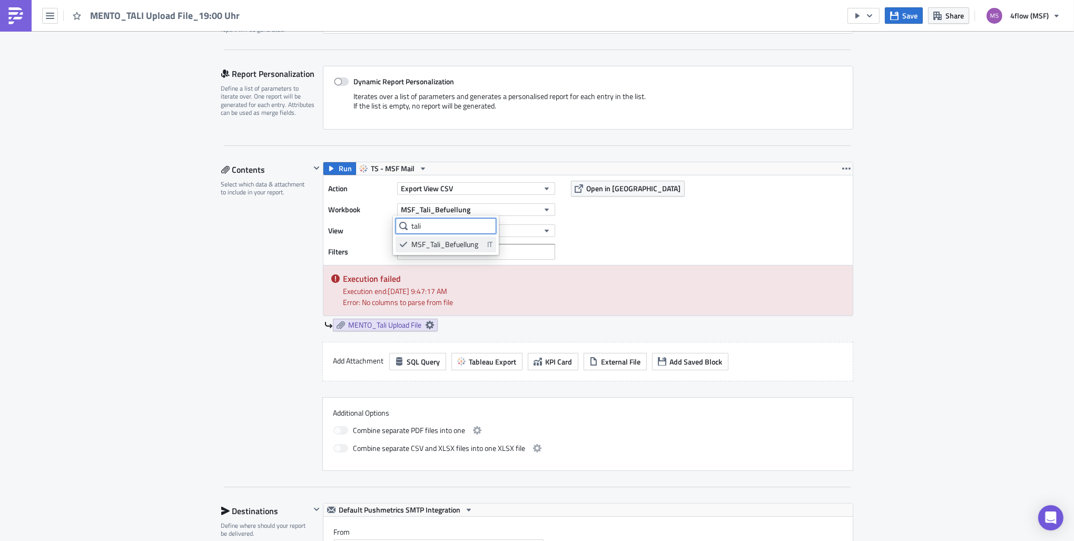
type input "tali"
click at [477, 245] on div "MSF_Tali_Befuellung" at bounding box center [447, 244] width 72 height 11
click at [529, 229] on button "[PERSON_NAME] 1" at bounding box center [476, 230] width 158 height 13
click at [443, 282] on div "[PERSON_NAME] 2" at bounding box center [445, 281] width 93 height 11
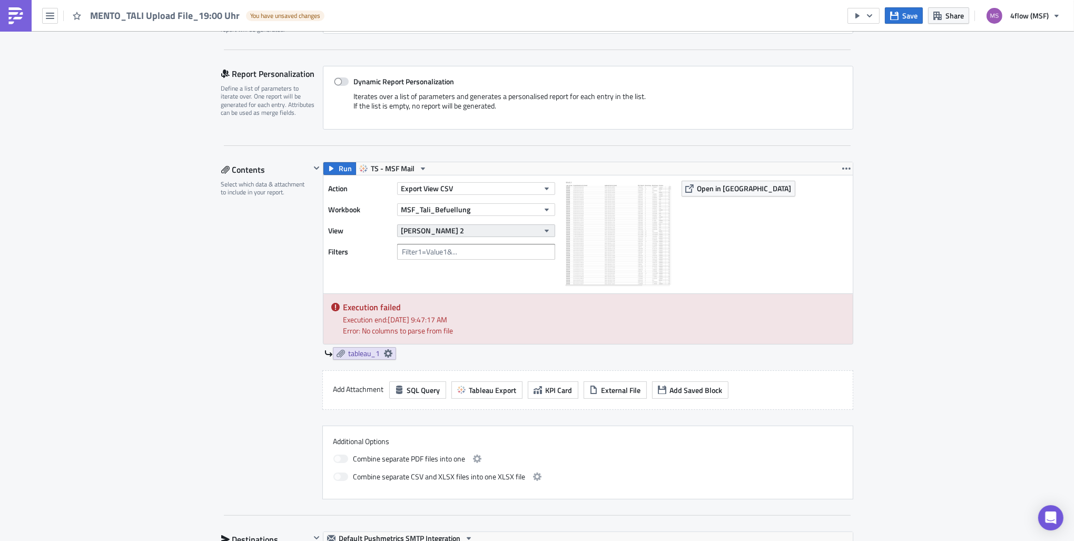
click at [542, 231] on icon "button" at bounding box center [546, 230] width 8 height 8
click at [464, 265] on div "[PERSON_NAME] 1" at bounding box center [445, 265] width 93 height 11
click at [598, 234] on img at bounding box center [618, 233] width 105 height 105
click at [706, 187] on span "Open in [GEOGRAPHIC_DATA]" at bounding box center [744, 188] width 94 height 11
click at [46, 14] on icon "button" at bounding box center [50, 16] width 8 height 8
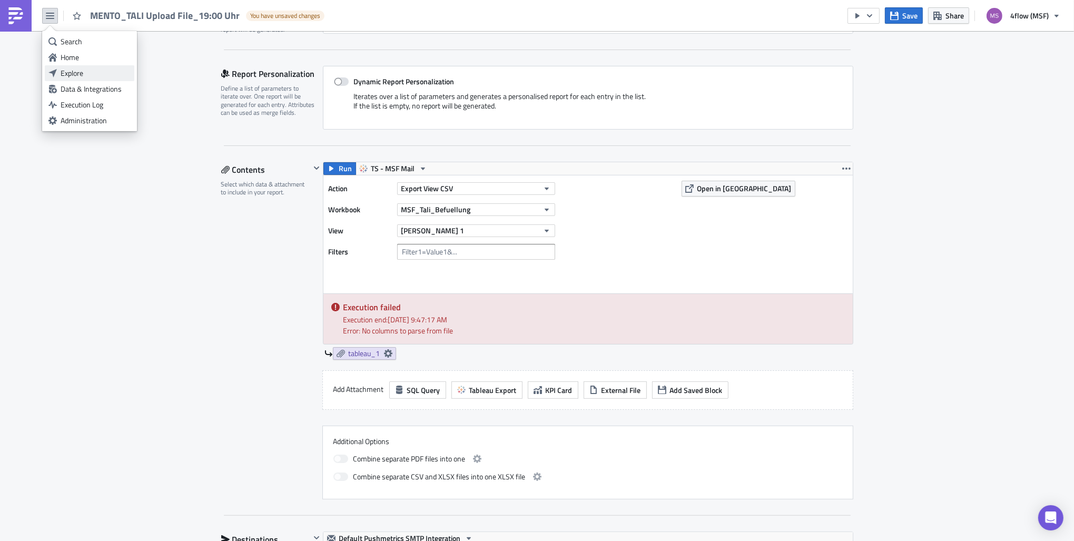
click at [75, 66] on link "Explore" at bounding box center [90, 73] width 90 height 16
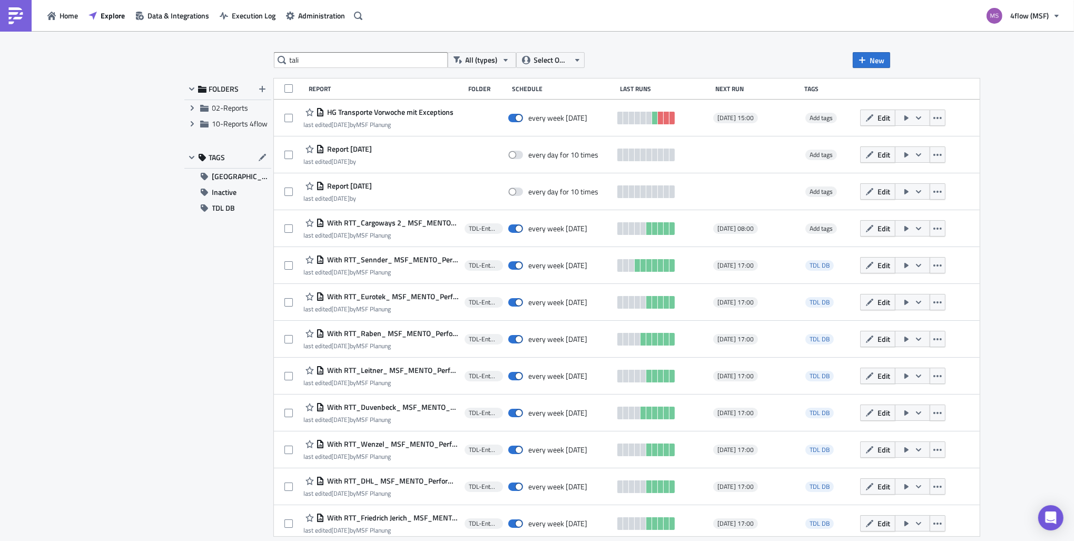
type input "tali"
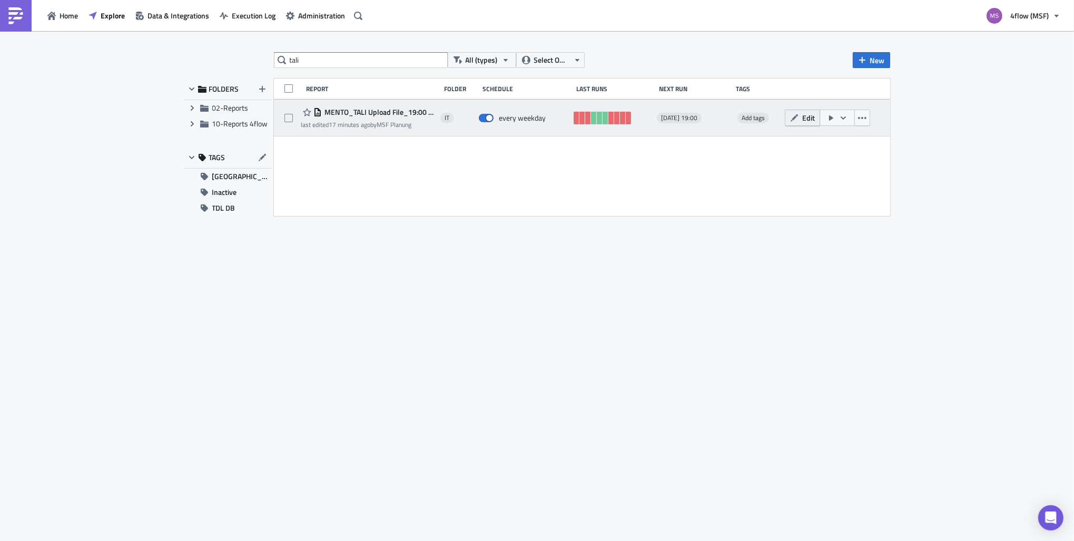
click at [797, 122] on button "Edit" at bounding box center [802, 118] width 35 height 16
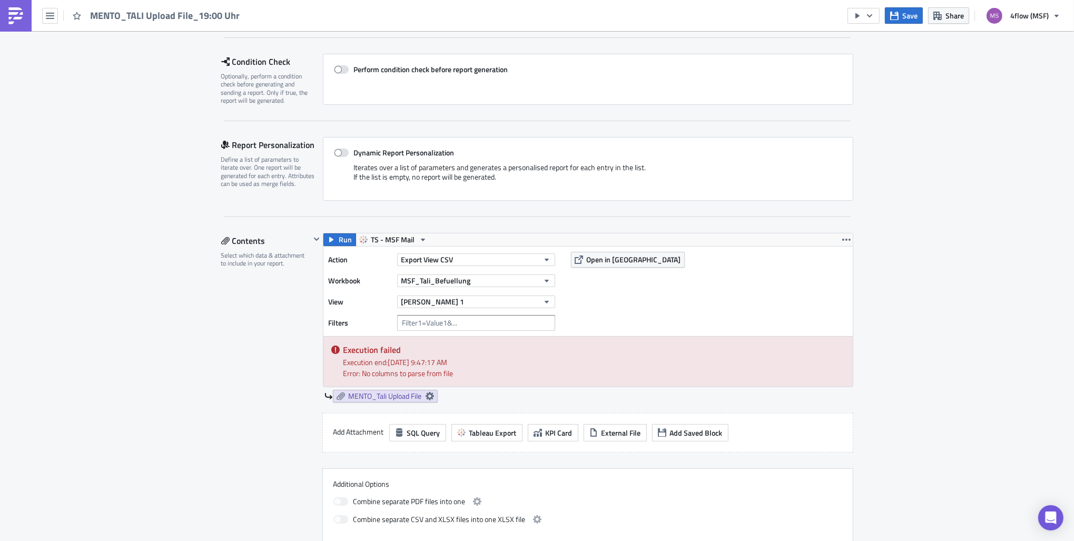
scroll to position [158, 0]
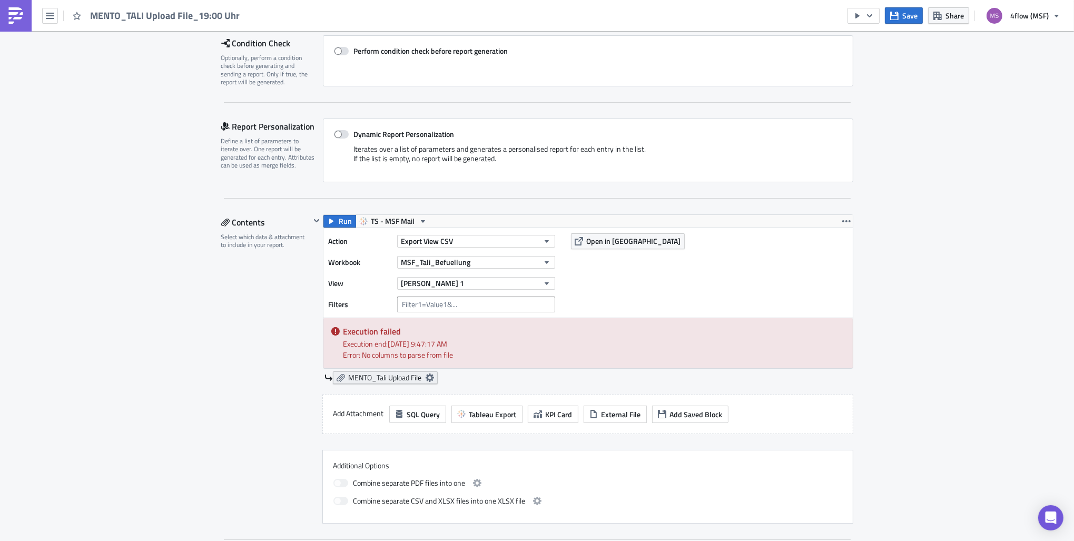
click at [432, 378] on link "MENTO_Tali Upload File" at bounding box center [385, 377] width 105 height 13
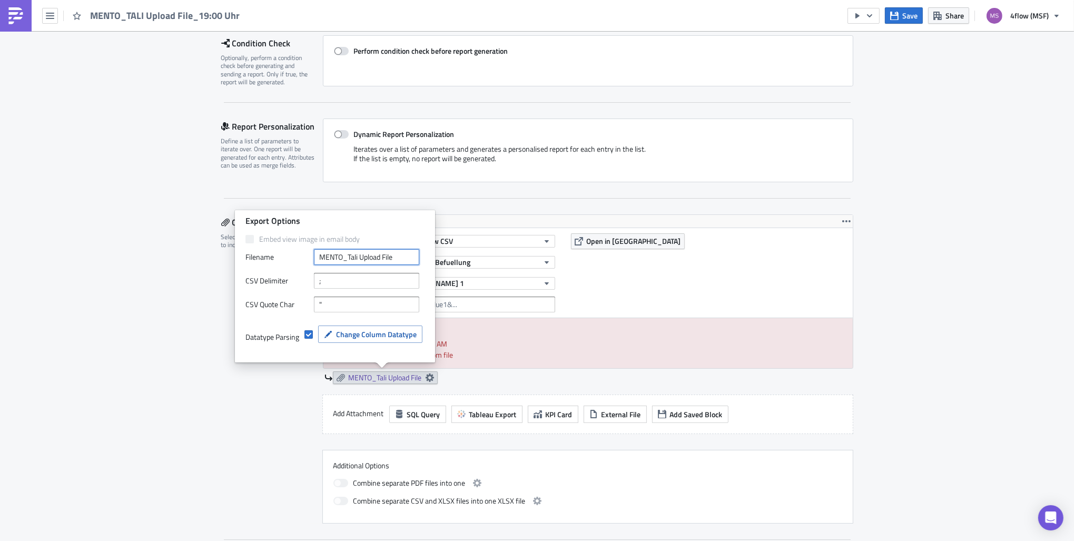
drag, startPoint x: 394, startPoint y: 257, endPoint x: 268, endPoint y: 265, distance: 126.1
click at [268, 265] on div "Embed view image in email body Filenam﻿e MENTO_Tali Upload File CSV Delimiter ;…" at bounding box center [334, 296] width 179 height 125
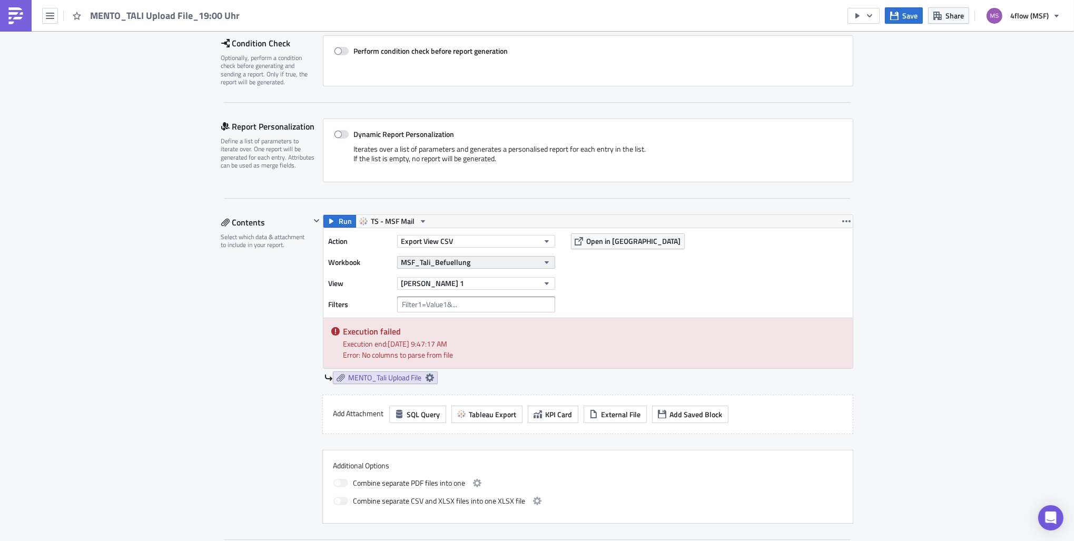
click at [547, 262] on button "MSF_Tali_Befuellung" at bounding box center [476, 262] width 158 height 13
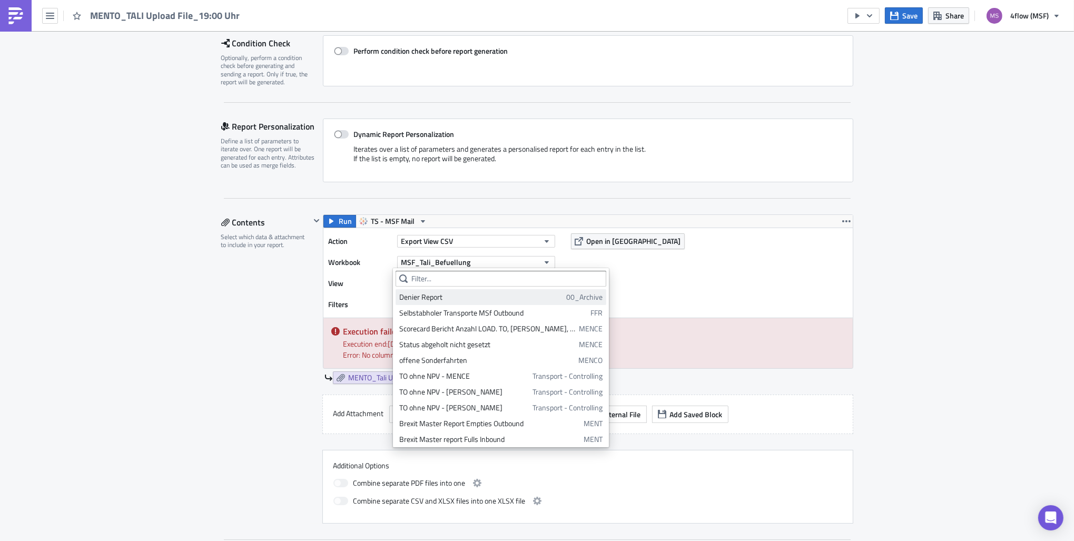
click at [453, 299] on div "Denier Report" at bounding box center [480, 297] width 163 height 11
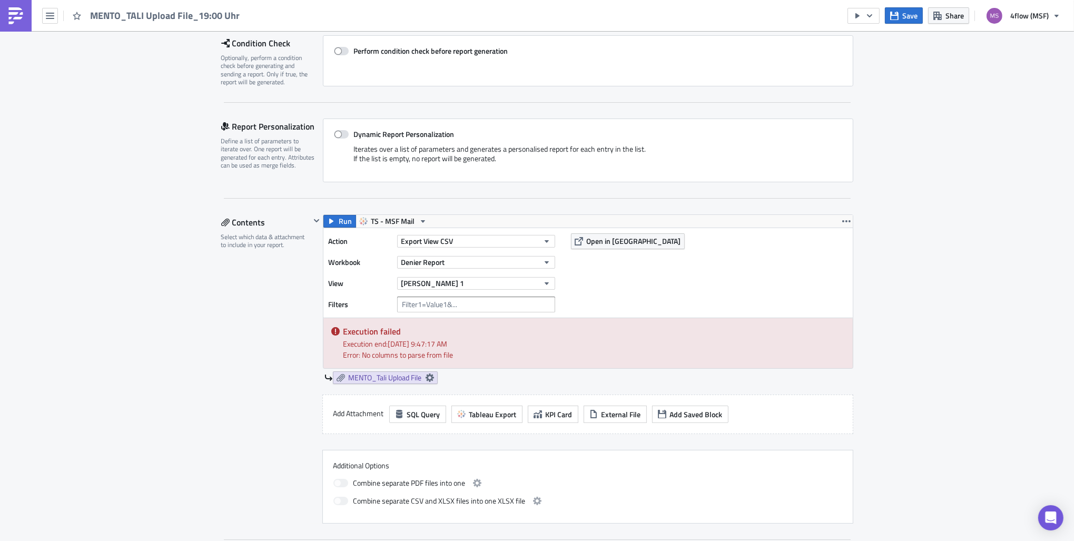
click at [460, 268] on div "Denier Report" at bounding box center [476, 262] width 158 height 16
click at [459, 264] on button "Denier Report" at bounding box center [476, 262] width 158 height 13
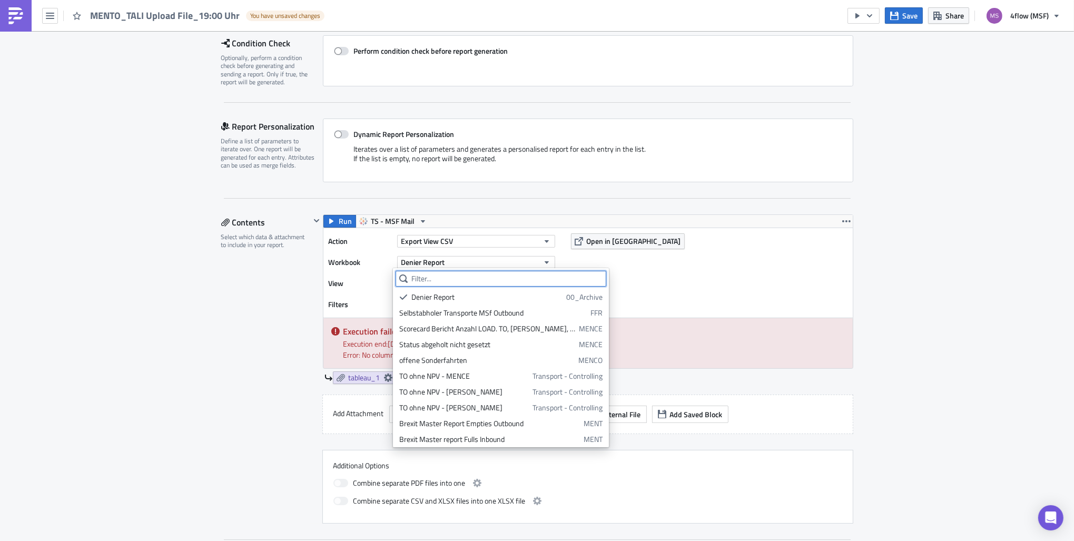
click at [444, 275] on input "text" at bounding box center [500, 279] width 211 height 16
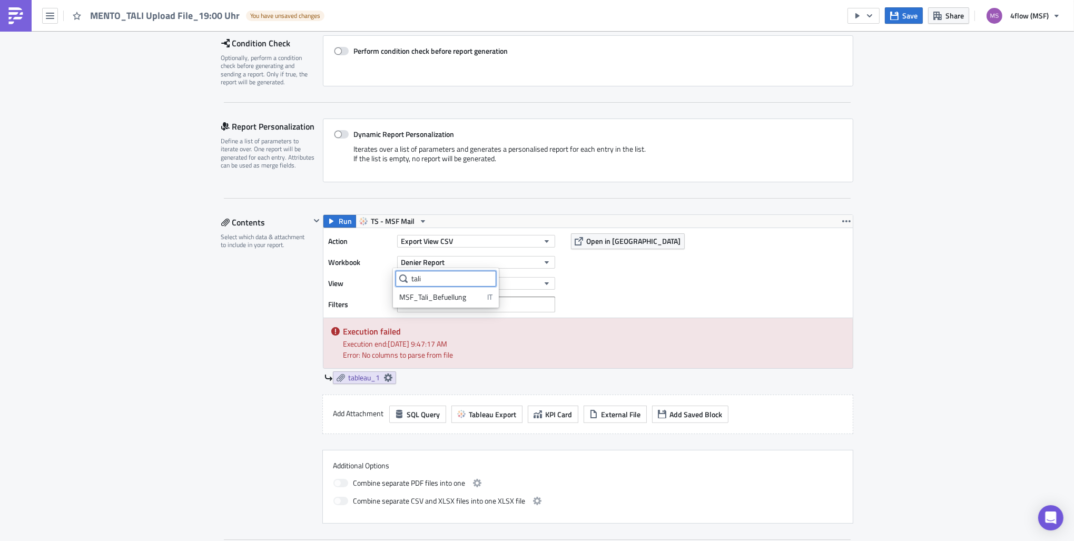
type input "tali"
click at [439, 288] on ul "MSF_Tali_Befuellung IT" at bounding box center [445, 295] width 101 height 18
click at [441, 296] on div "MSF_Tali_Befuellung" at bounding box center [441, 297] width 84 height 11
click at [509, 280] on button "[PERSON_NAME] 1" at bounding box center [476, 283] width 158 height 13
click at [428, 330] on div "[PERSON_NAME] 2" at bounding box center [445, 334] width 93 height 11
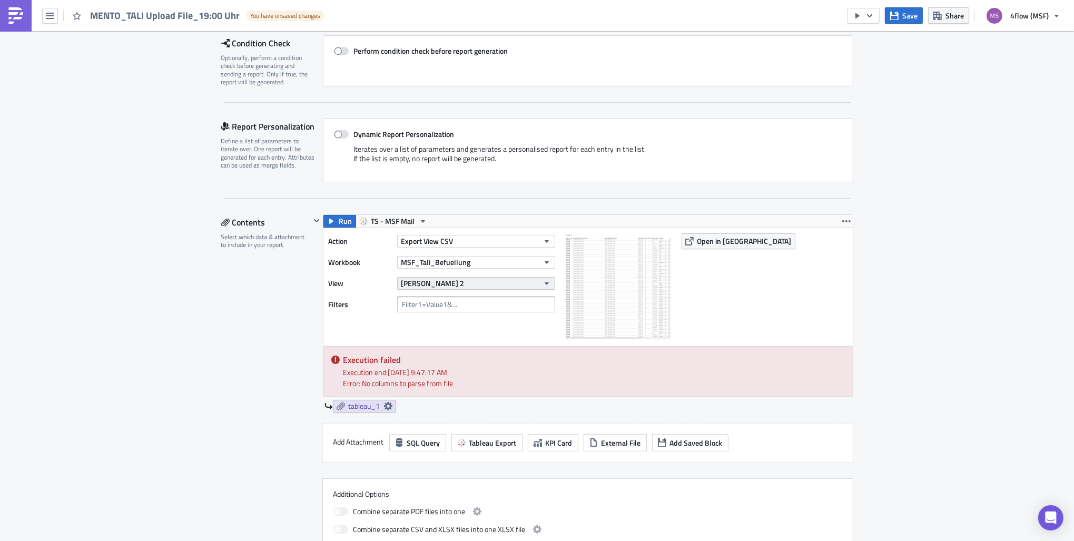
click at [451, 286] on button "[PERSON_NAME] 2" at bounding box center [476, 283] width 158 height 13
click at [438, 320] on div "[PERSON_NAME] 1" at bounding box center [445, 318] width 93 height 11
click at [661, 252] on img at bounding box center [618, 285] width 105 height 105
click at [384, 406] on icon at bounding box center [388, 406] width 8 height 8
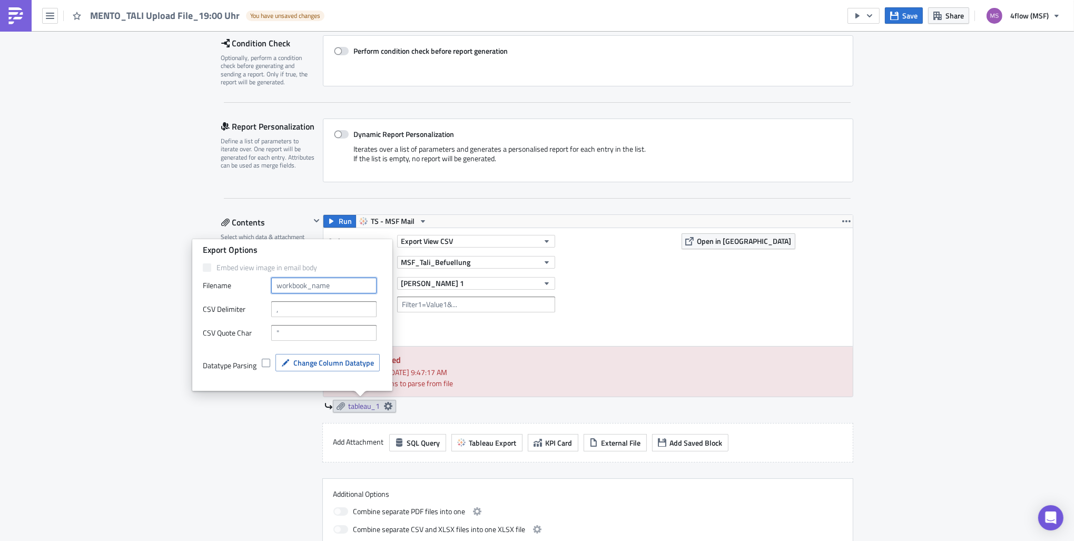
click at [307, 289] on input "text" at bounding box center [323, 286] width 105 height 16
paste input "MENTO_Tali Upload File"
type input "MENTO_Tali Upload File"
click at [264, 360] on span at bounding box center [266, 363] width 8 height 8
click at [264, 360] on input "checkbox" at bounding box center [267, 363] width 7 height 7
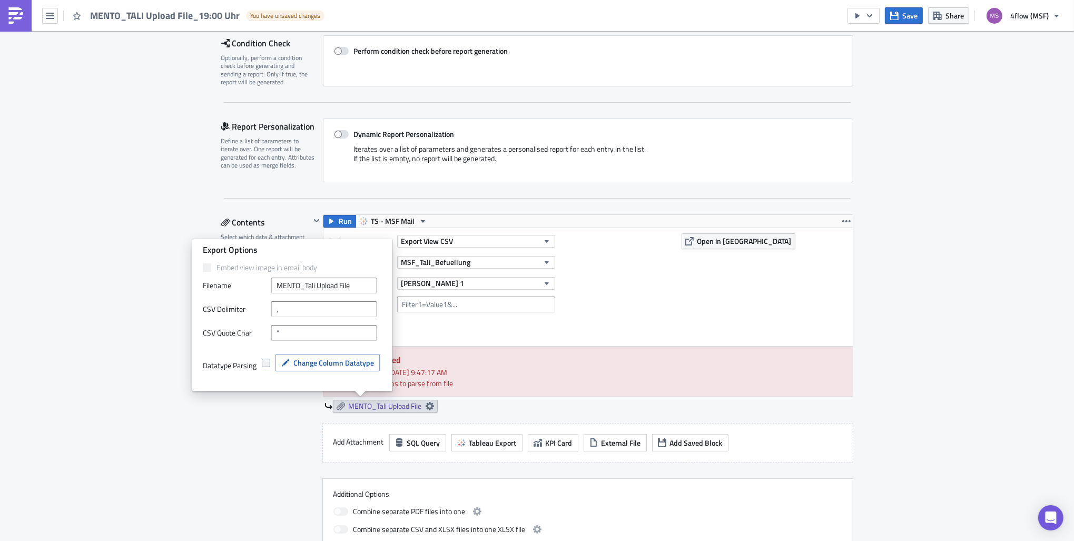
checkbox input "true"
click at [360, 366] on span "Change Column Datatype" at bounding box center [333, 362] width 81 height 11
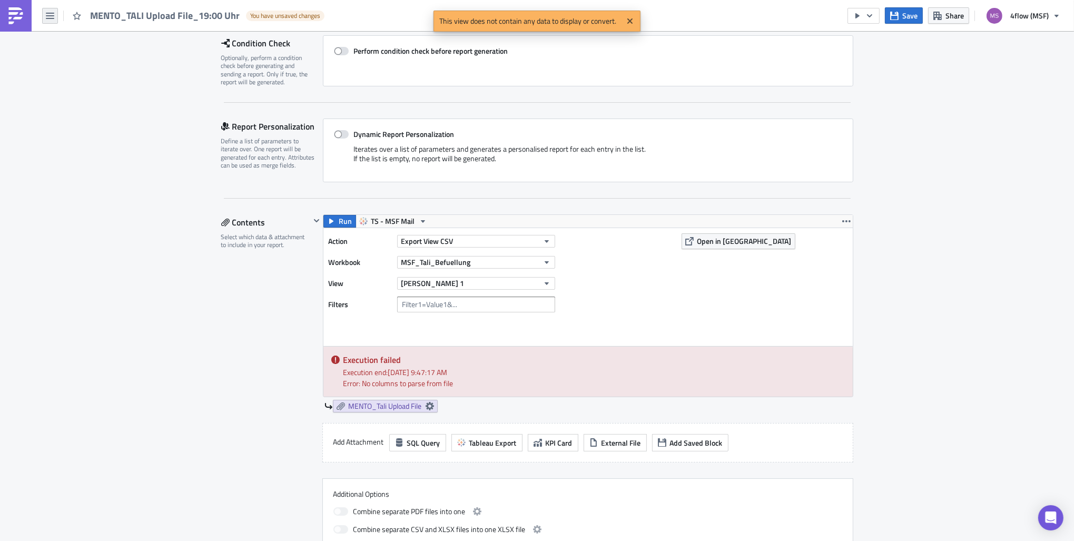
click at [57, 20] on button "button" at bounding box center [50, 16] width 16 height 16
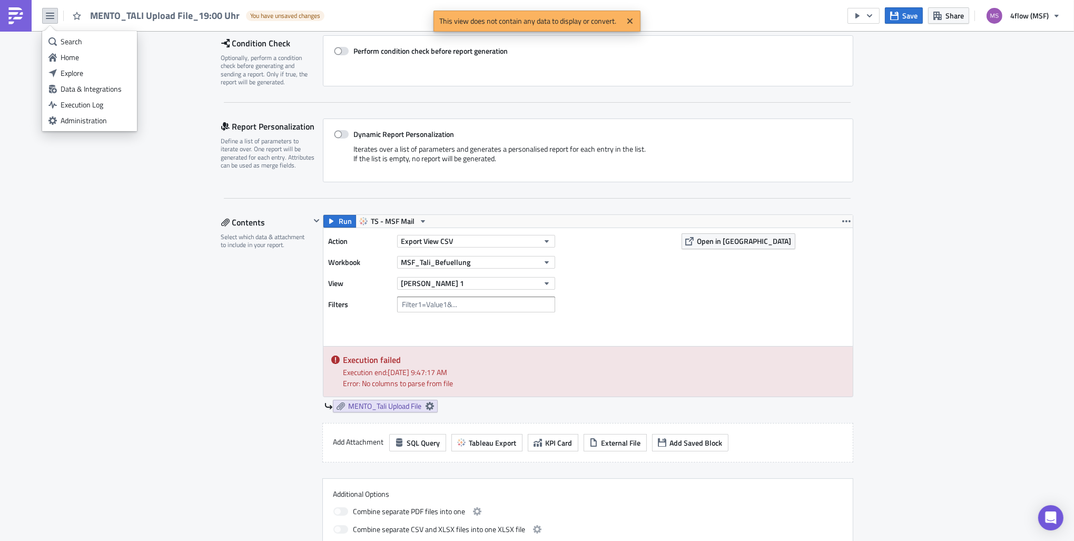
click at [221, 81] on div "Optionally, perform a condition check before generating and sending a report. O…" at bounding box center [268, 70] width 95 height 33
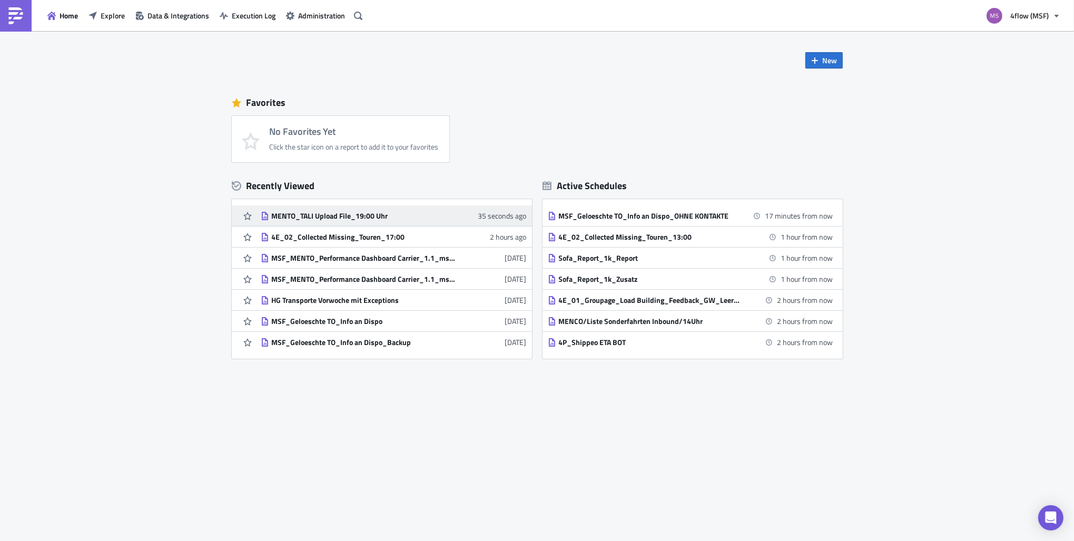
click at [339, 206] on link "MENTO_TALI Upload File_19:00 Uhr 35 seconds ago" at bounding box center [394, 215] width 266 height 21
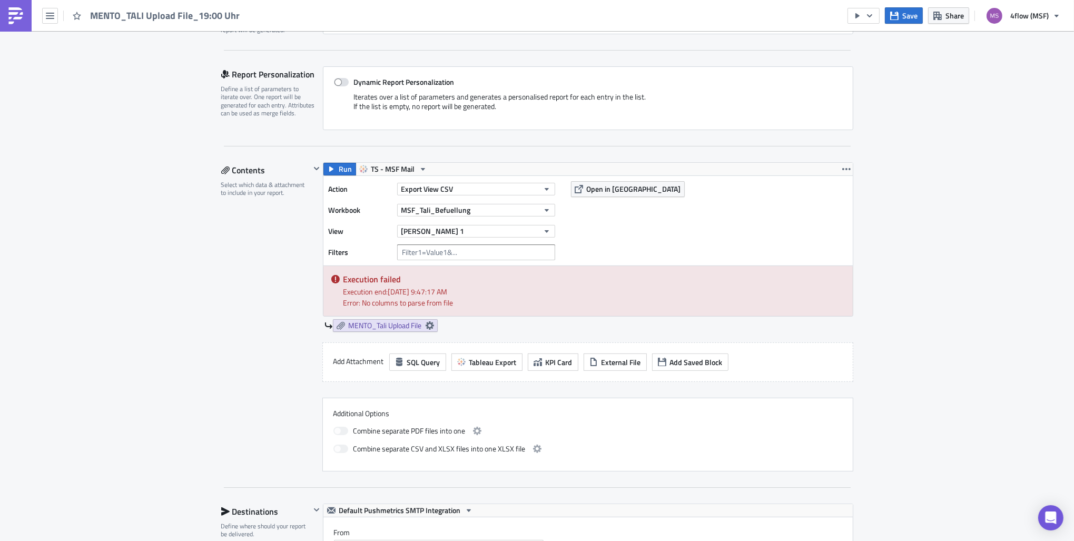
scroll to position [211, 0]
click at [427, 321] on icon at bounding box center [429, 325] width 8 height 8
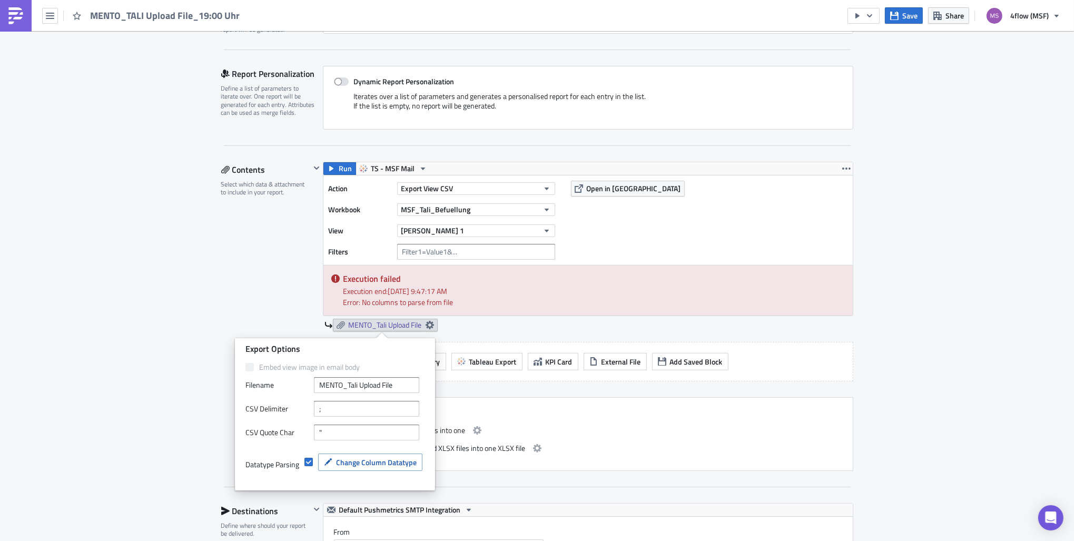
click at [380, 452] on div "Datatype Parsing Change Column Datatype" at bounding box center [334, 467] width 179 height 39
click at [381, 465] on span "Change Column Datatype" at bounding box center [376, 462] width 81 height 11
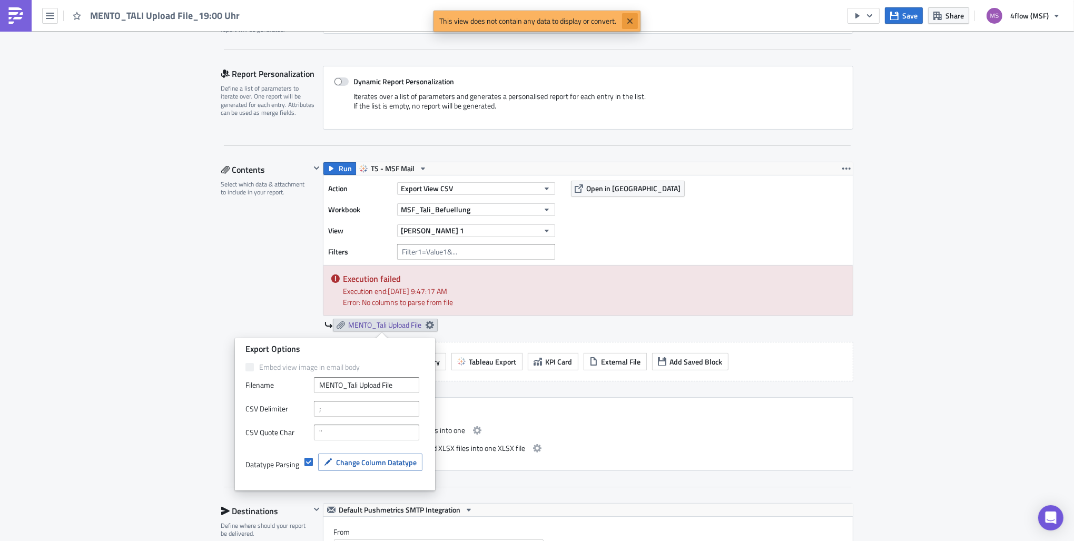
click at [633, 24] on icon "Close" at bounding box center [630, 21] width 8 height 8
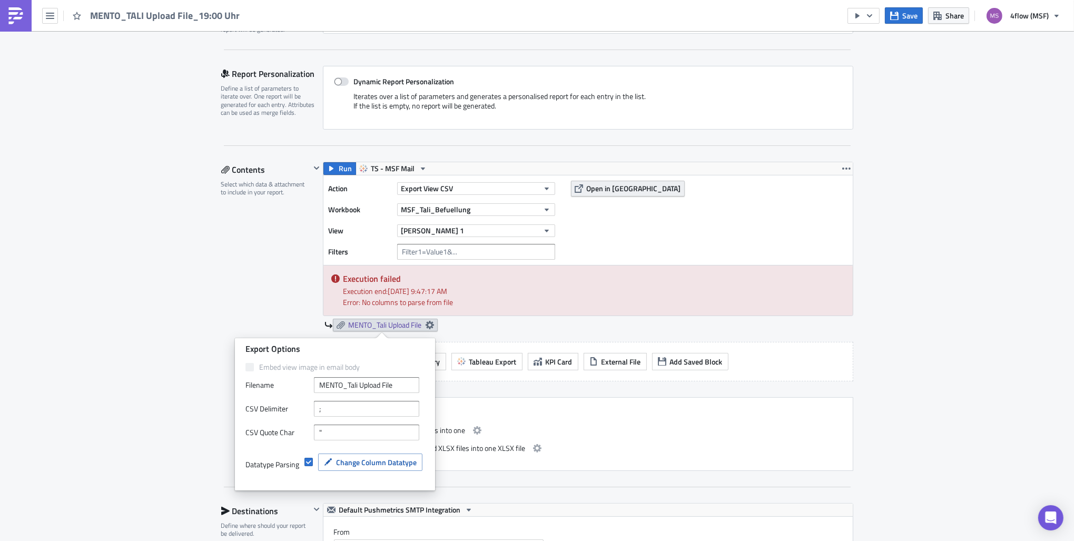
click at [605, 184] on span "Open in [GEOGRAPHIC_DATA]" at bounding box center [634, 188] width 94 height 11
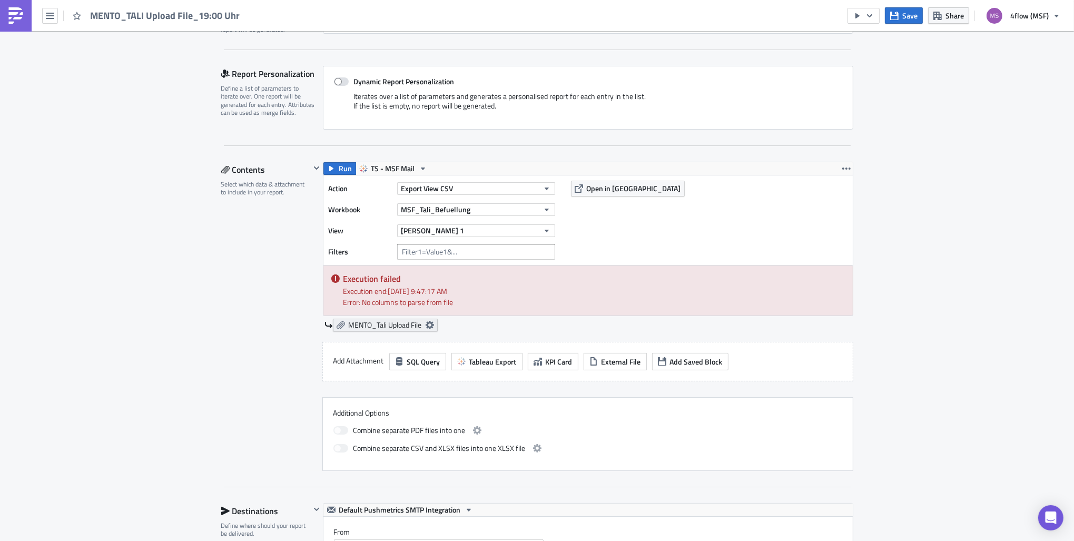
click at [430, 323] on icon at bounding box center [429, 325] width 8 height 8
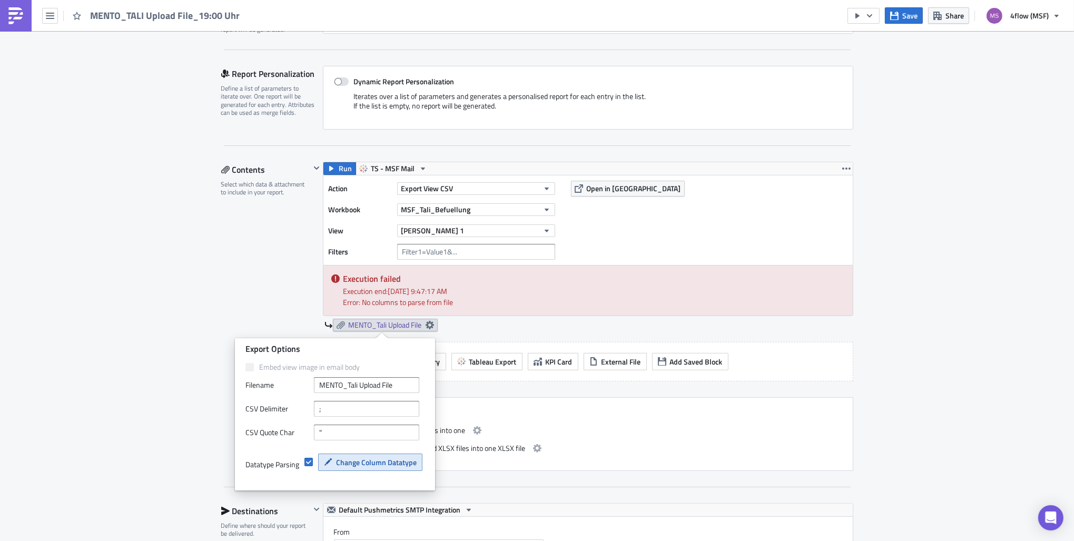
click at [379, 461] on span "Change Column Datatype" at bounding box center [376, 462] width 81 height 11
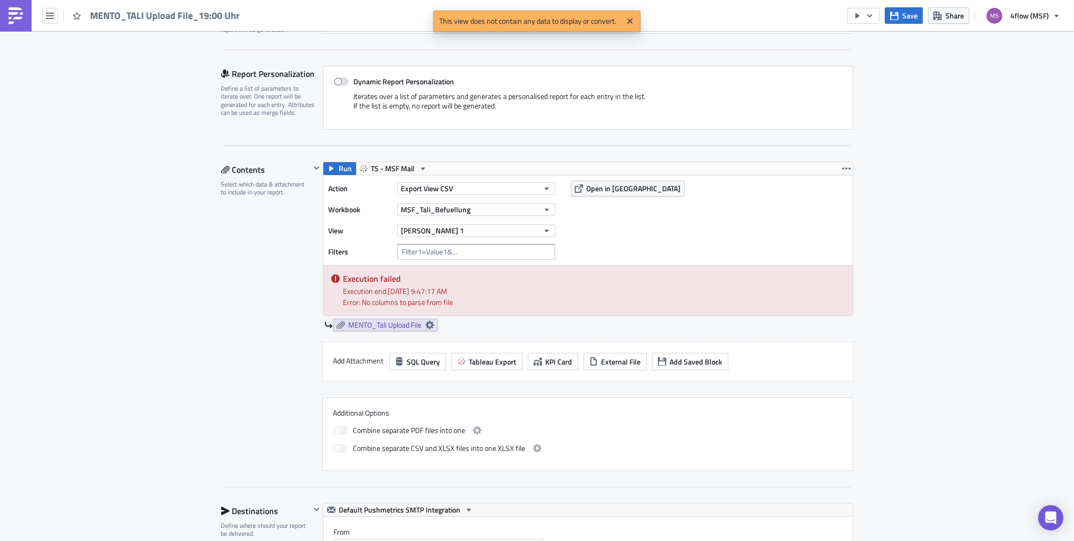
click at [268, 273] on div "Contents Select which data & attachment to include in your report." at bounding box center [265, 316] width 89 height 309
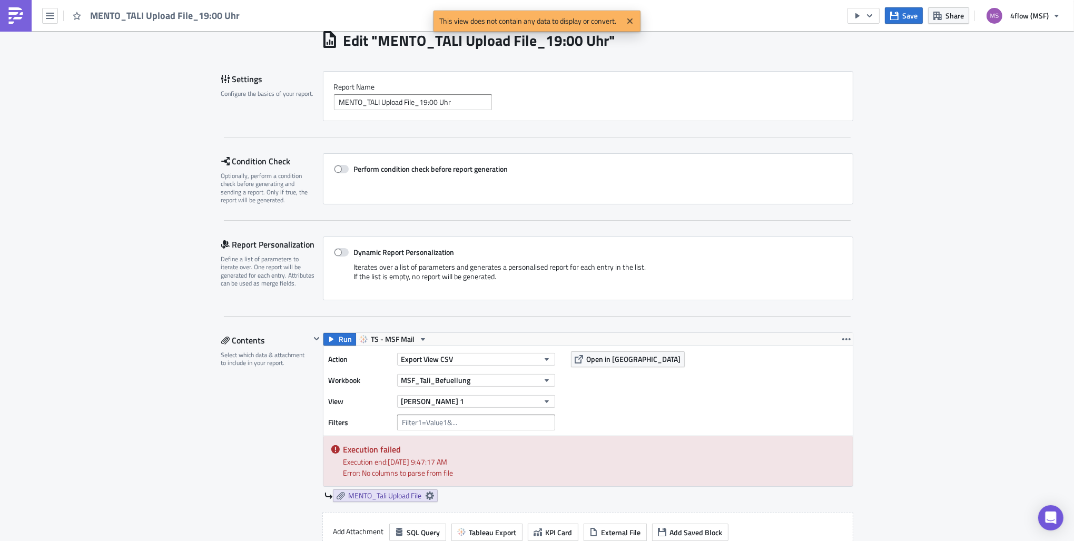
scroll to position [0, 0]
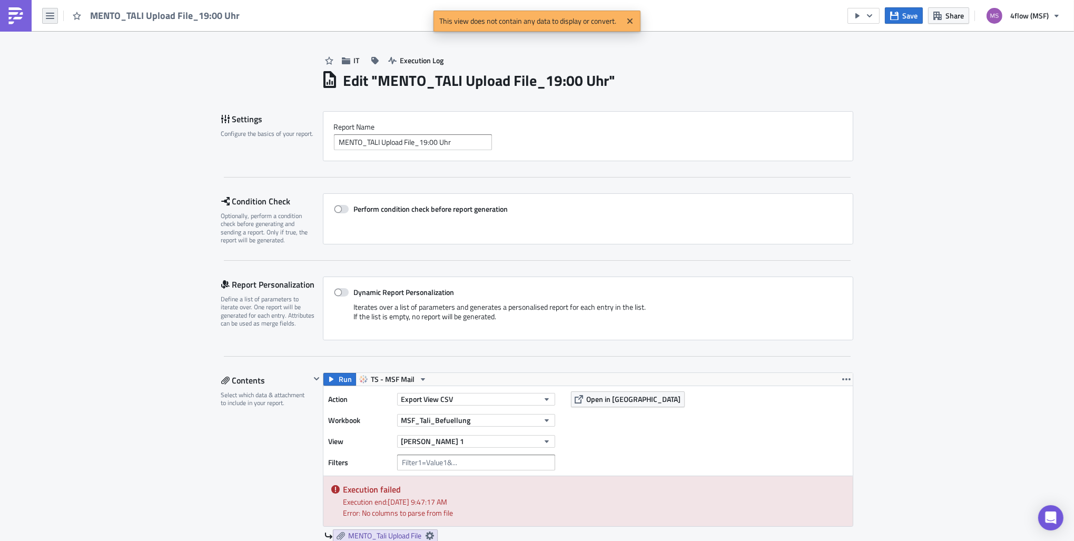
click at [46, 18] on icon "button" at bounding box center [50, 16] width 8 height 6
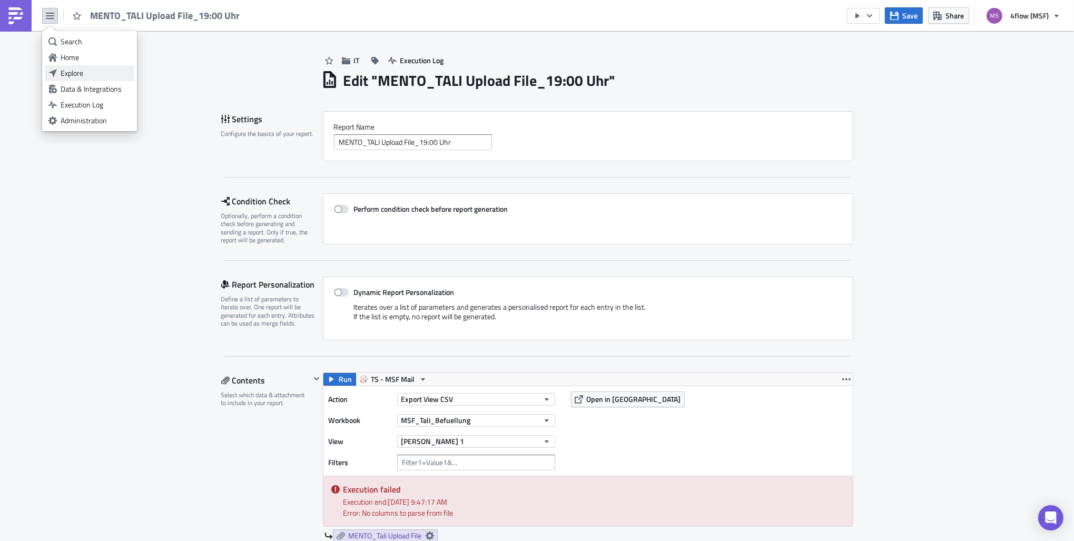
click at [78, 70] on div "Explore" at bounding box center [96, 73] width 70 height 11
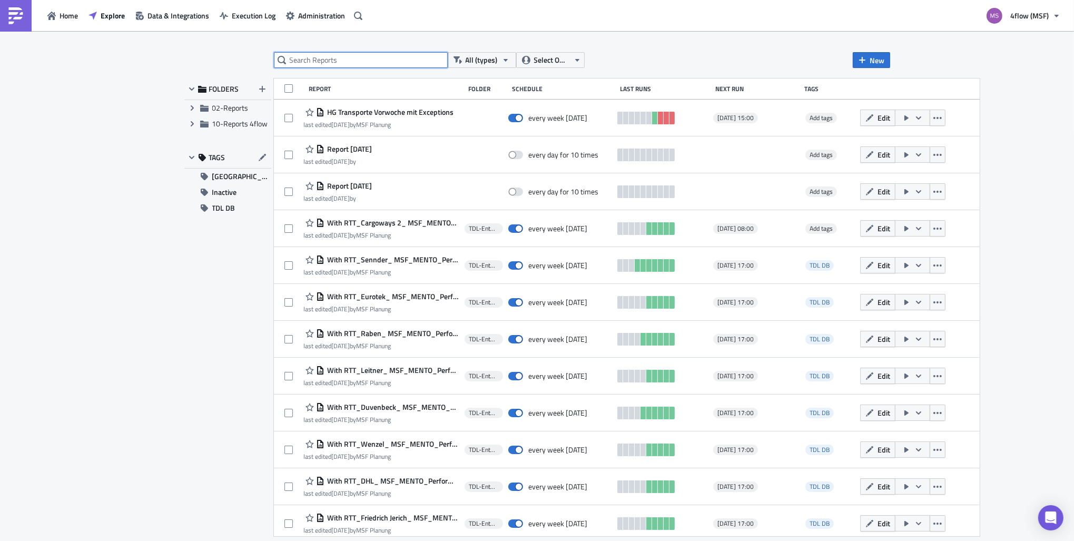
click at [340, 63] on input "text" at bounding box center [361, 60] width 174 height 16
type input "tali"
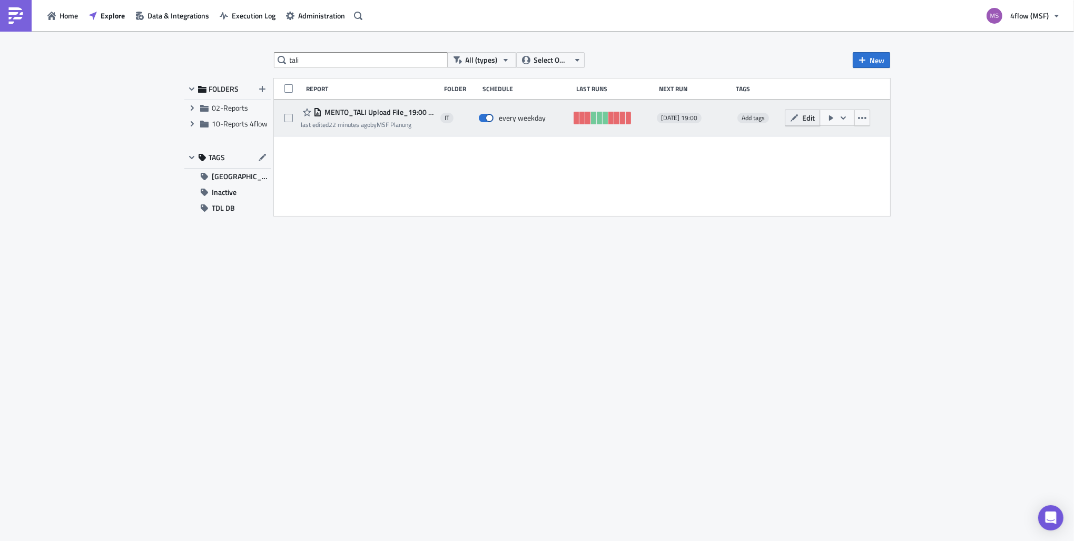
click at [798, 124] on button "Edit" at bounding box center [802, 118] width 35 height 16
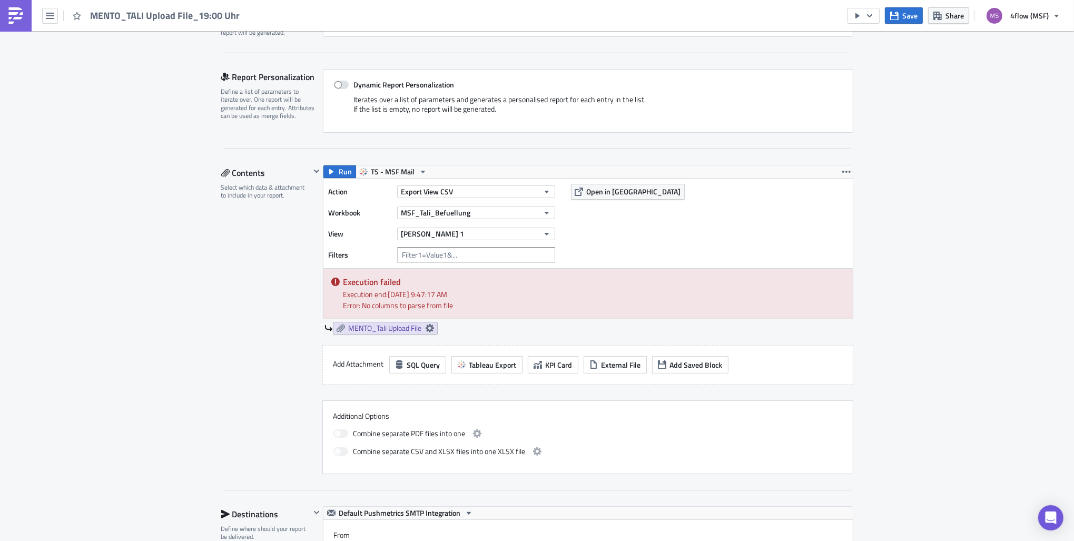
scroll to position [211, 0]
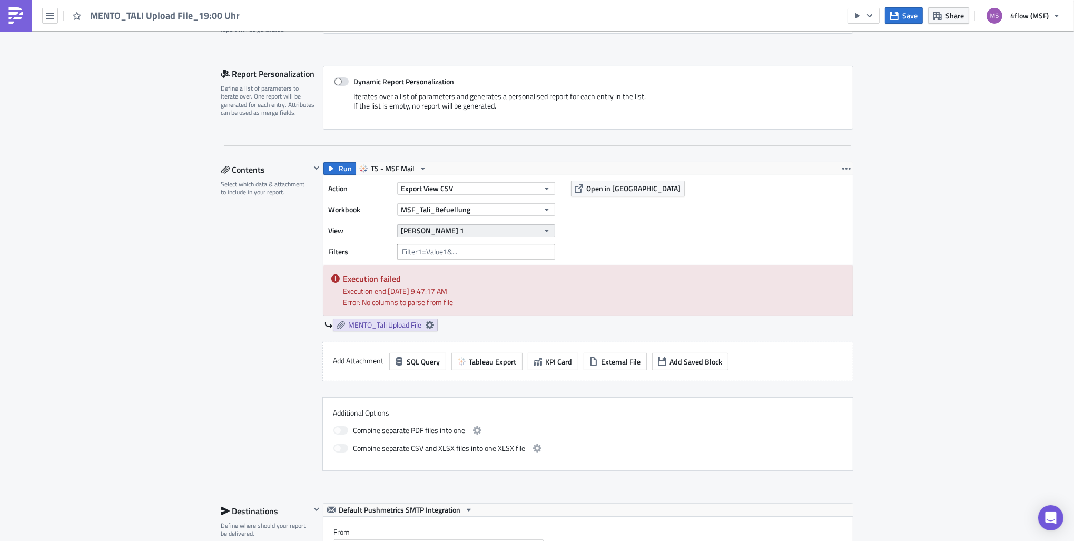
click at [549, 232] on button "[PERSON_NAME] 1" at bounding box center [476, 230] width 158 height 13
click at [580, 244] on div "Action Export View CSV Workbook MSF_Tali_Befuellung View Blatt 1 Filters Open i…" at bounding box center [587, 220] width 529 height 90
click at [592, 186] on span "Open in [GEOGRAPHIC_DATA]" at bounding box center [634, 188] width 94 height 11
click at [432, 326] on link "MENTO_Tali Upload File" at bounding box center [385, 325] width 105 height 13
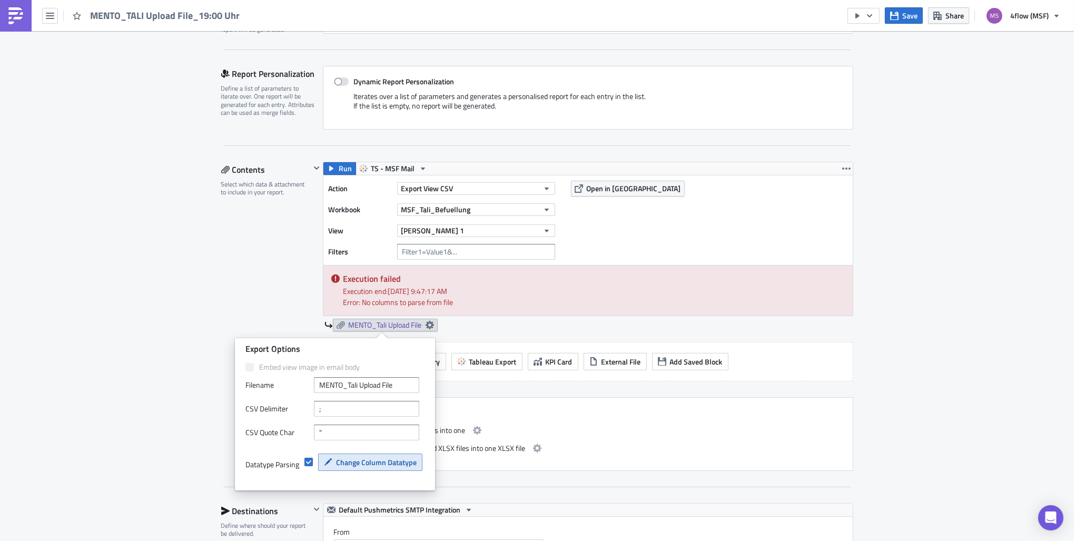
click at [370, 468] on button "Change Column Datatype" at bounding box center [370, 461] width 104 height 17
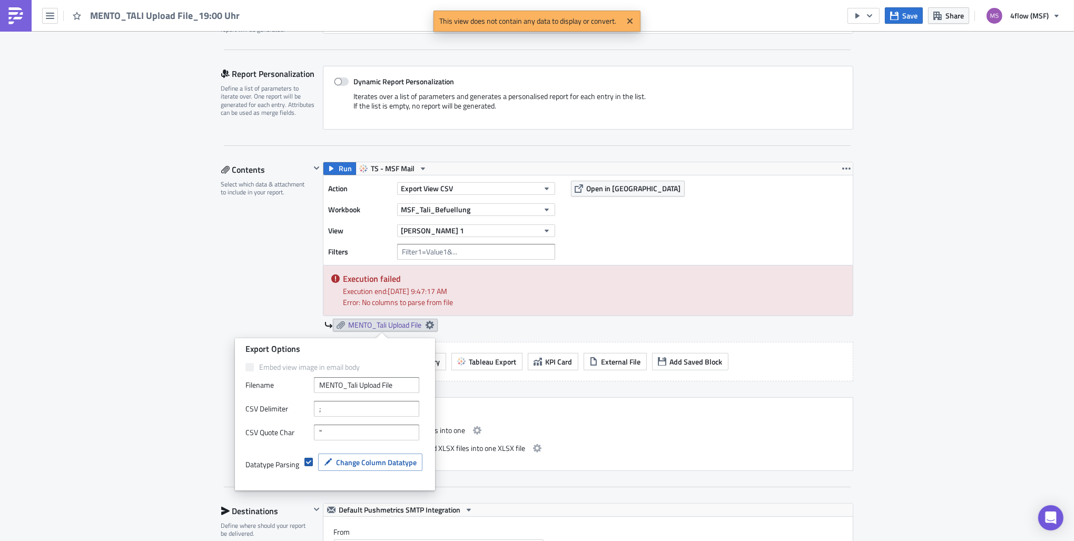
click at [311, 463] on span at bounding box center [308, 462] width 8 height 8
click at [311, 463] on input "checkbox" at bounding box center [309, 462] width 7 height 7
click at [311, 464] on span at bounding box center [308, 462] width 8 height 8
click at [311, 464] on input "checkbox" at bounding box center [309, 462] width 7 height 7
checkbox input "true"
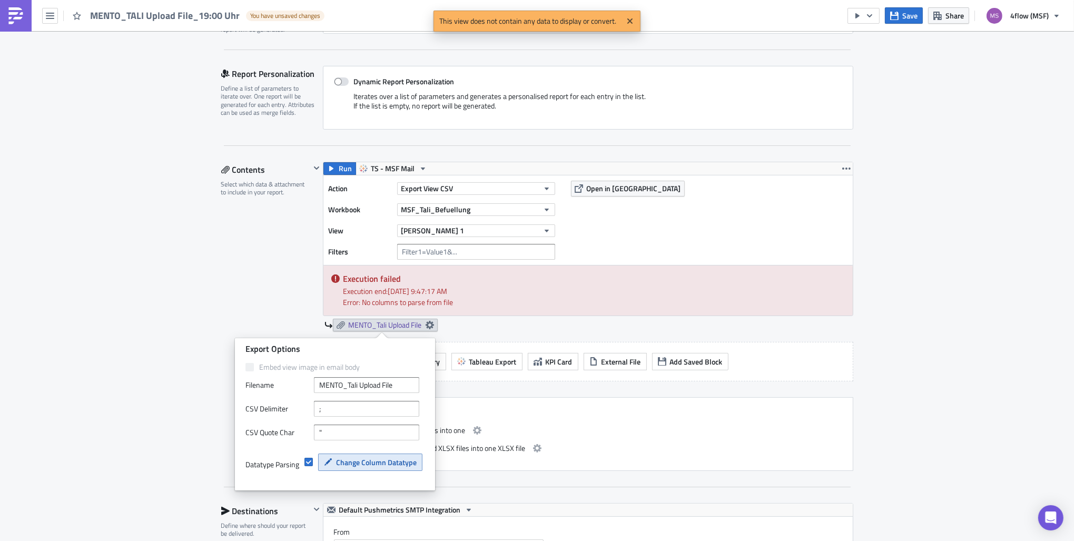
click at [385, 461] on span "Change Column Datatype" at bounding box center [376, 462] width 81 height 11
click at [272, 291] on div "Contents Select which data & attachment to include in your report." at bounding box center [265, 316] width 89 height 309
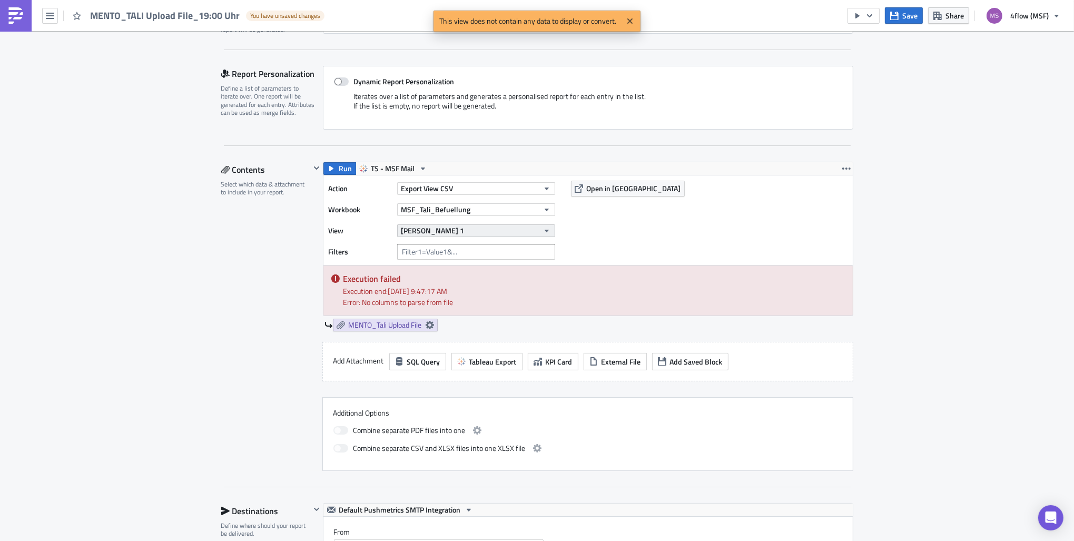
click at [542, 226] on icon "button" at bounding box center [546, 230] width 8 height 8
click at [444, 269] on div "[PERSON_NAME] 1" at bounding box center [451, 265] width 81 height 11
click at [516, 229] on button "[PERSON_NAME] 1" at bounding box center [476, 230] width 158 height 13
click at [442, 282] on div "Blatt 2" at bounding box center [445, 281] width 93 height 11
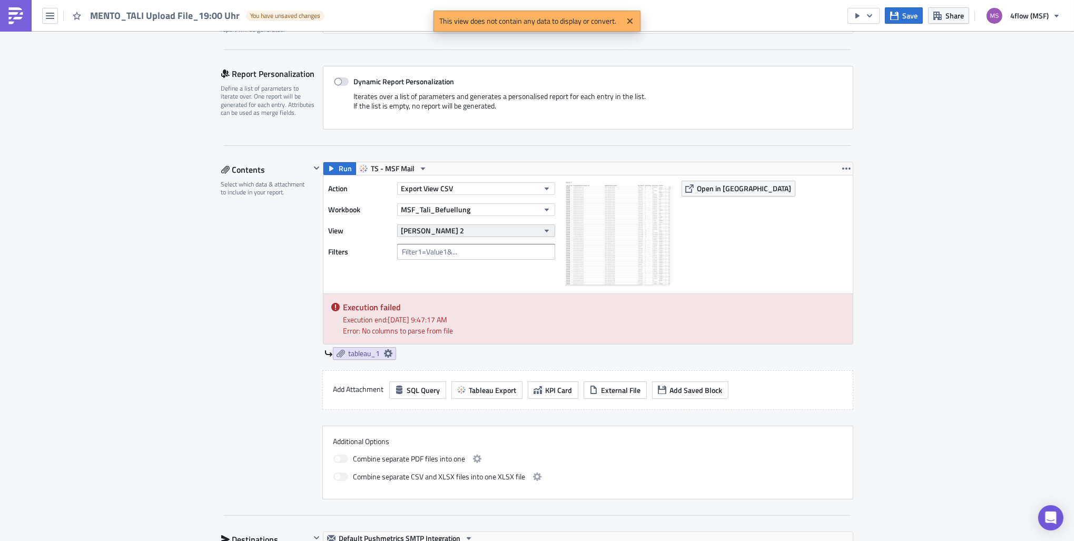
click at [499, 233] on button "Blatt 2" at bounding box center [476, 230] width 158 height 13
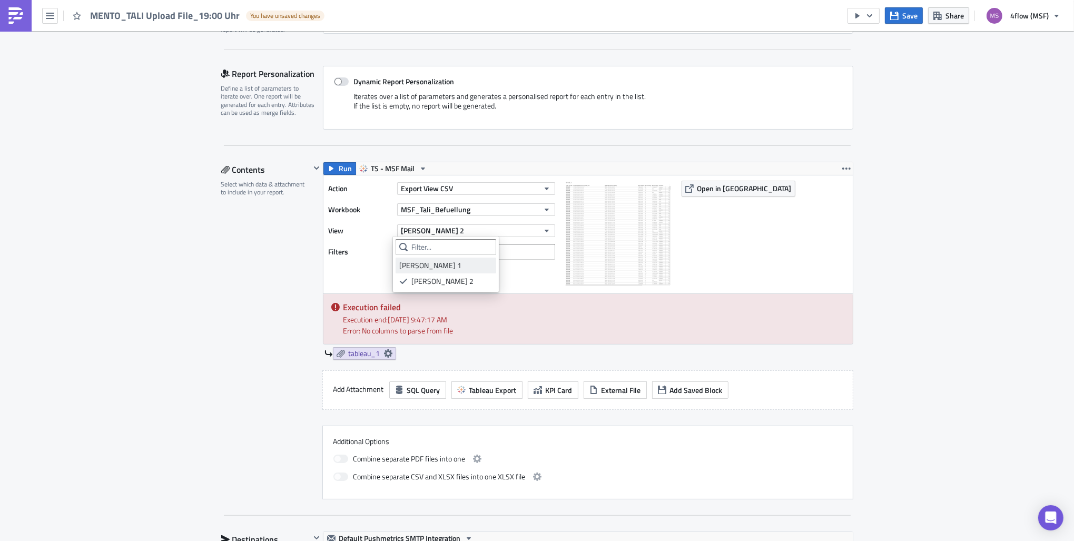
click at [449, 268] on div "[PERSON_NAME] 1" at bounding box center [445, 265] width 93 height 11
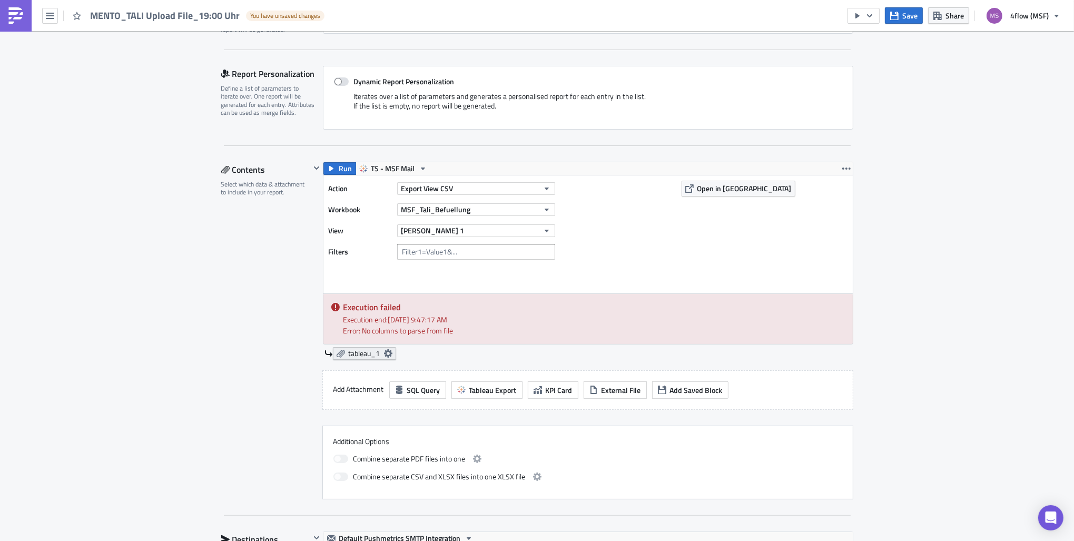
click at [387, 353] on icon at bounding box center [387, 353] width 8 height 8
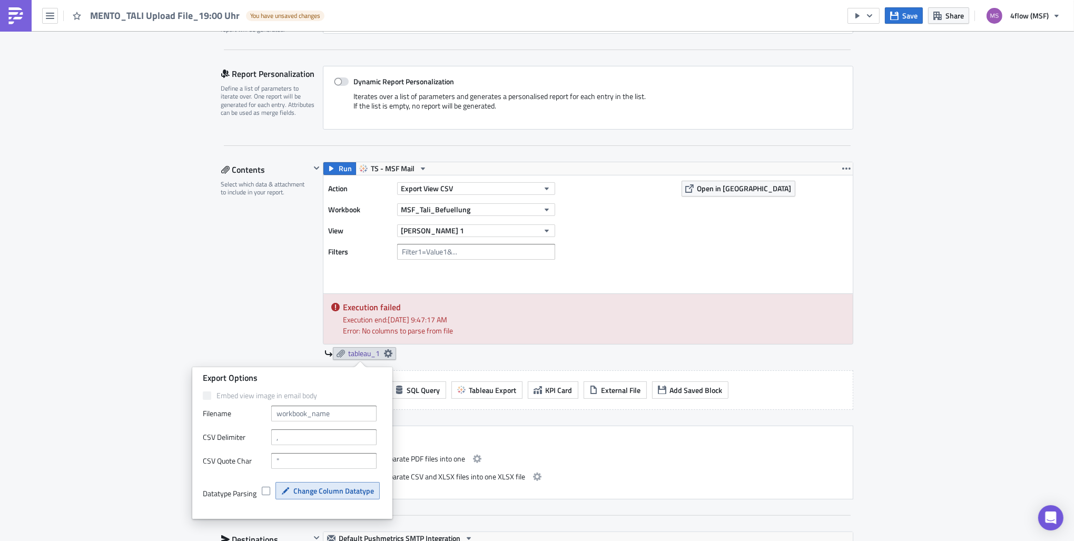
click at [332, 487] on span "Change Column Datatype" at bounding box center [333, 490] width 81 height 11
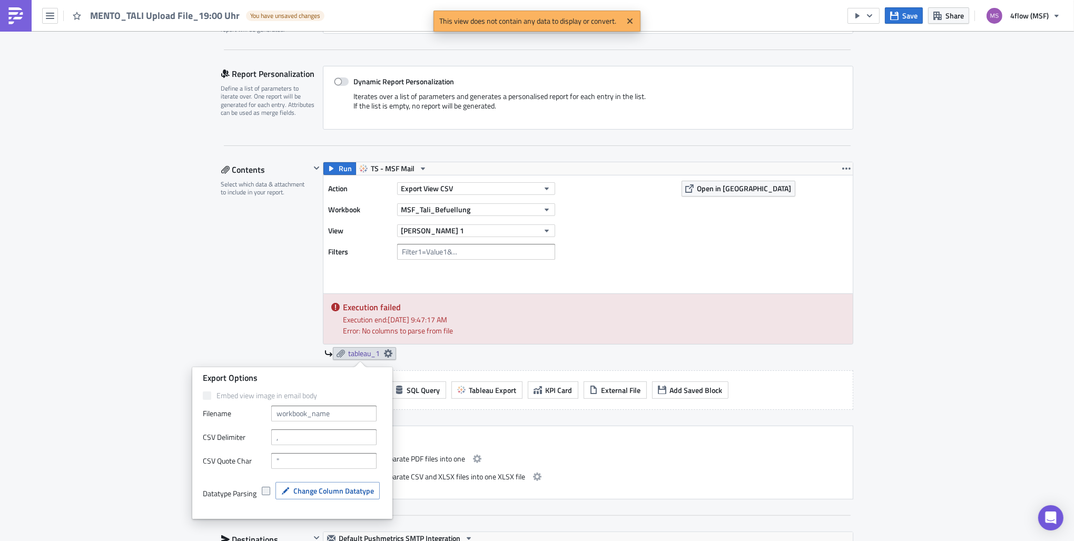
click at [266, 492] on span at bounding box center [266, 491] width 8 height 8
click at [266, 492] on input "checkbox" at bounding box center [267, 491] width 7 height 7
checkbox input "true"
click at [334, 495] on span "Change Column Datatype" at bounding box center [333, 490] width 81 height 11
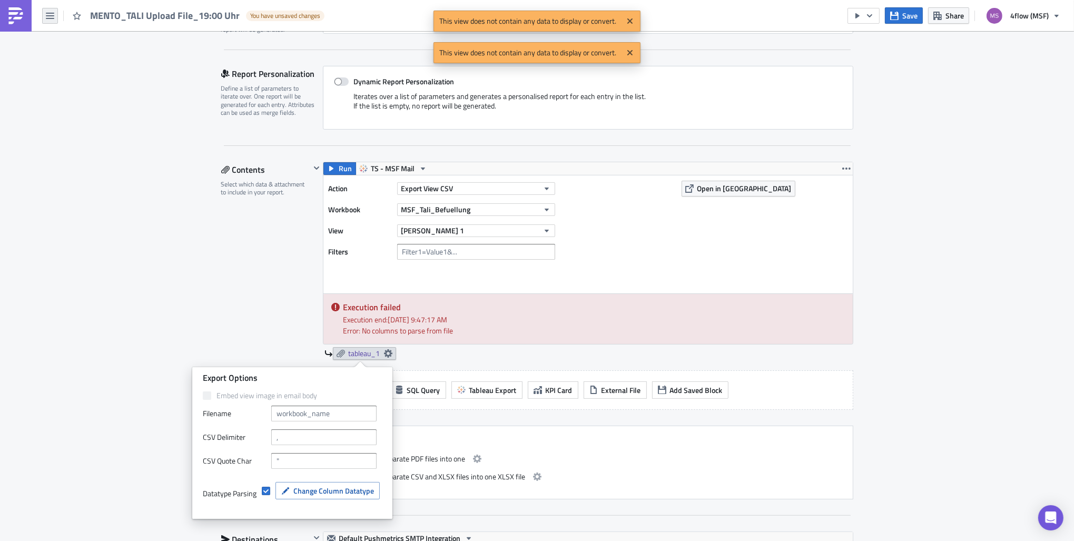
click at [49, 12] on icon "button" at bounding box center [50, 16] width 8 height 8
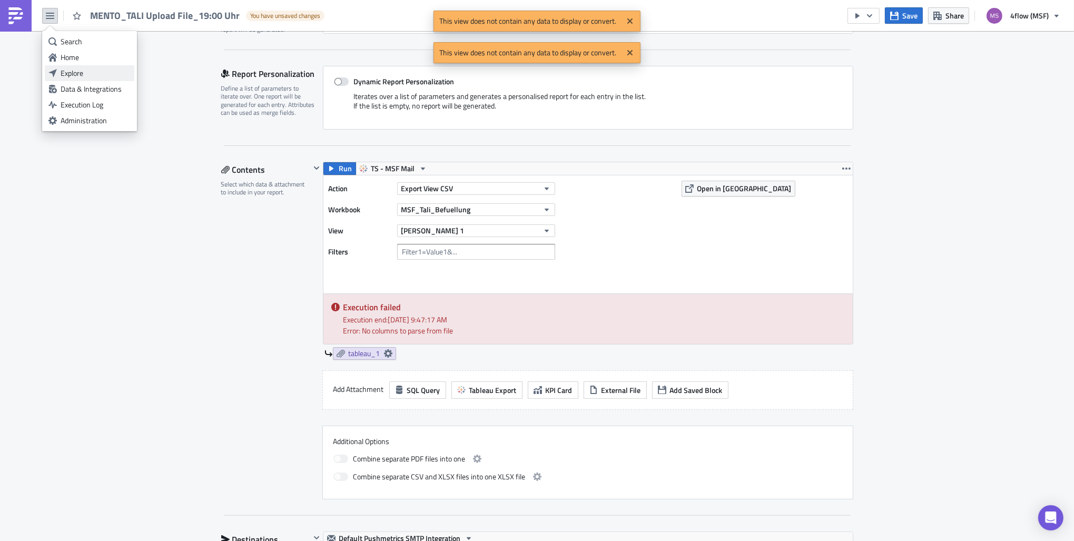
click at [81, 72] on div "Explore" at bounding box center [96, 73] width 70 height 11
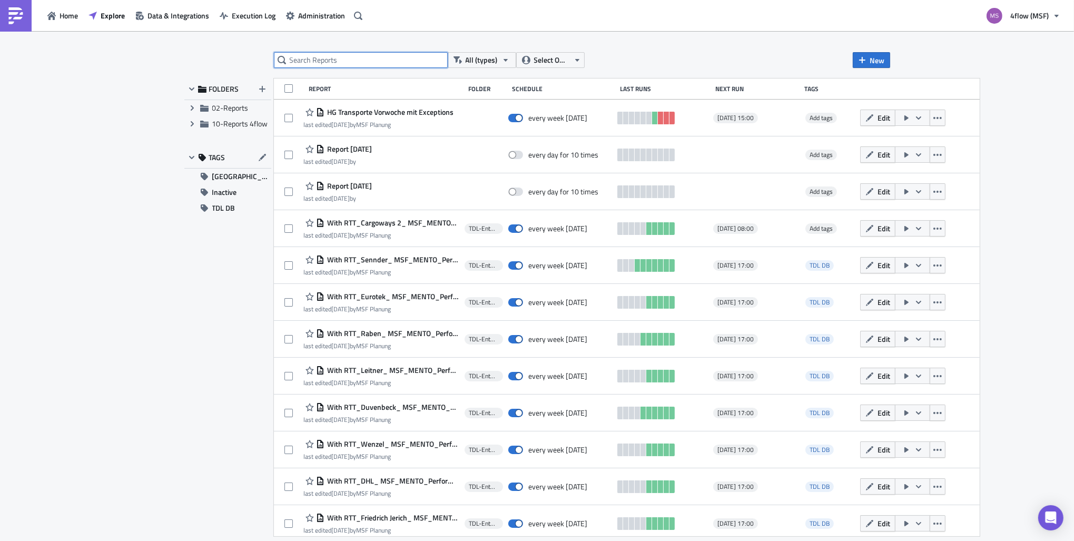
click at [316, 61] on input "text" at bounding box center [361, 60] width 174 height 16
type input "tali"
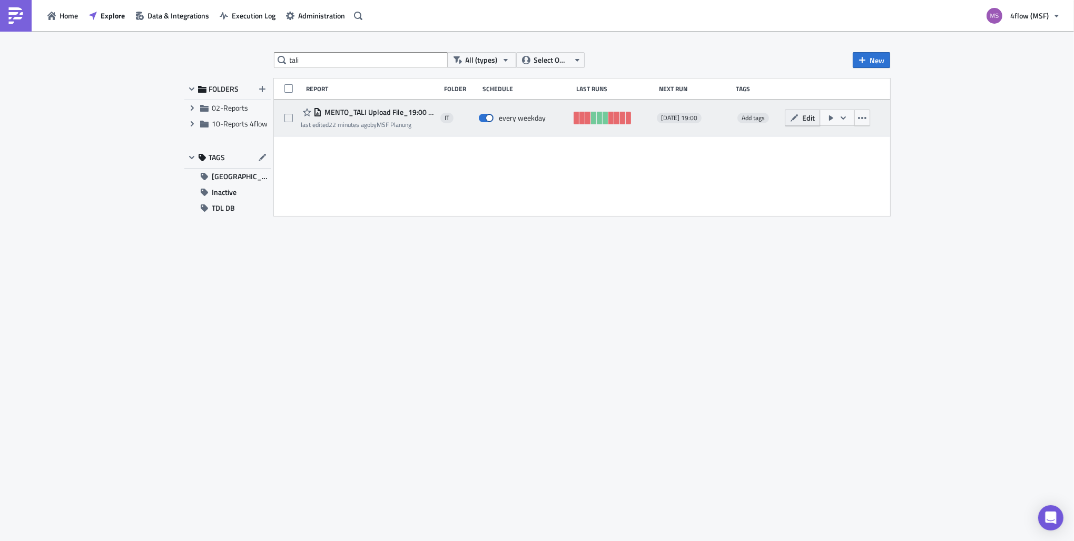
click at [811, 120] on span "Edit" at bounding box center [808, 117] width 13 height 11
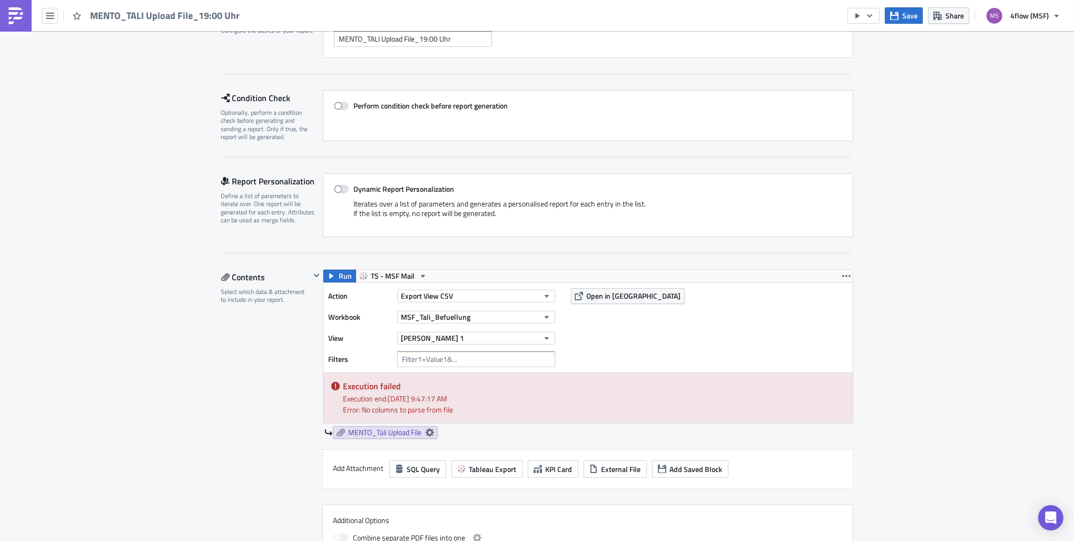
scroll to position [263, 0]
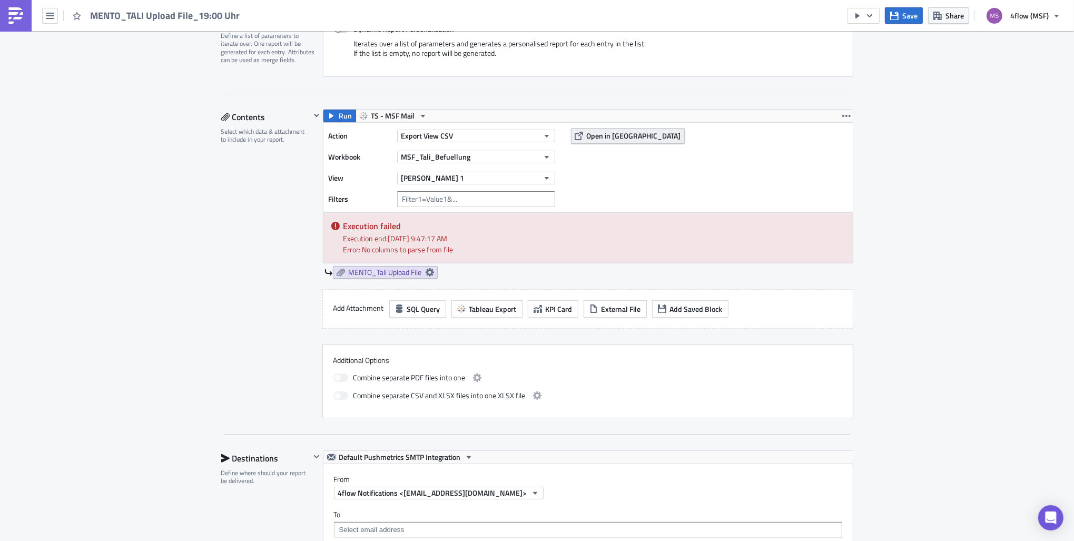
click at [587, 134] on span "Open in [GEOGRAPHIC_DATA]" at bounding box center [634, 135] width 94 height 11
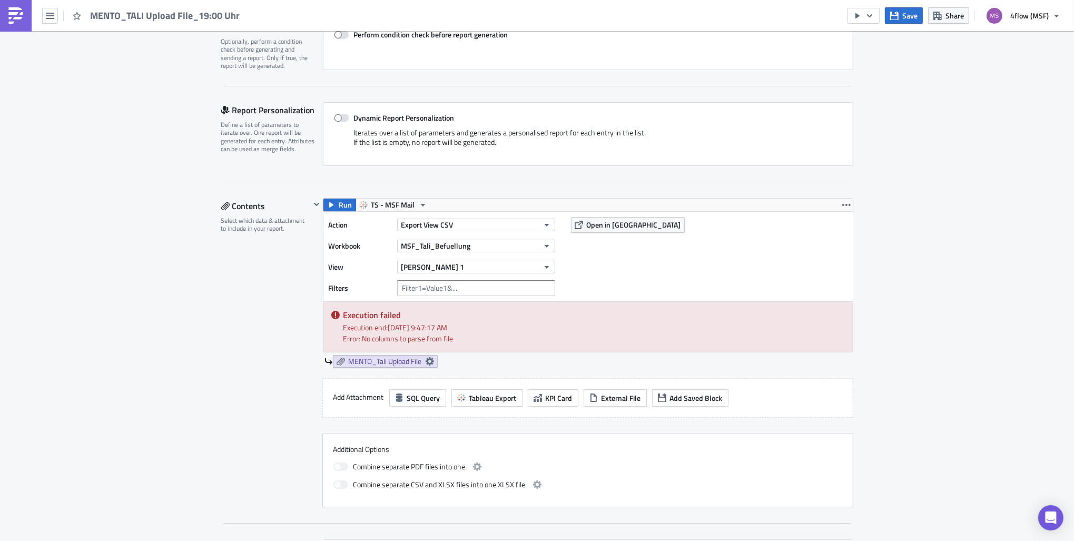
scroll to position [158, 0]
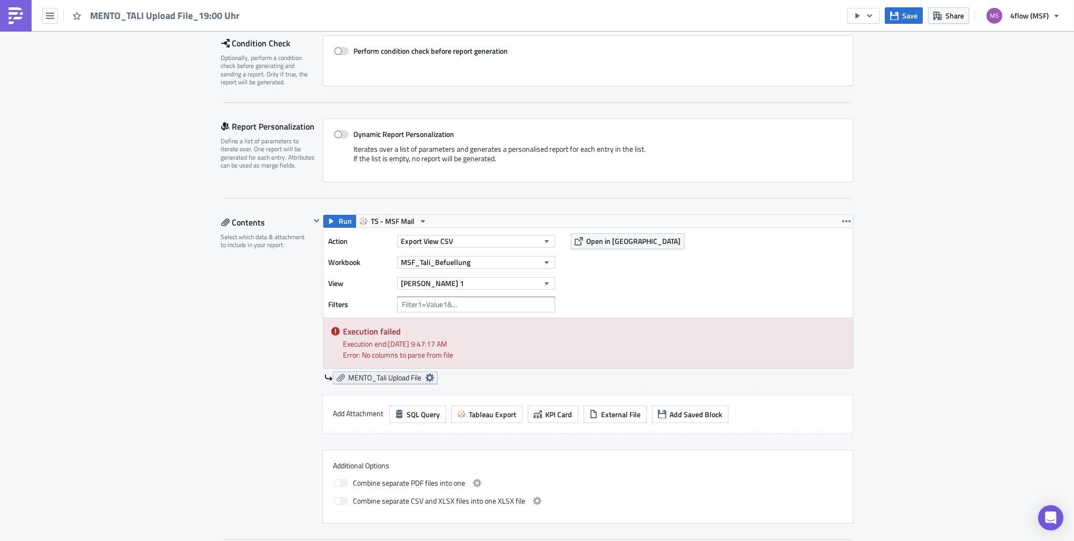
click at [430, 380] on icon at bounding box center [429, 377] width 8 height 8
click at [716, 153] on div "Iterates over a list of parameters and generates a personalised report for each…" at bounding box center [588, 157] width 508 height 27
click at [430, 379] on icon at bounding box center [429, 377] width 8 height 8
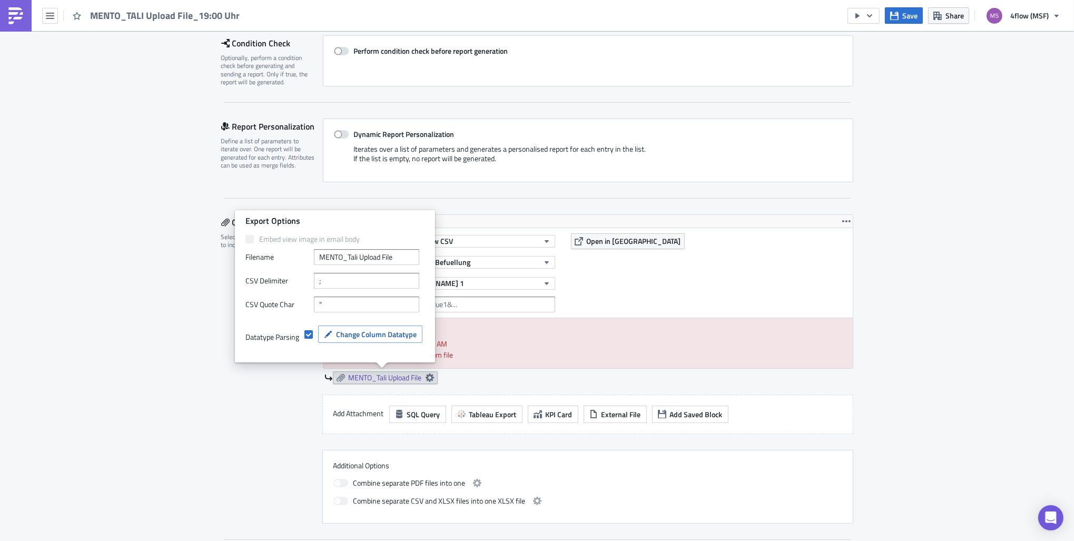
click at [371, 318] on div "Embed view image in email body Filenam﻿e MENTO_Tali Upload File CSV Delimiter ;…" at bounding box center [334, 296] width 179 height 125
click at [373, 329] on span "Change Column Datatype" at bounding box center [376, 334] width 81 height 11
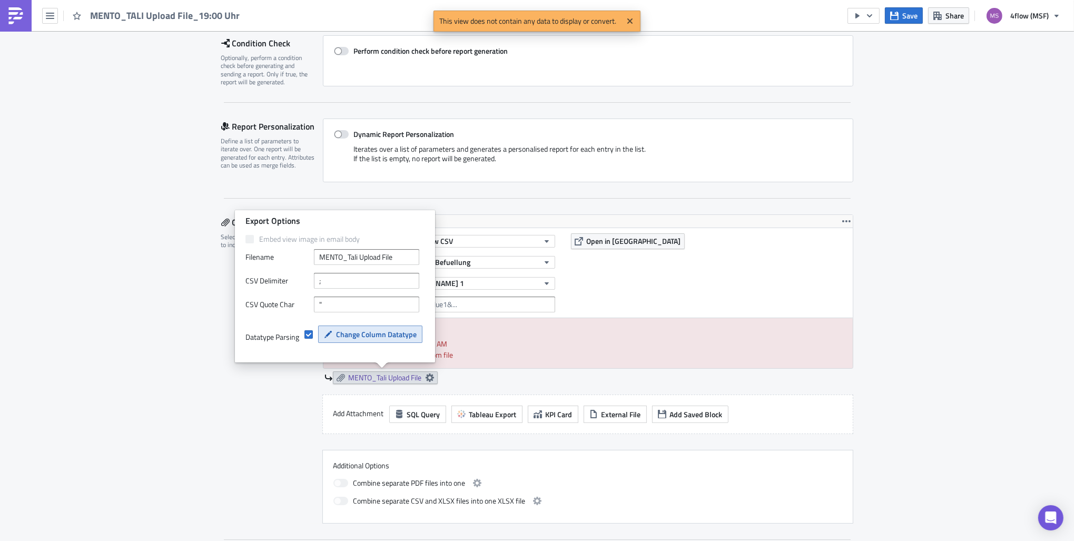
click at [374, 331] on span "Change Column Datatype" at bounding box center [376, 334] width 81 height 11
click at [683, 145] on div "Iterates over a list of parameters and generates a personalised report for each…" at bounding box center [588, 157] width 508 height 27
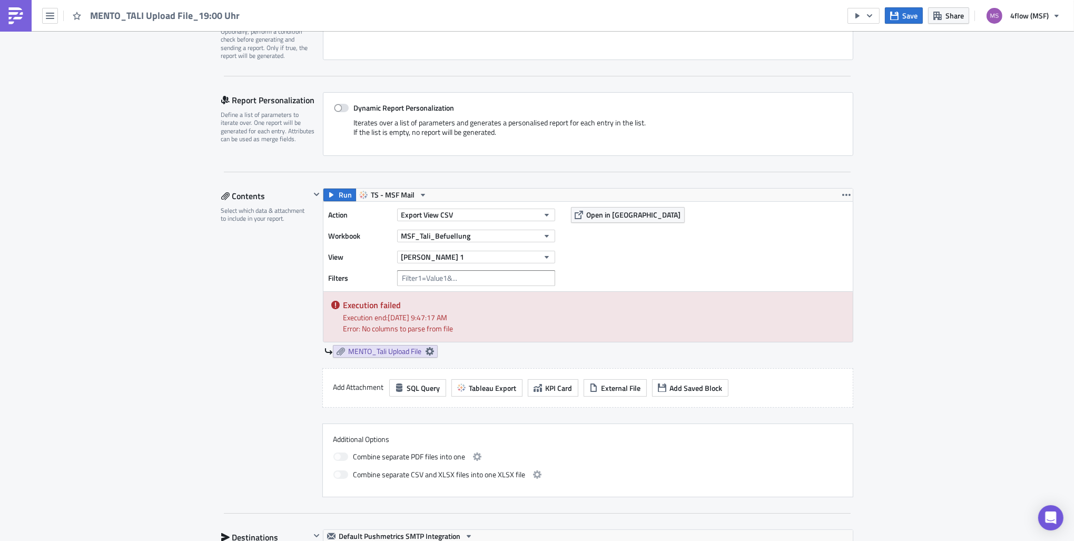
scroll to position [211, 0]
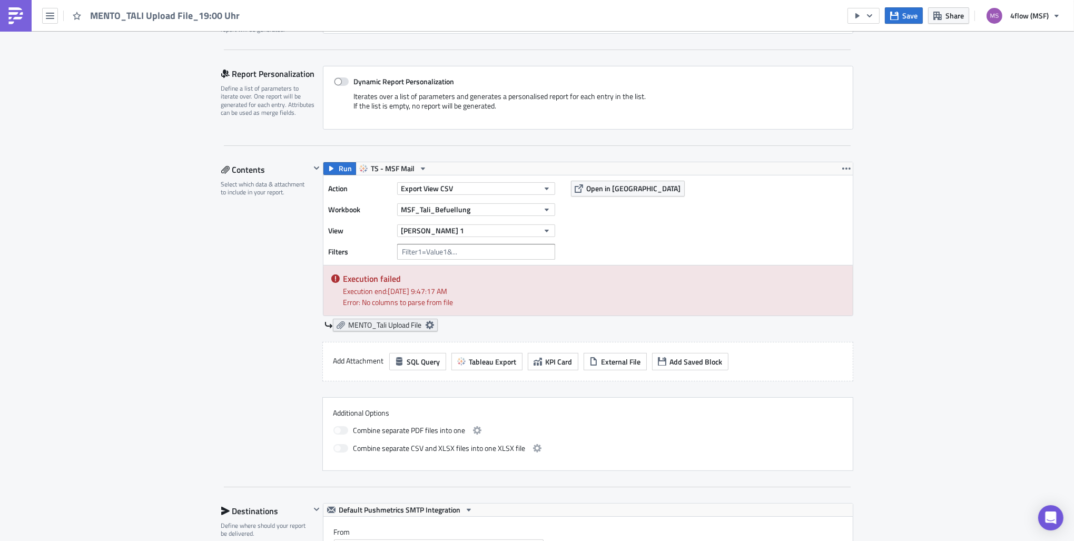
click at [431, 328] on link "MENTO_Tali Upload File" at bounding box center [385, 325] width 105 height 13
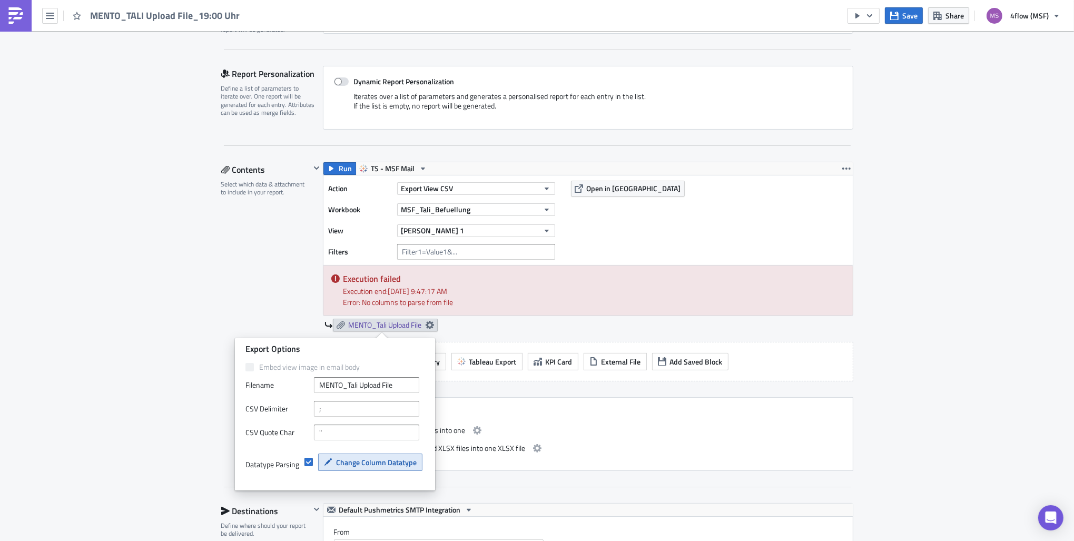
click at [386, 454] on button "Change Column Datatype" at bounding box center [370, 461] width 104 height 17
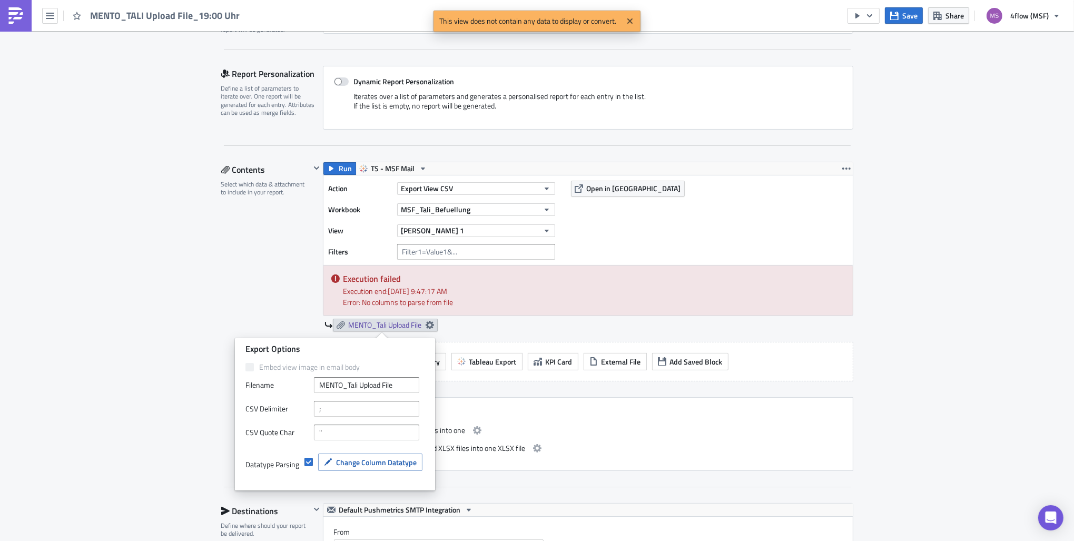
click at [710, 157] on div "Settings Configure the basics of your report. Report Nam﻿e MENTO_TALI Upload Fi…" at bounding box center [537, 548] width 632 height 1296
